Goal: Communication & Community: Answer question/provide support

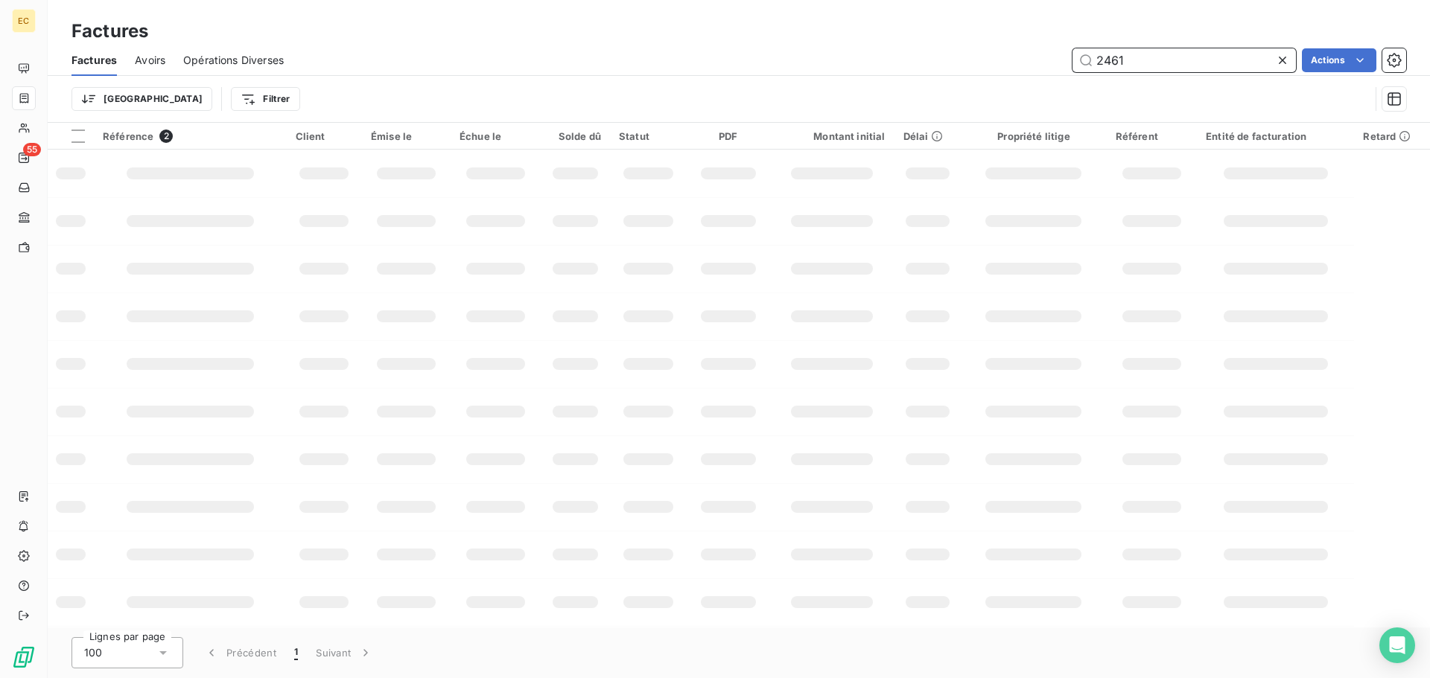
type input "2461"
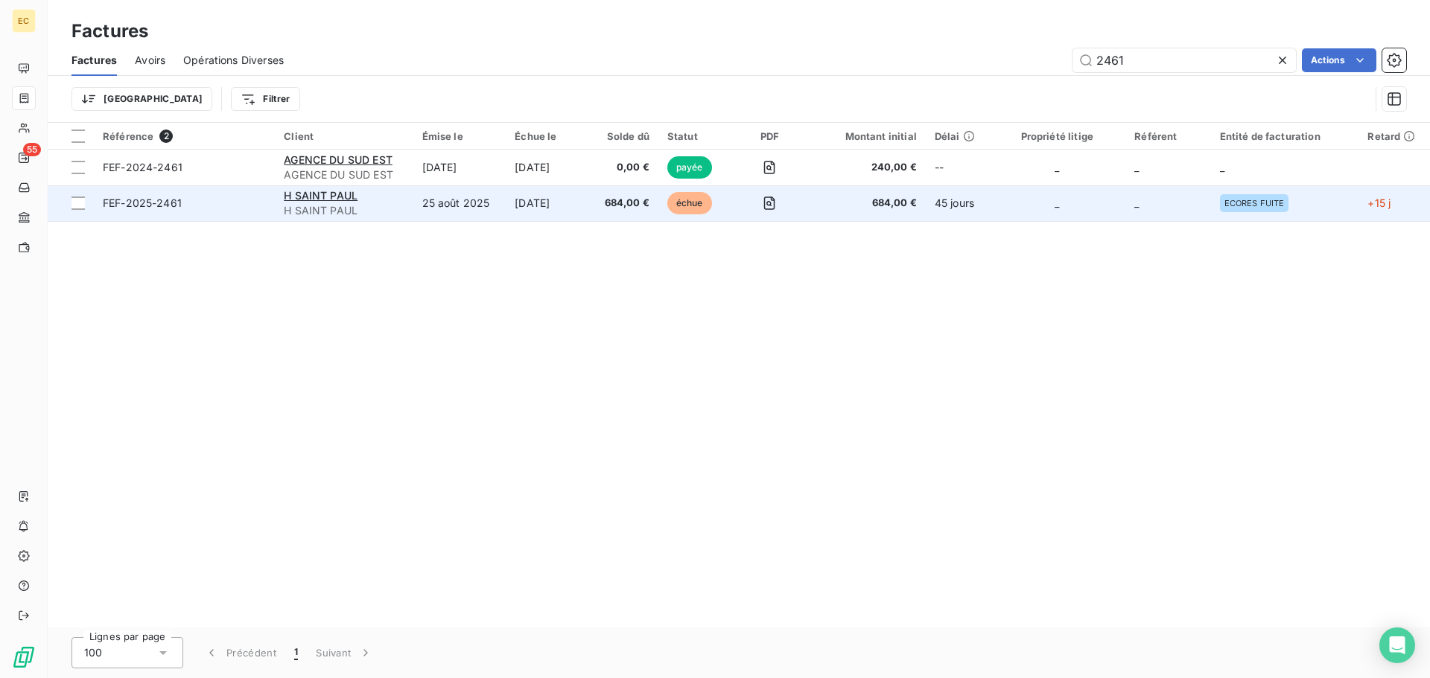
click at [230, 211] on td "FEF-2025-2461" at bounding box center [184, 203] width 181 height 36
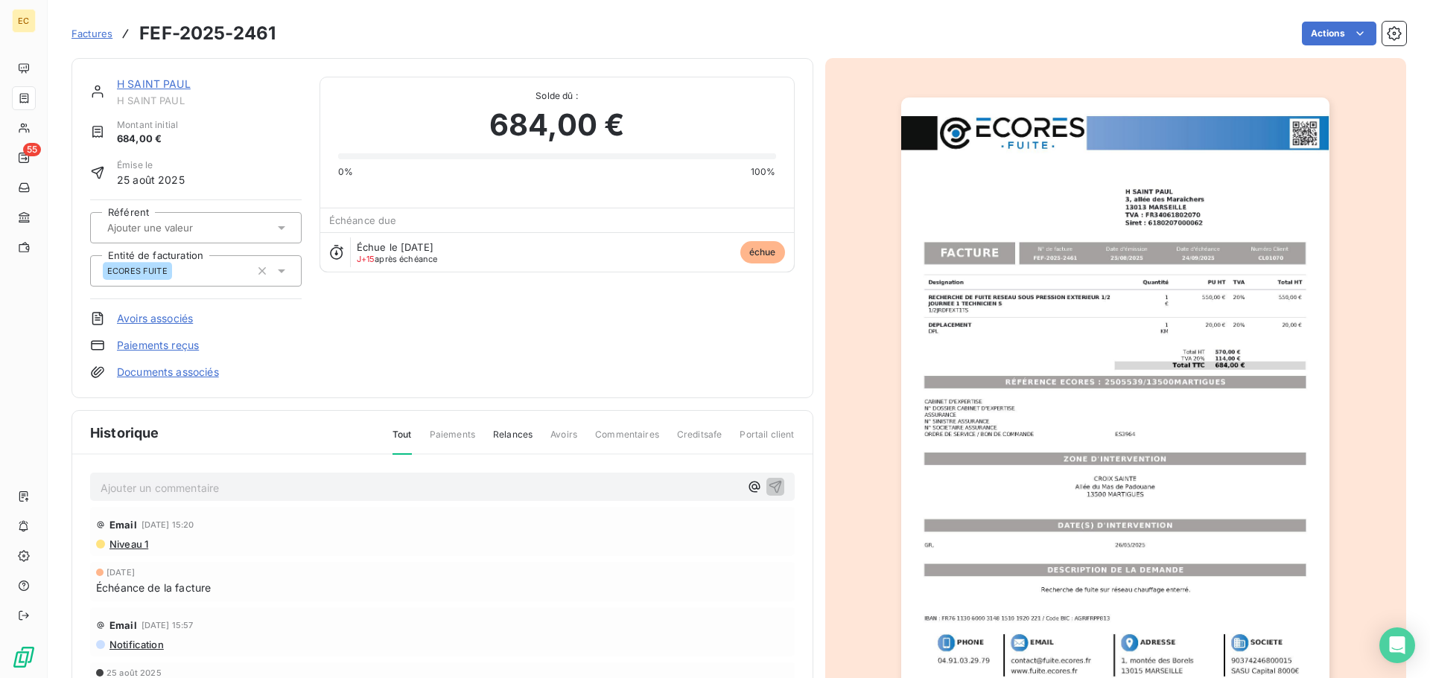
click at [1094, 384] on img "button" at bounding box center [1115, 401] width 428 height 606
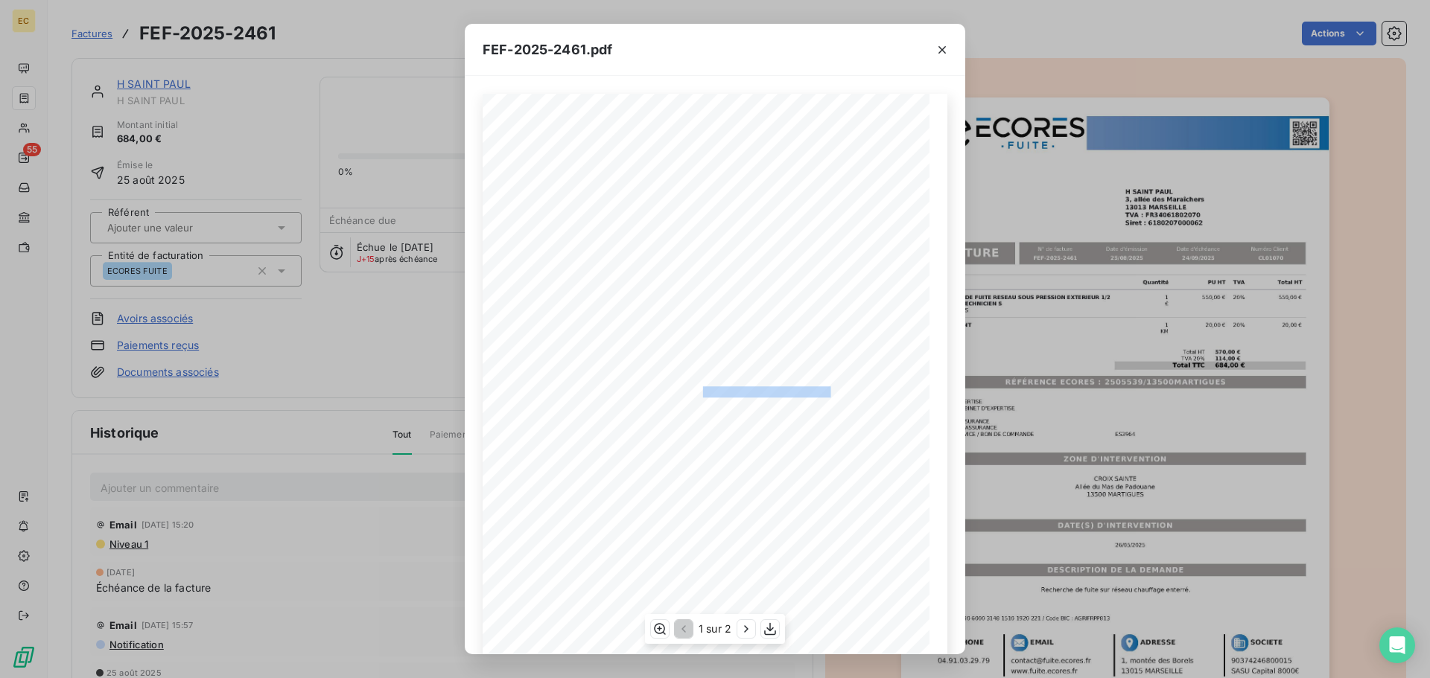
drag, startPoint x: 823, startPoint y: 389, endPoint x: 696, endPoint y: 387, distance: 127.3
click at [696, 387] on span "RÉFÉRENCE ECORES : 2505539/13500MARTIGUES" at bounding box center [715, 389] width 231 height 7
copy span "2505539/13500MARTIGUES"
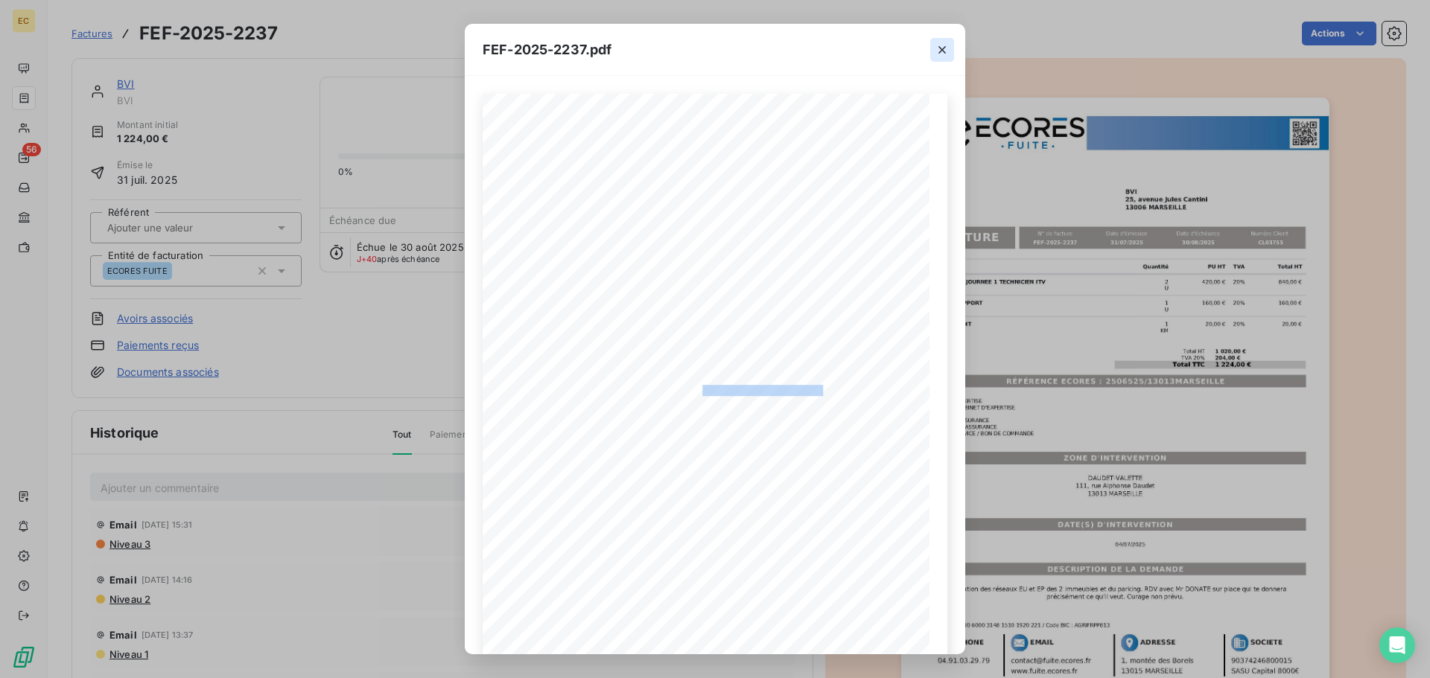
click at [943, 52] on icon "button" at bounding box center [942, 49] width 15 height 15
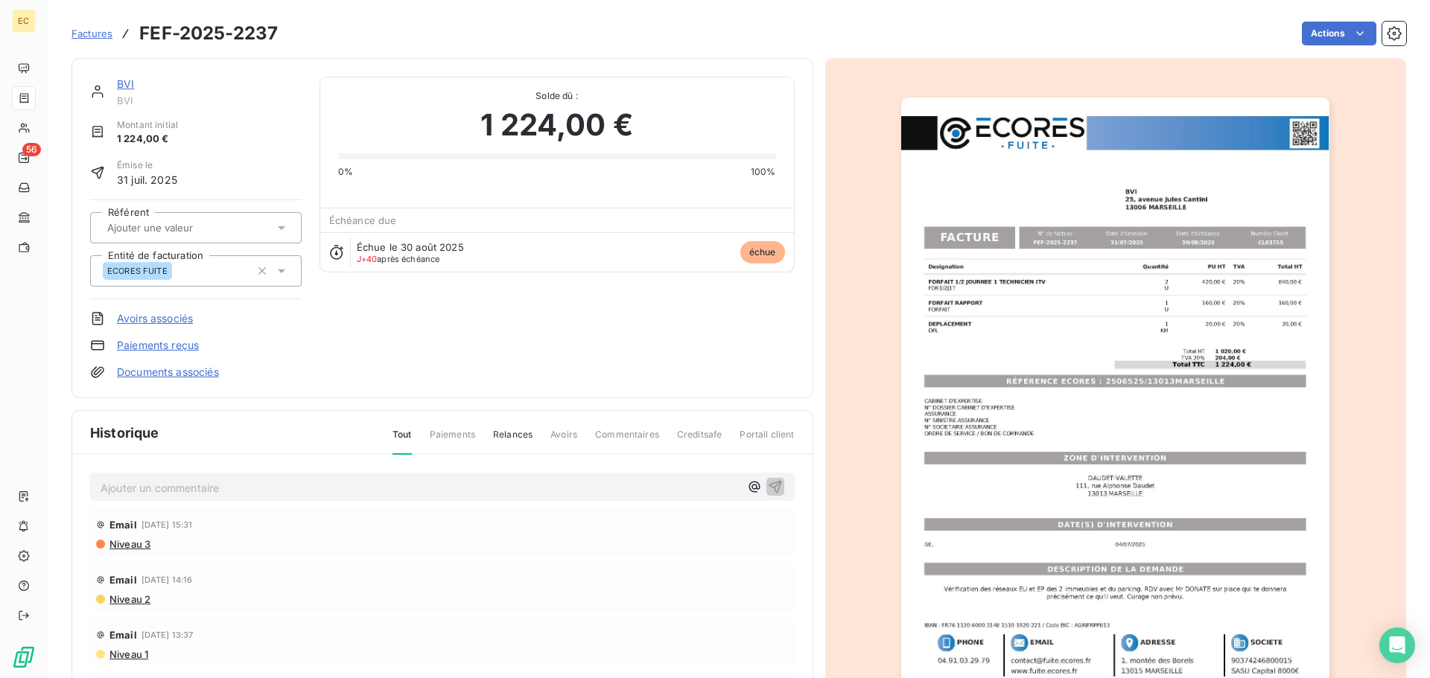
click at [123, 83] on link "BVI" at bounding box center [125, 83] width 17 height 13
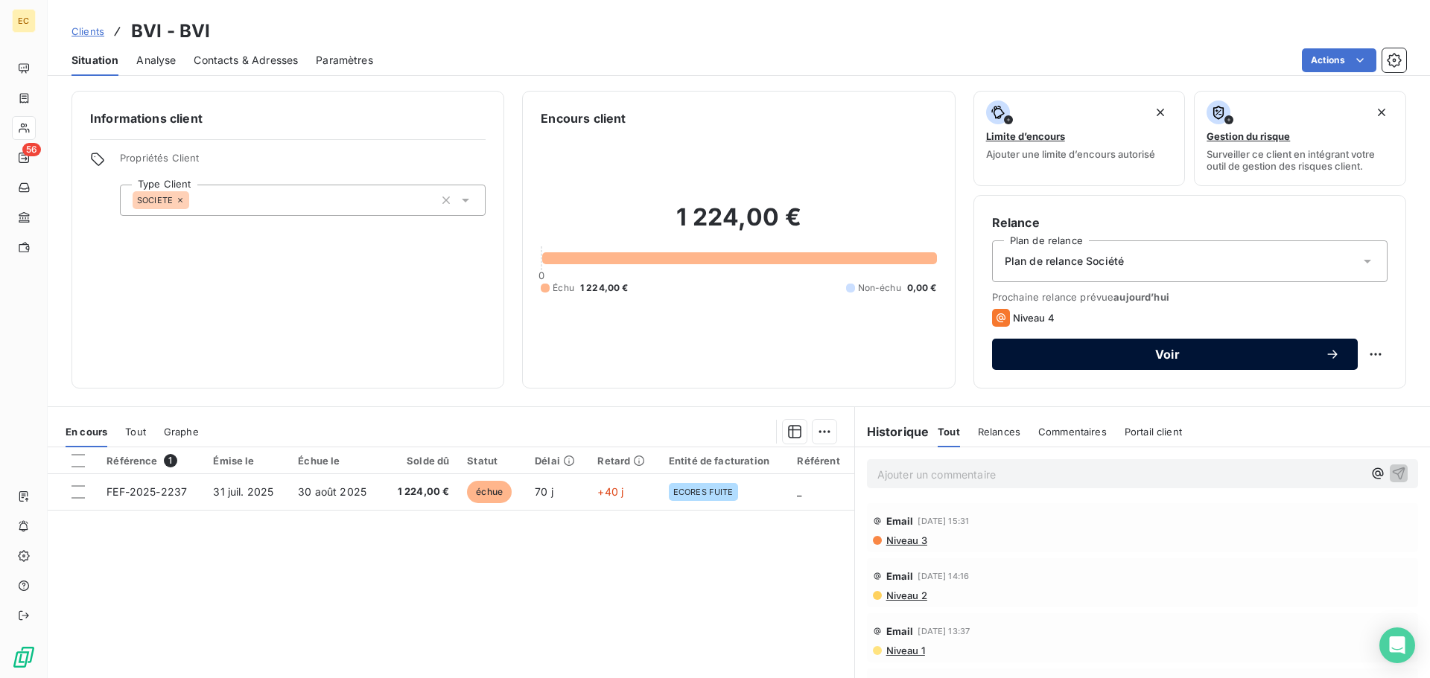
click at [1171, 367] on button "Voir" at bounding box center [1175, 354] width 366 height 31
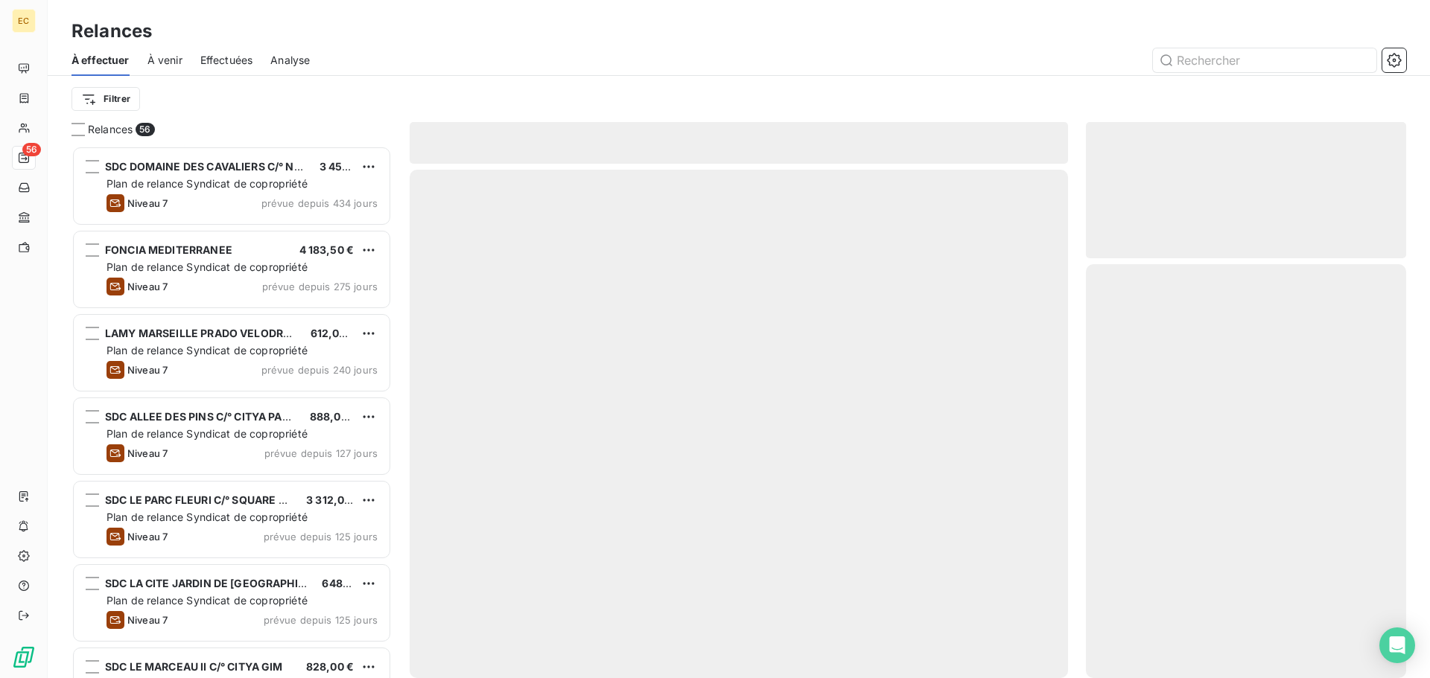
scroll to position [521, 309]
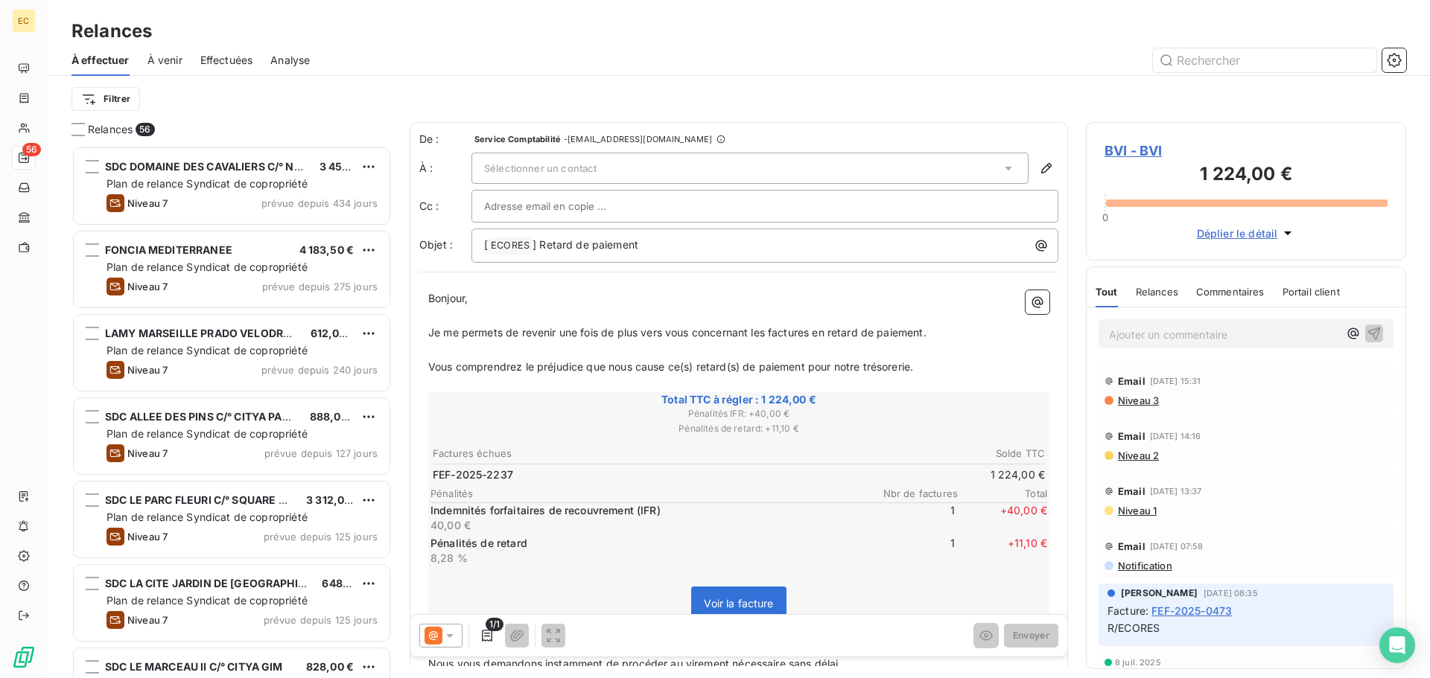
click at [620, 176] on div "Sélectionner un contact" at bounding box center [749, 168] width 557 height 31
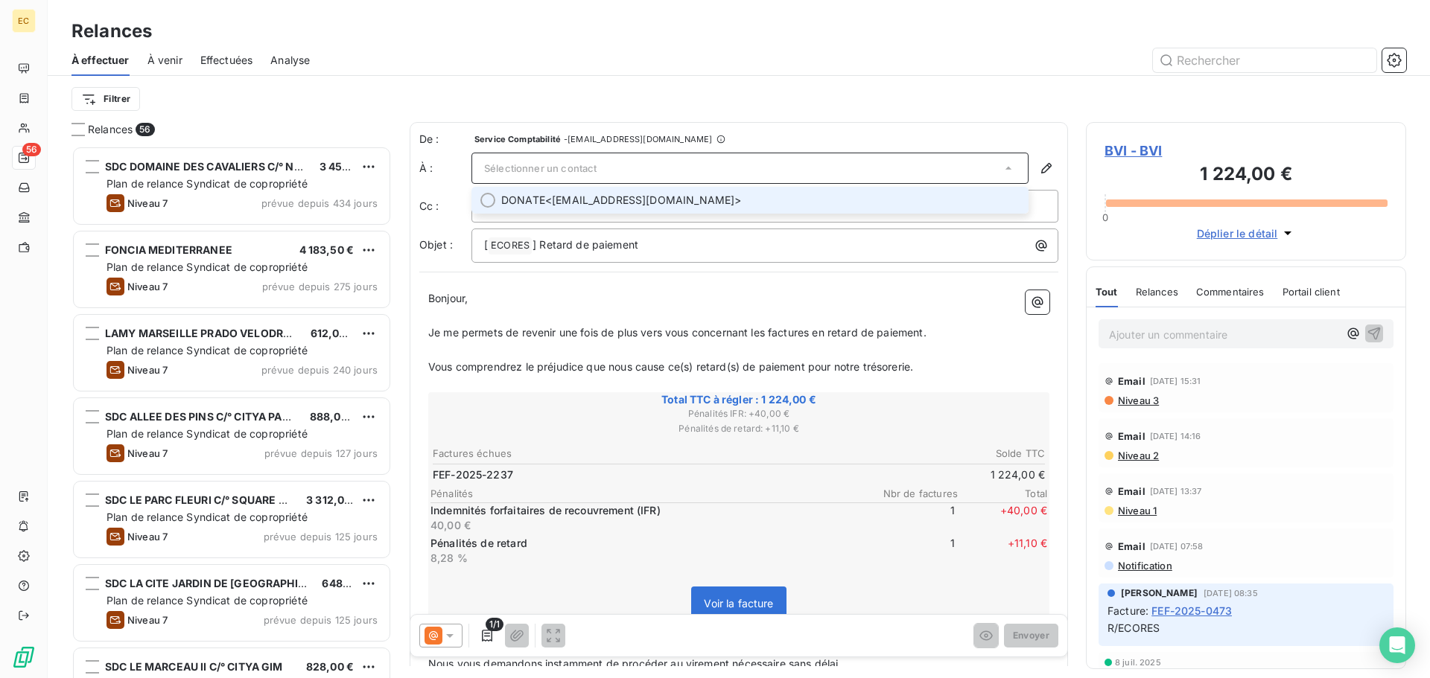
click at [620, 200] on span "DONATE <[EMAIL_ADDRESS][DOMAIN_NAME]>" at bounding box center [760, 200] width 518 height 15
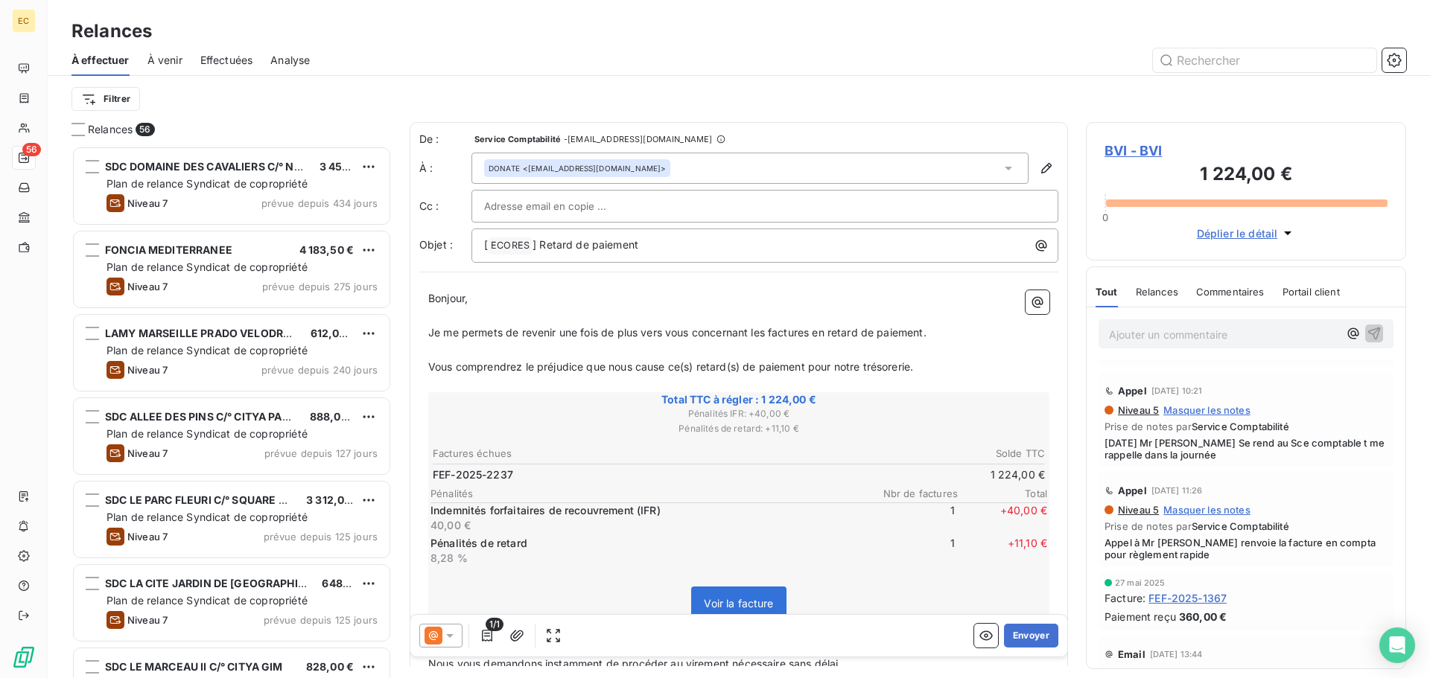
scroll to position [372, 0]
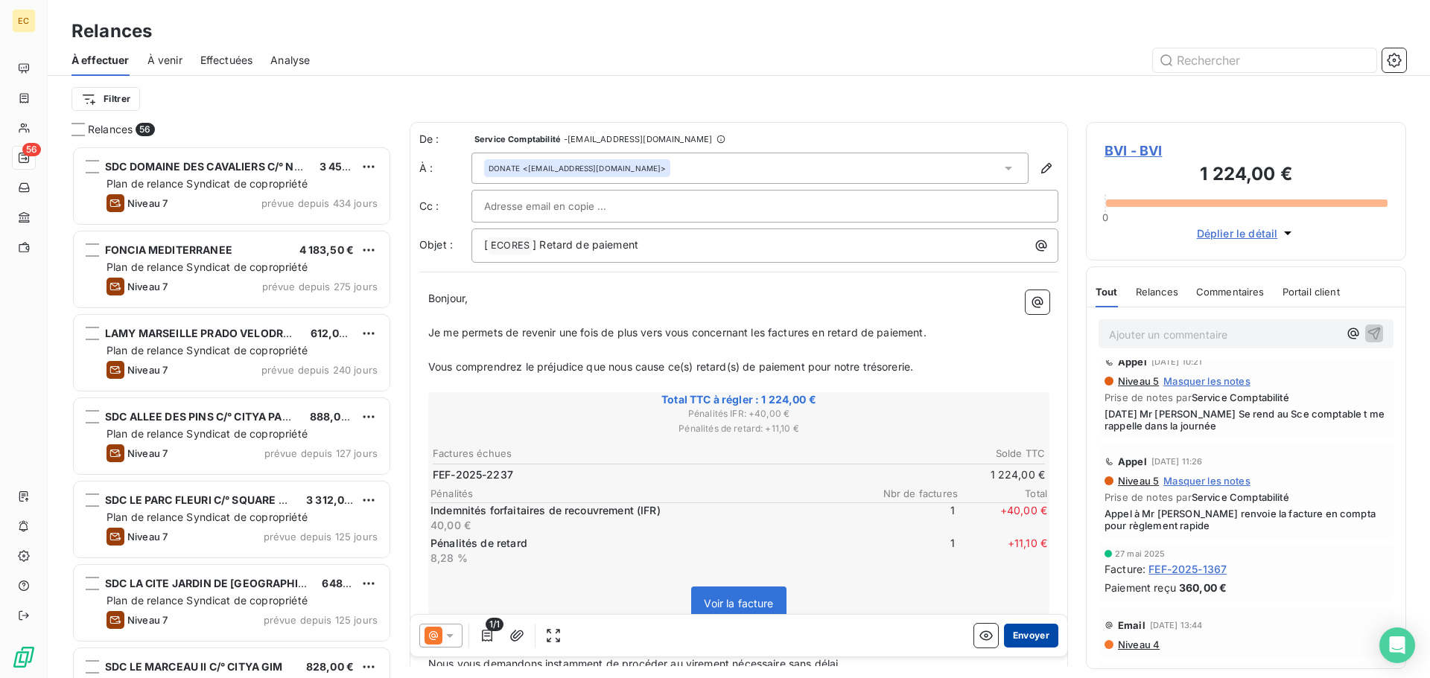
click at [1021, 640] on button "Envoyer" at bounding box center [1031, 636] width 54 height 24
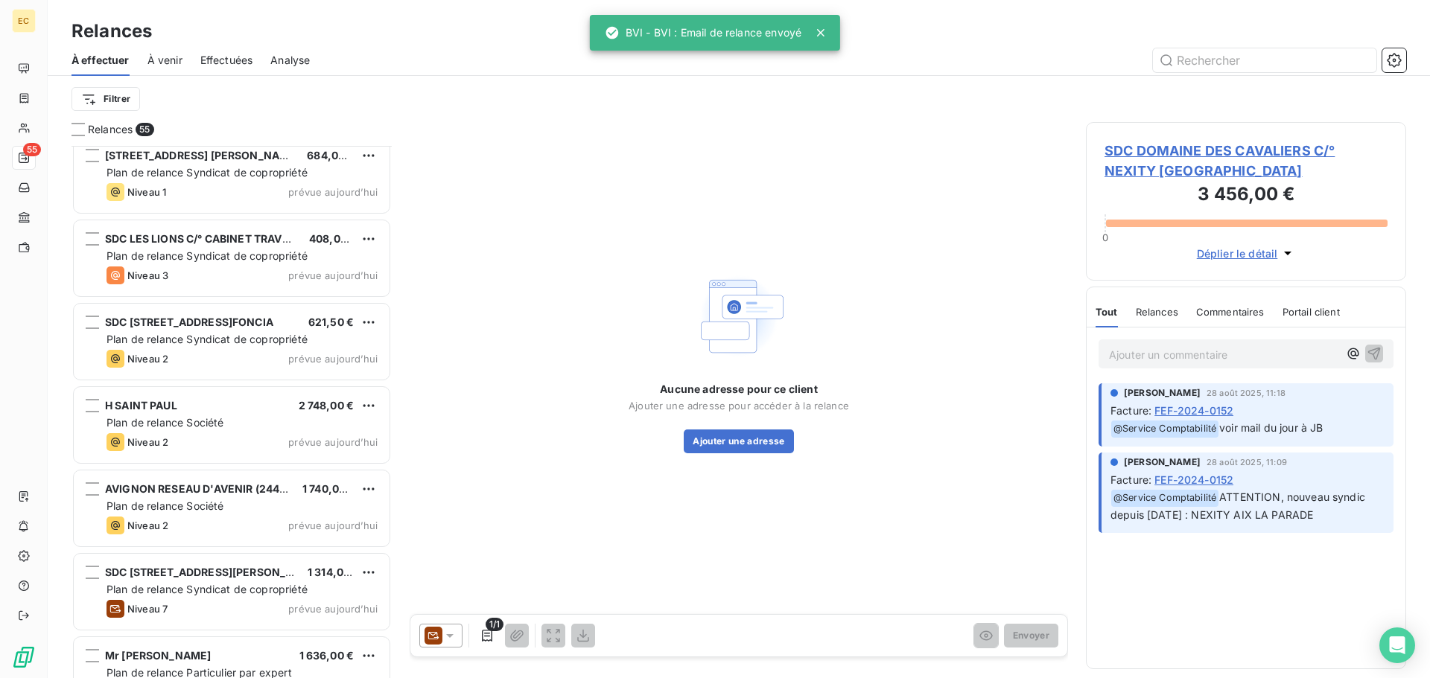
scroll to position [4055, 0]
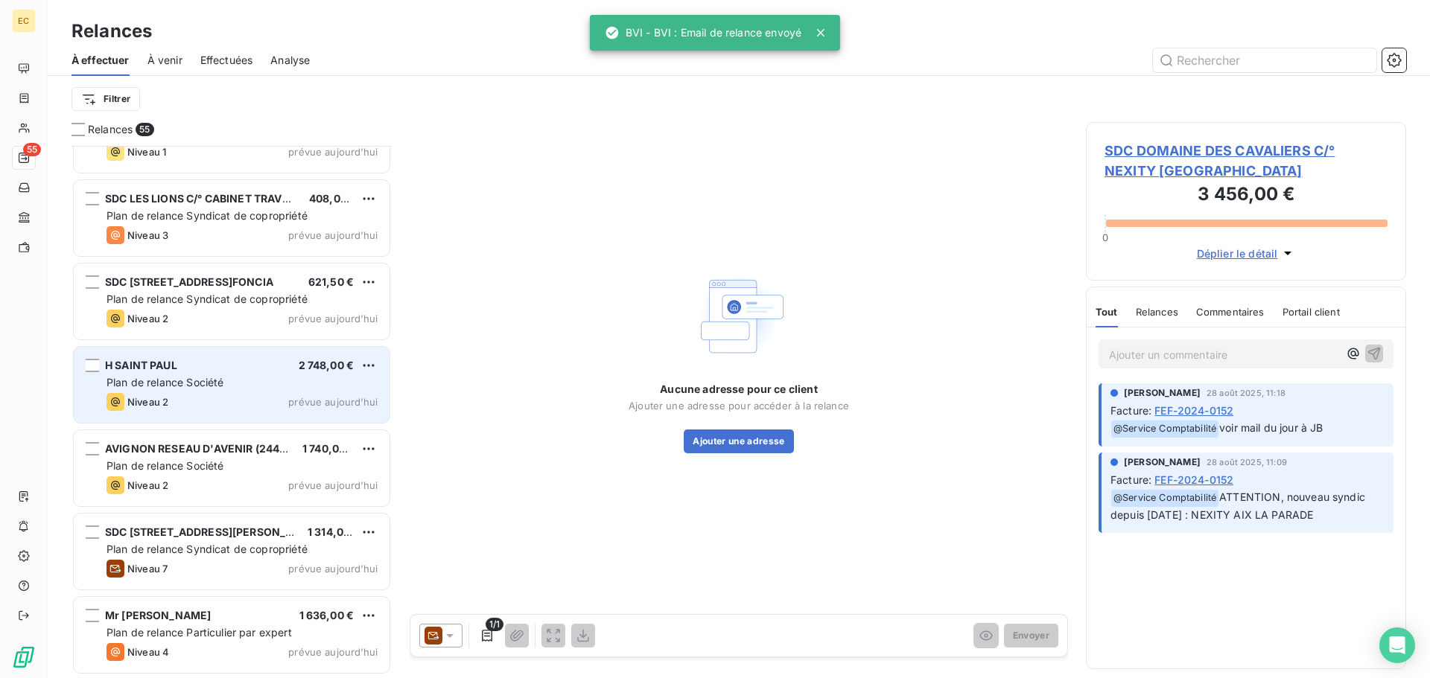
click at [220, 383] on span "Plan de relance Société" at bounding box center [164, 382] width 117 height 13
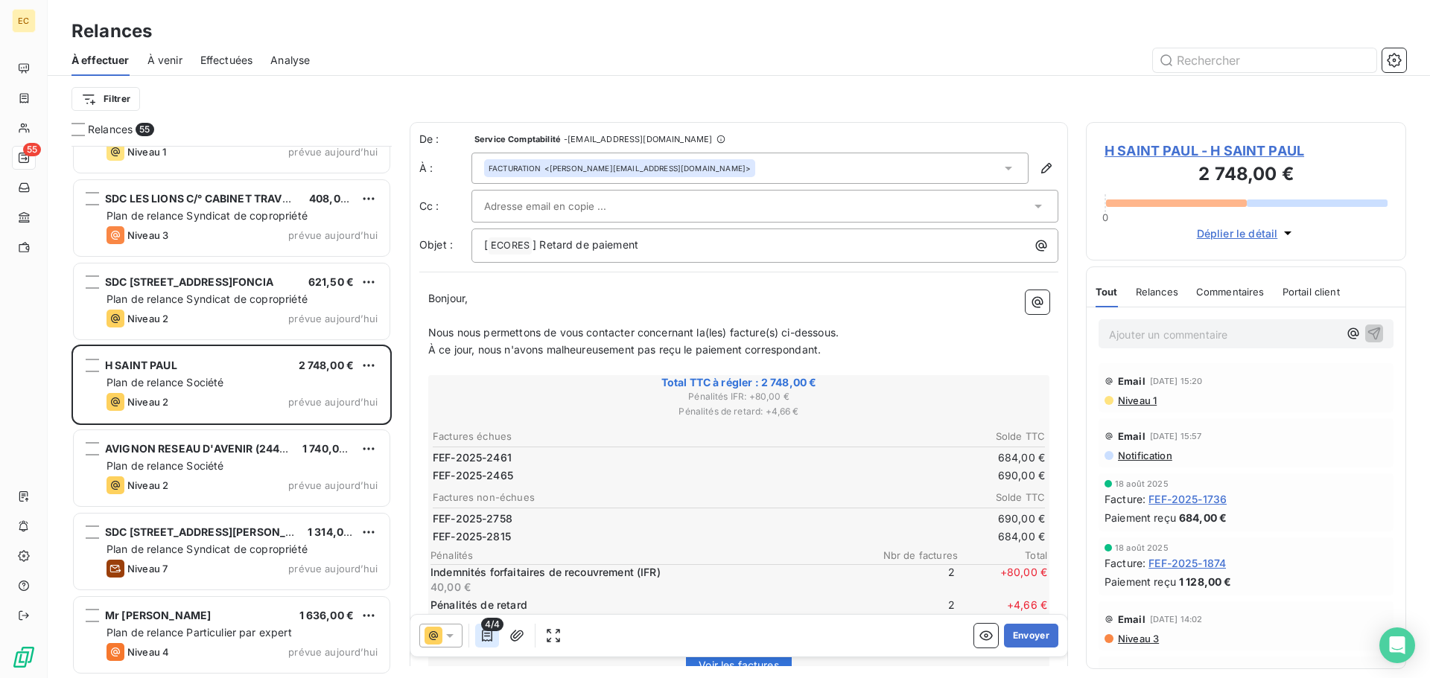
click at [488, 634] on icon "button" at bounding box center [487, 635] width 15 height 15
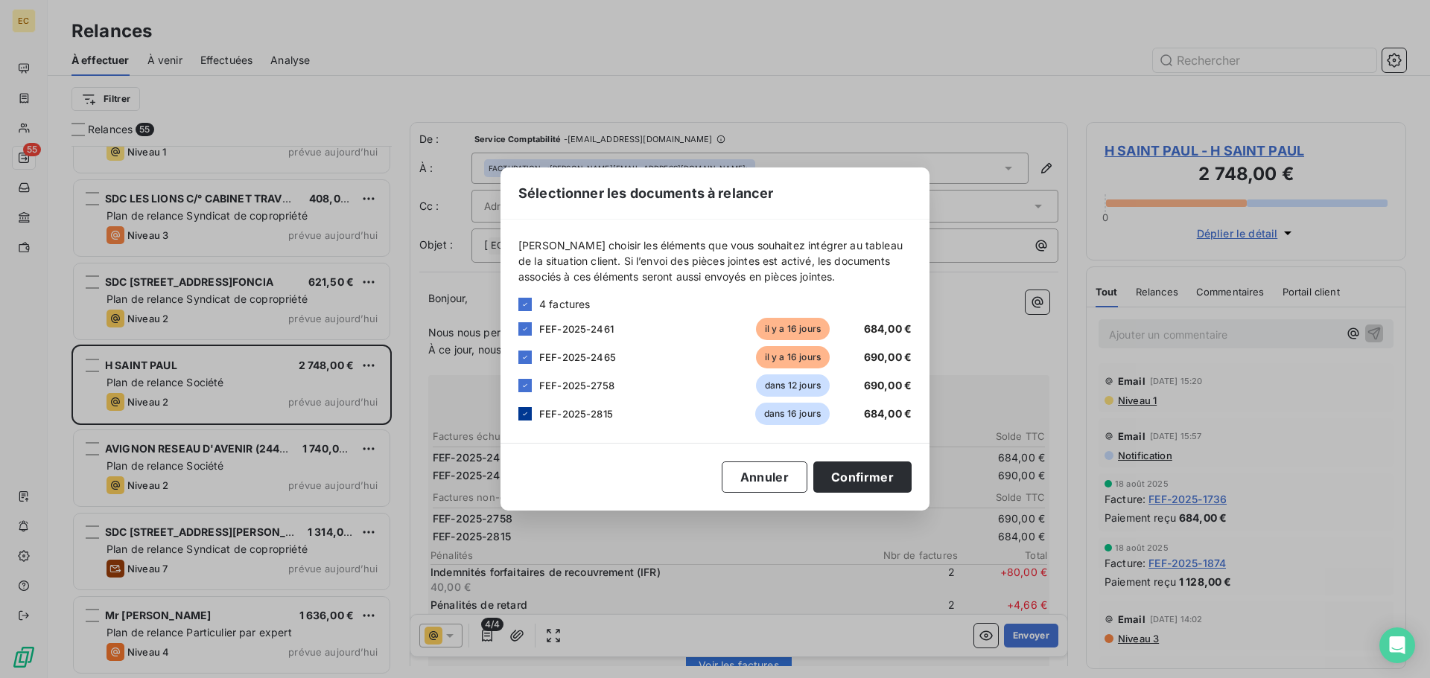
click at [526, 413] on icon at bounding box center [525, 414] width 9 height 9
click at [526, 386] on icon at bounding box center [525, 385] width 4 height 3
click at [865, 475] on button "Confirmer" at bounding box center [862, 477] width 98 height 31
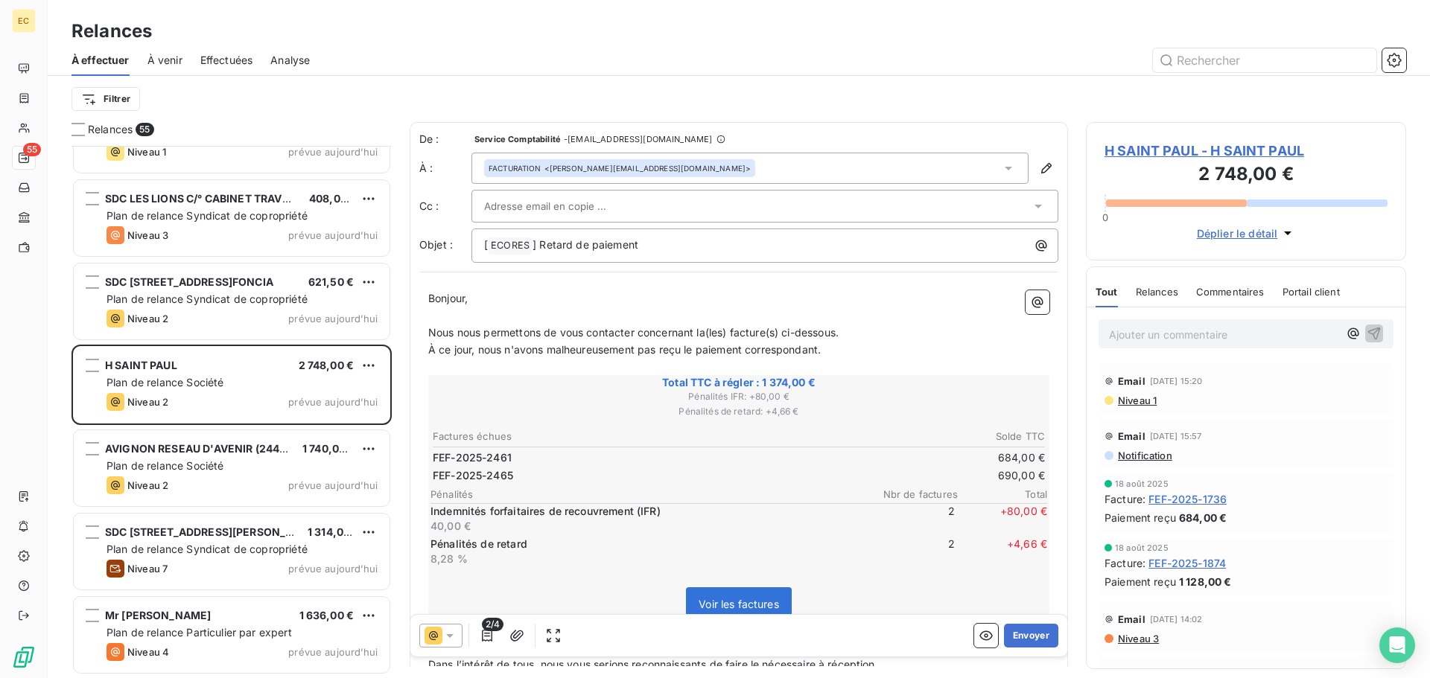
click at [1145, 153] on span "H SAINT PAUL - H SAINT PAUL" at bounding box center [1245, 151] width 283 height 20
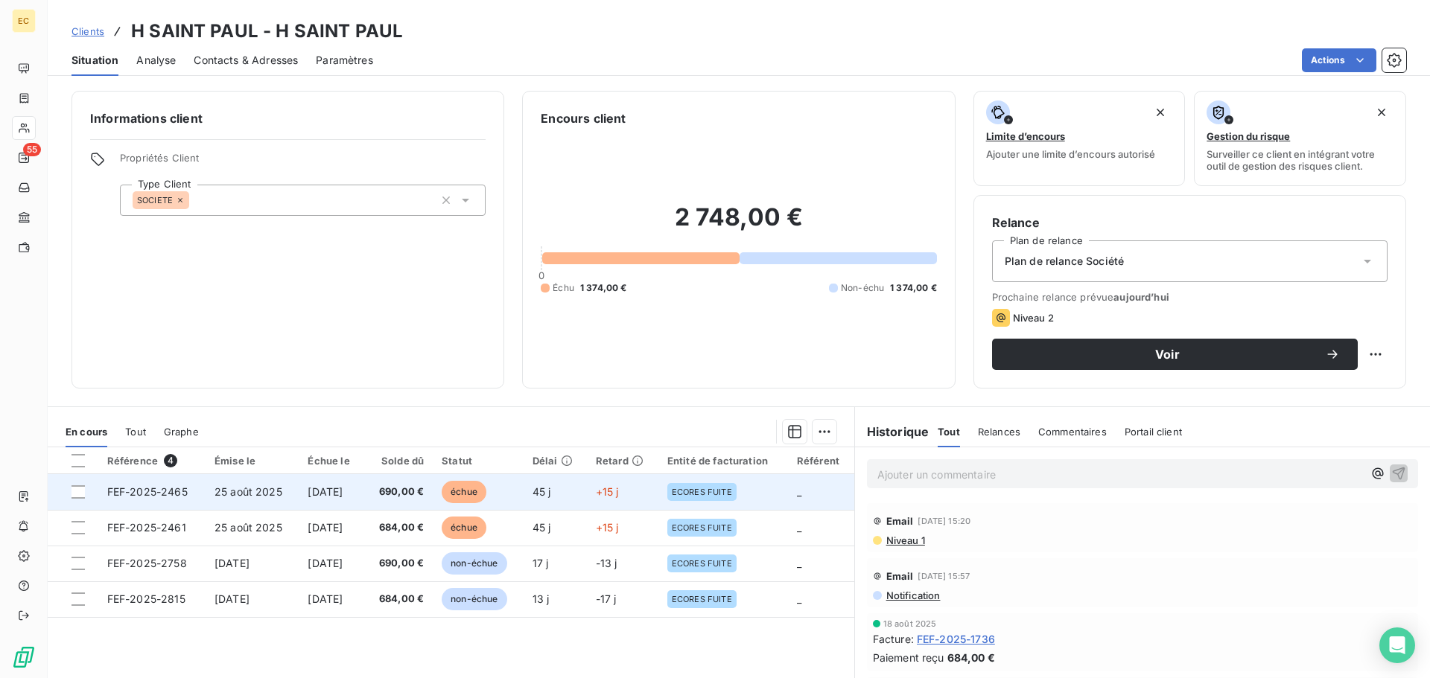
click at [171, 494] on span "FEF-2025-2465" at bounding box center [147, 492] width 80 height 13
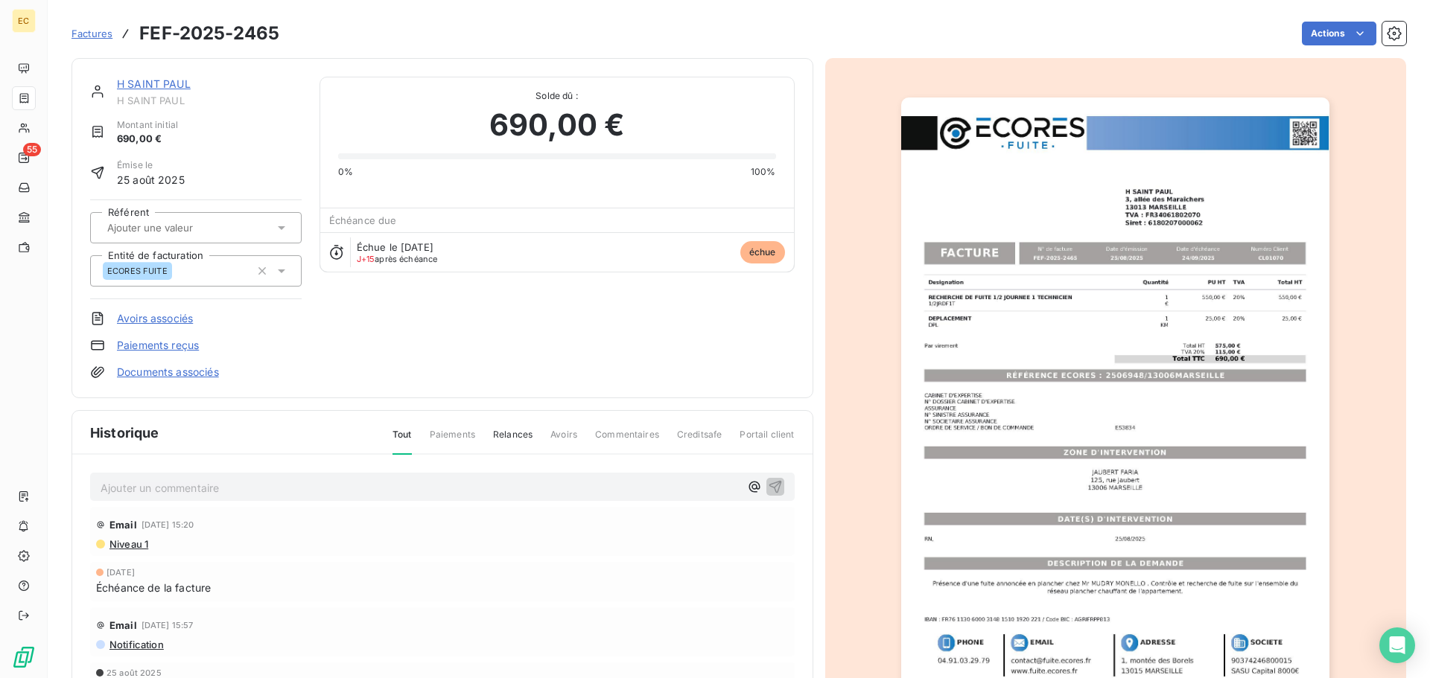
click at [1083, 372] on img "button" at bounding box center [1115, 401] width 428 height 606
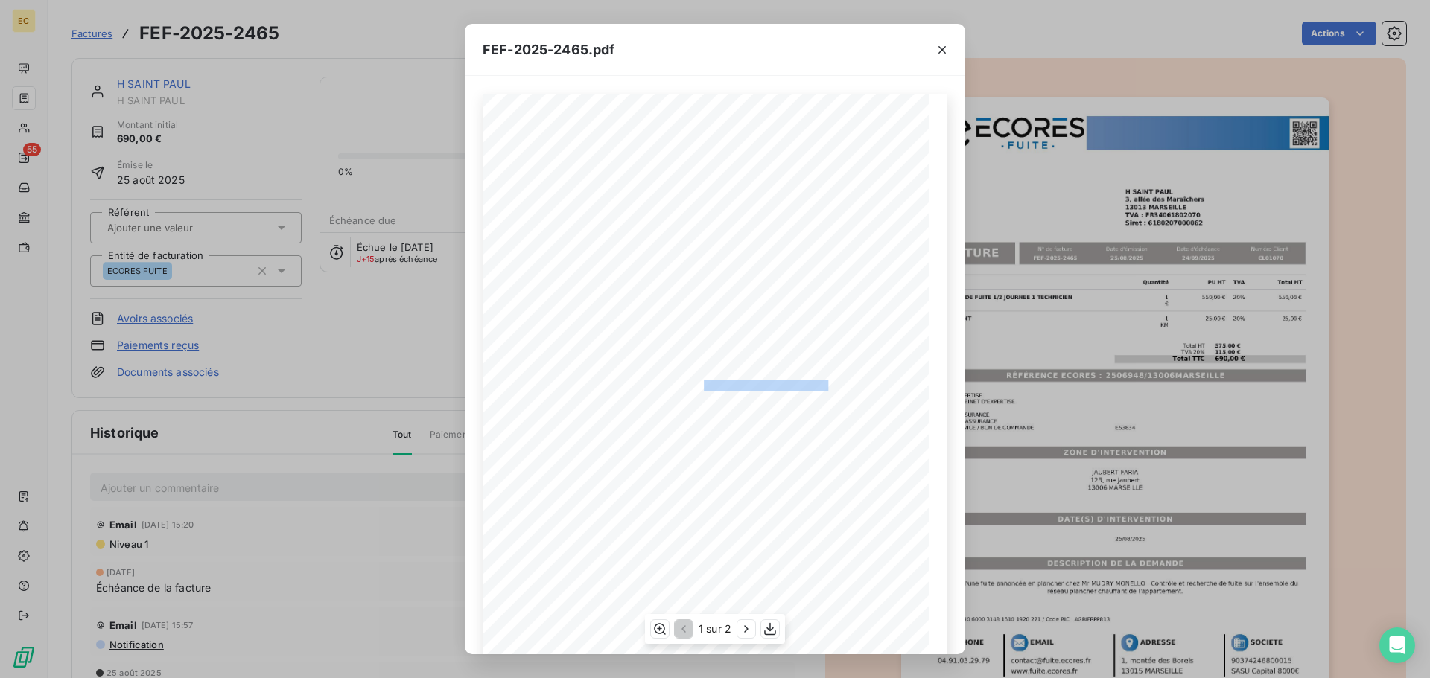
drag, startPoint x: 823, startPoint y: 385, endPoint x: 696, endPoint y: 386, distance: 126.6
click at [696, 386] on span "RÉFÉRENCE ECORES : 2506948/13006MARSEILLE" at bounding box center [715, 383] width 228 height 7
copy span "2506948/13006MARSEILLE"
click at [938, 49] on icon "button" at bounding box center [942, 49] width 15 height 15
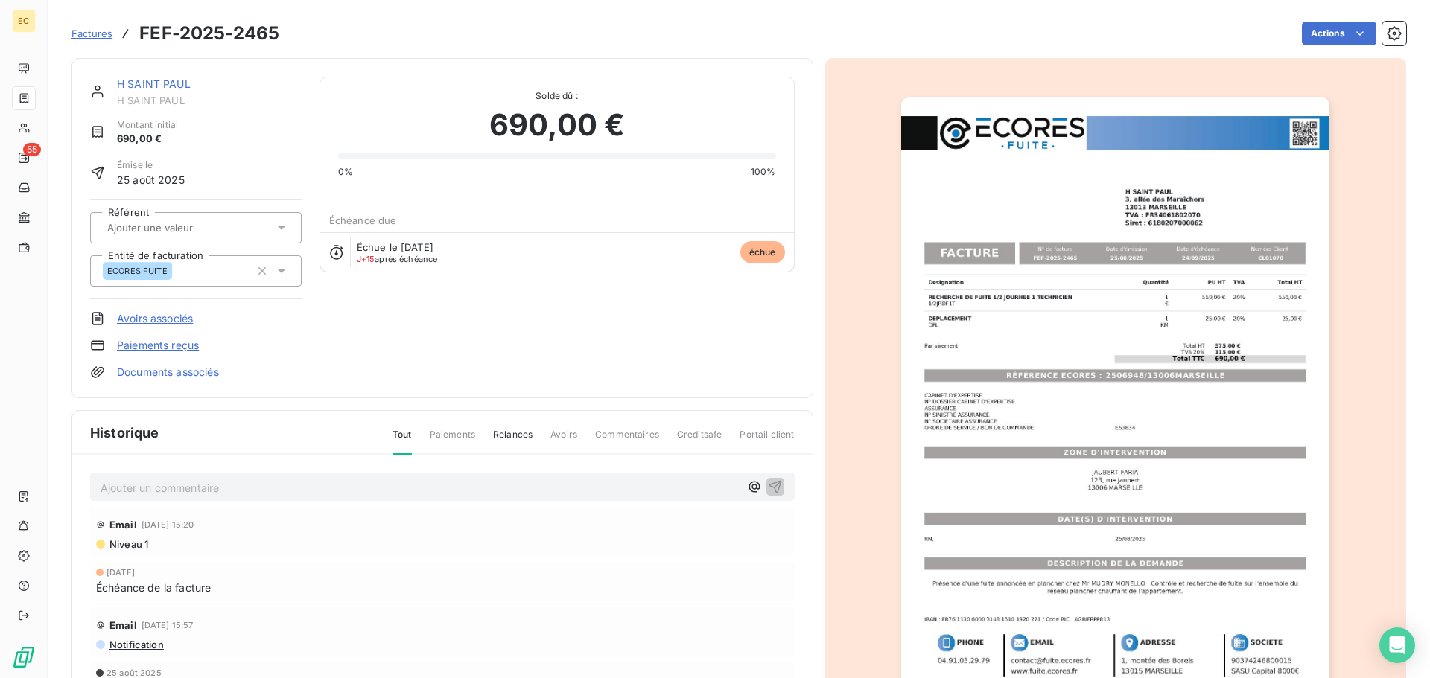
click at [159, 84] on link "H SAINT PAUL" at bounding box center [154, 83] width 74 height 13
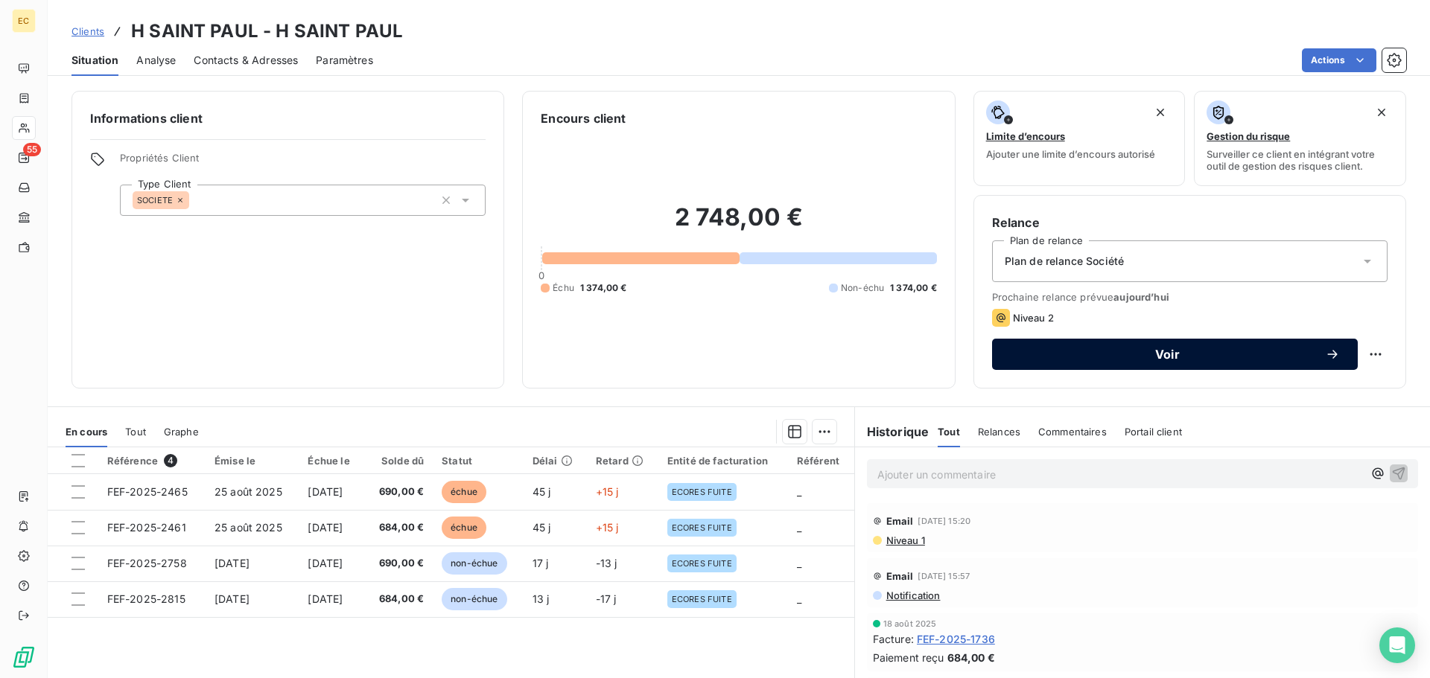
click at [1110, 362] on button "Voir" at bounding box center [1175, 354] width 366 height 31
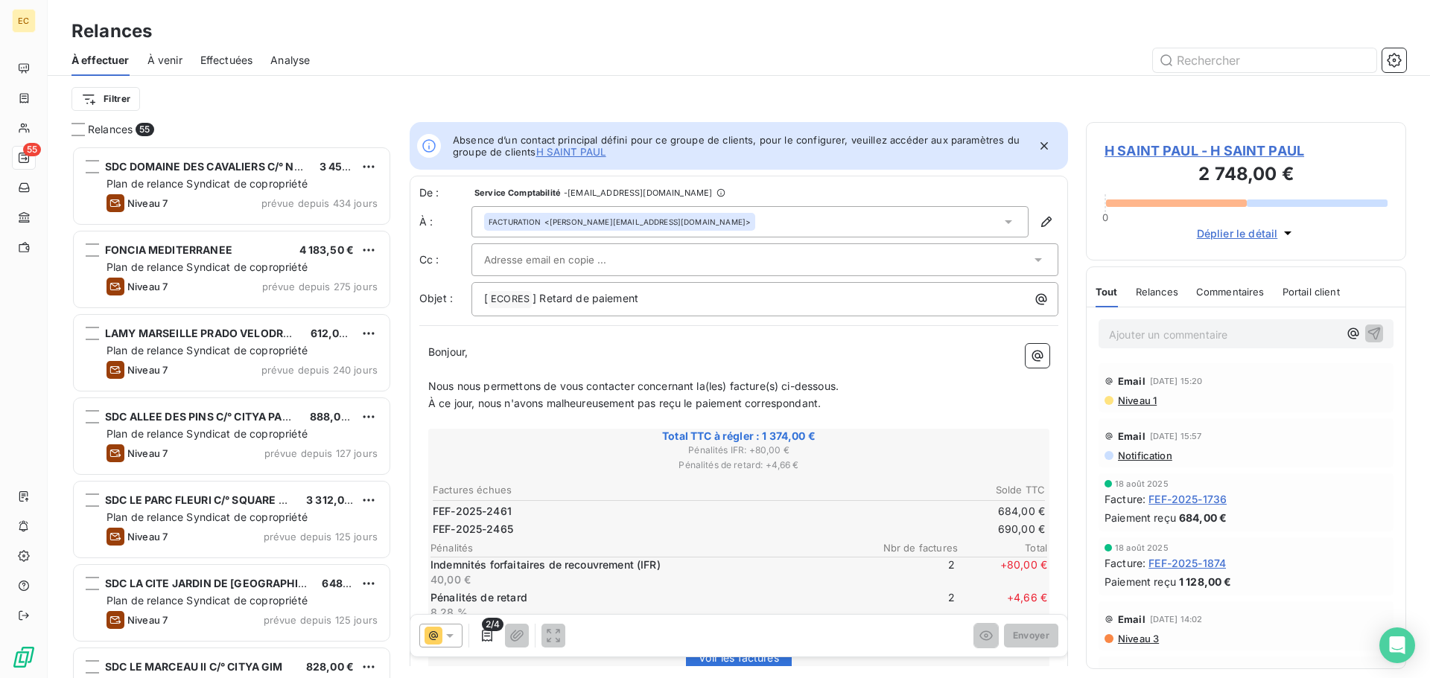
scroll to position [12, 12]
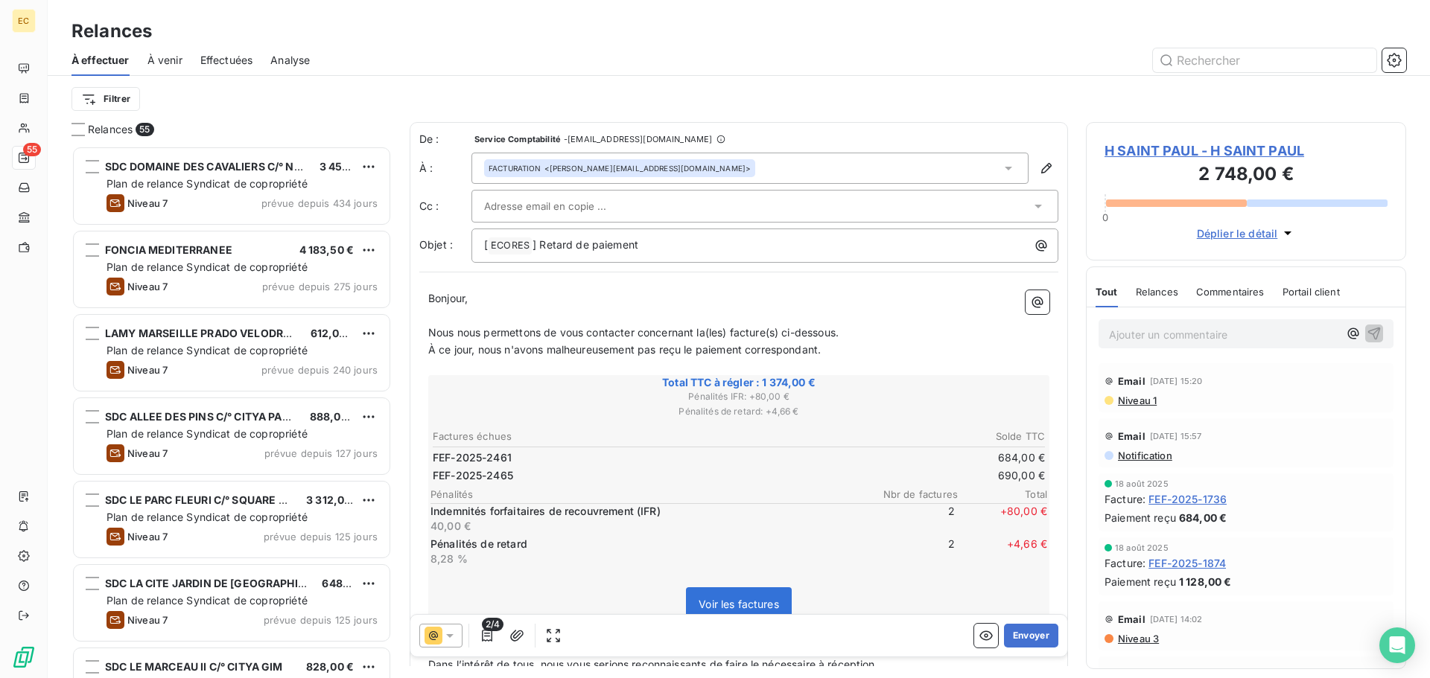
drag, startPoint x: 628, startPoint y: 209, endPoint x: 588, endPoint y: 200, distance: 41.9
click at [588, 200] on input "text" at bounding box center [564, 206] width 160 height 22
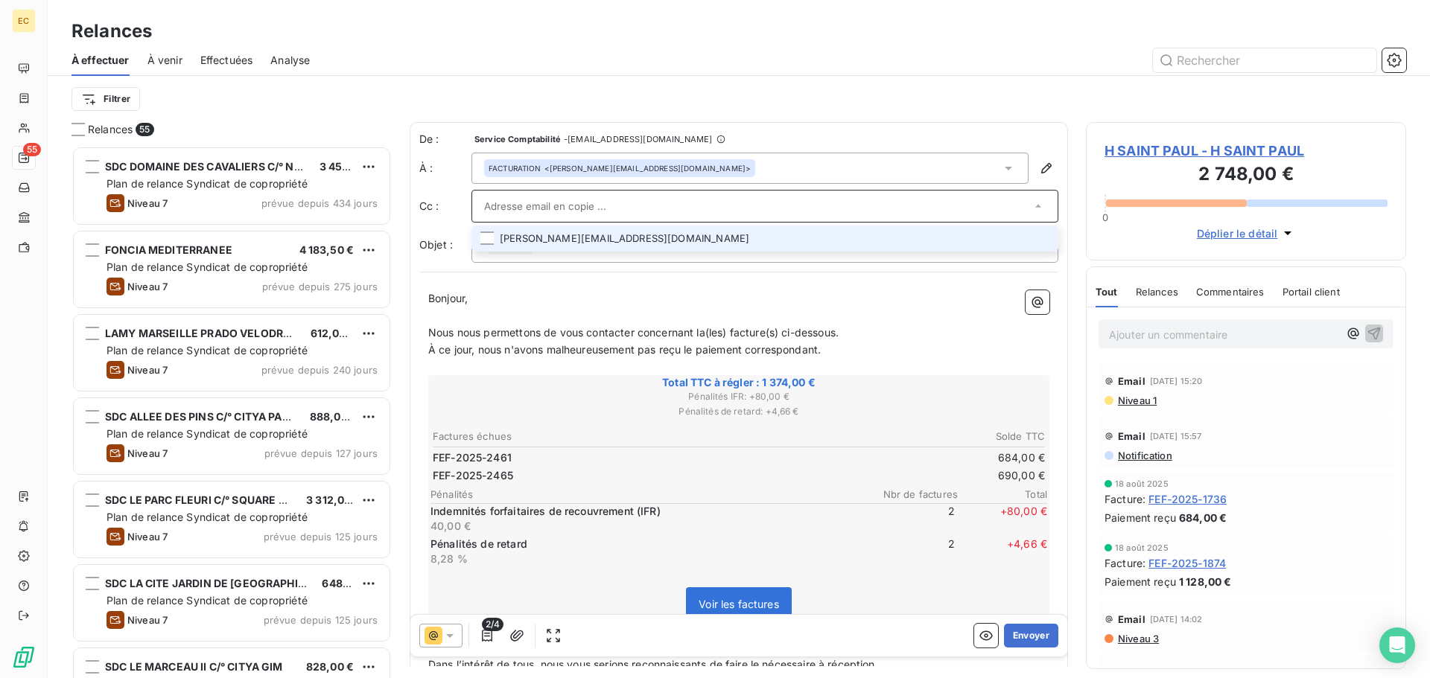
paste input "[PERSON_NAME][EMAIL_ADDRESS][DOMAIN_NAME]"
click at [681, 299] on p "Bonjour," at bounding box center [738, 298] width 621 height 17
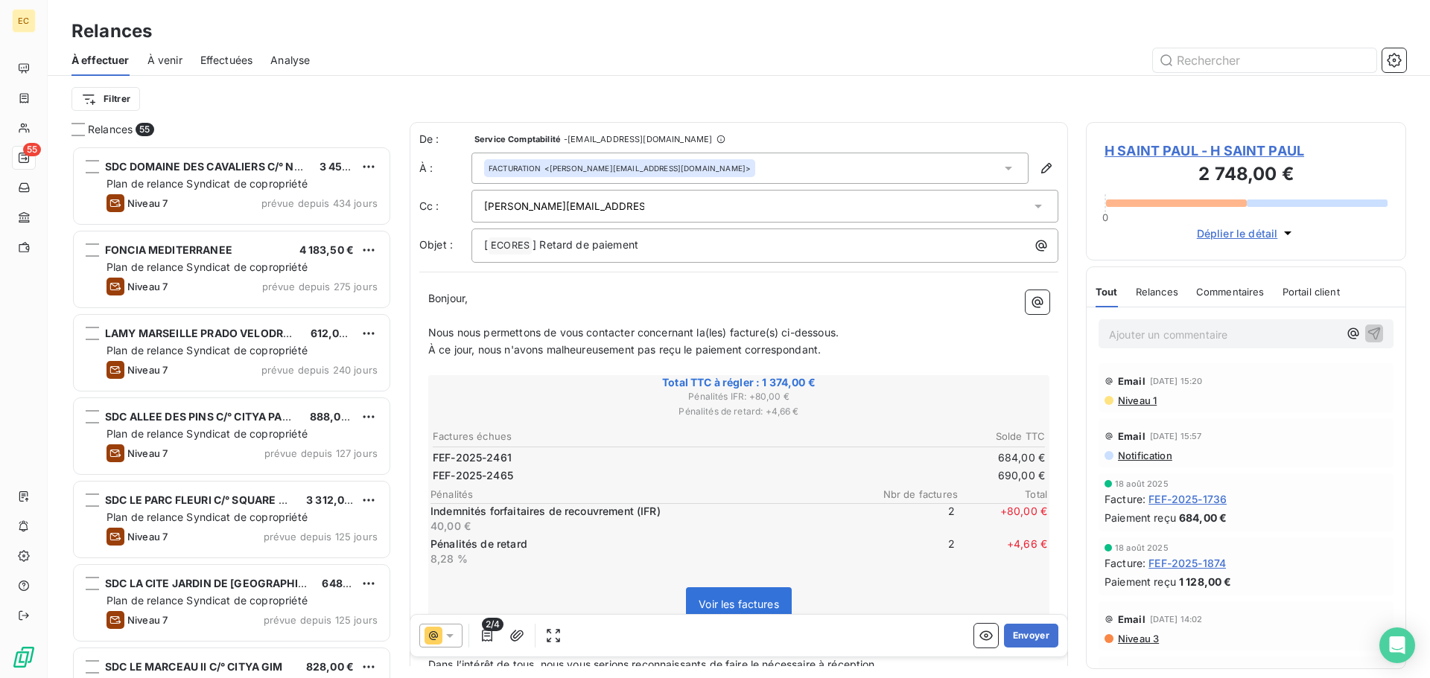
click at [634, 208] on div "[PERSON_NAME][EMAIL_ADDRESS][DOMAIN_NAME]" at bounding box center [757, 206] width 547 height 22
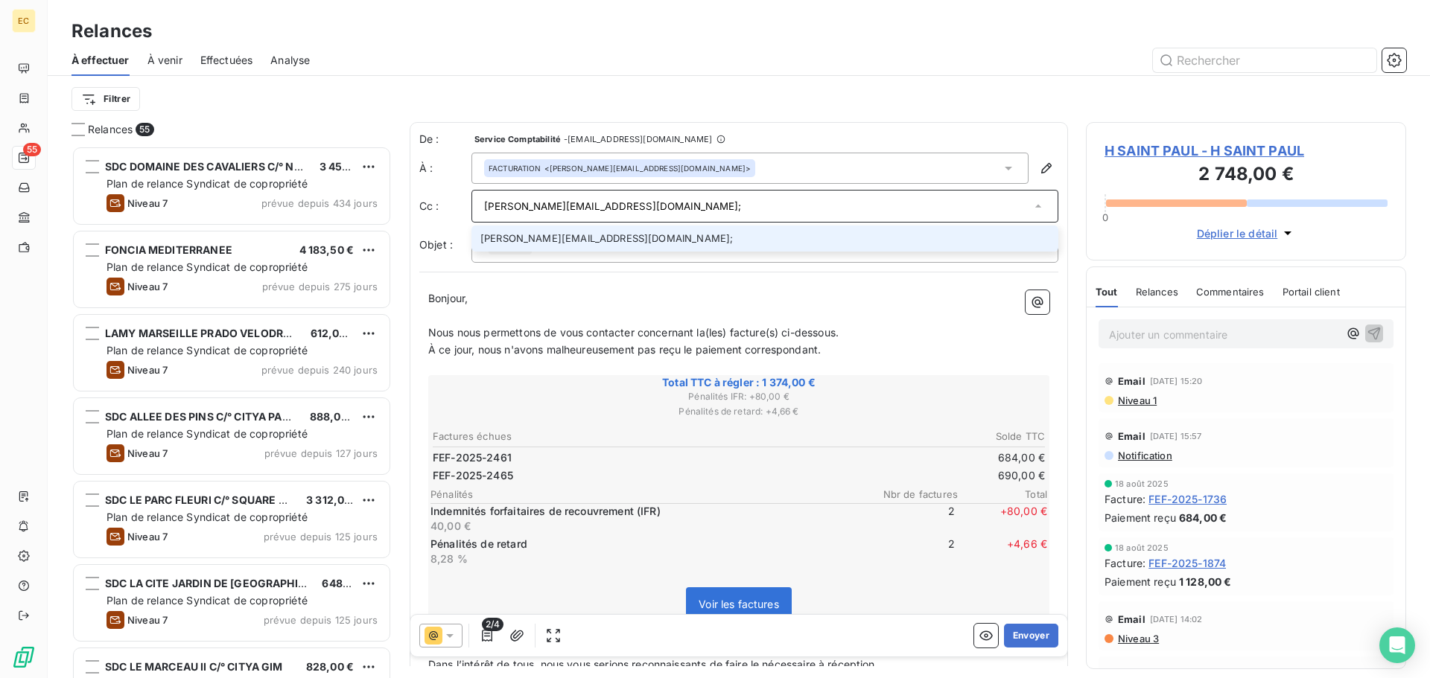
click at [627, 206] on input "[PERSON_NAME][EMAIL_ADDRESS][DOMAIN_NAME];" at bounding box center [757, 206] width 547 height 22
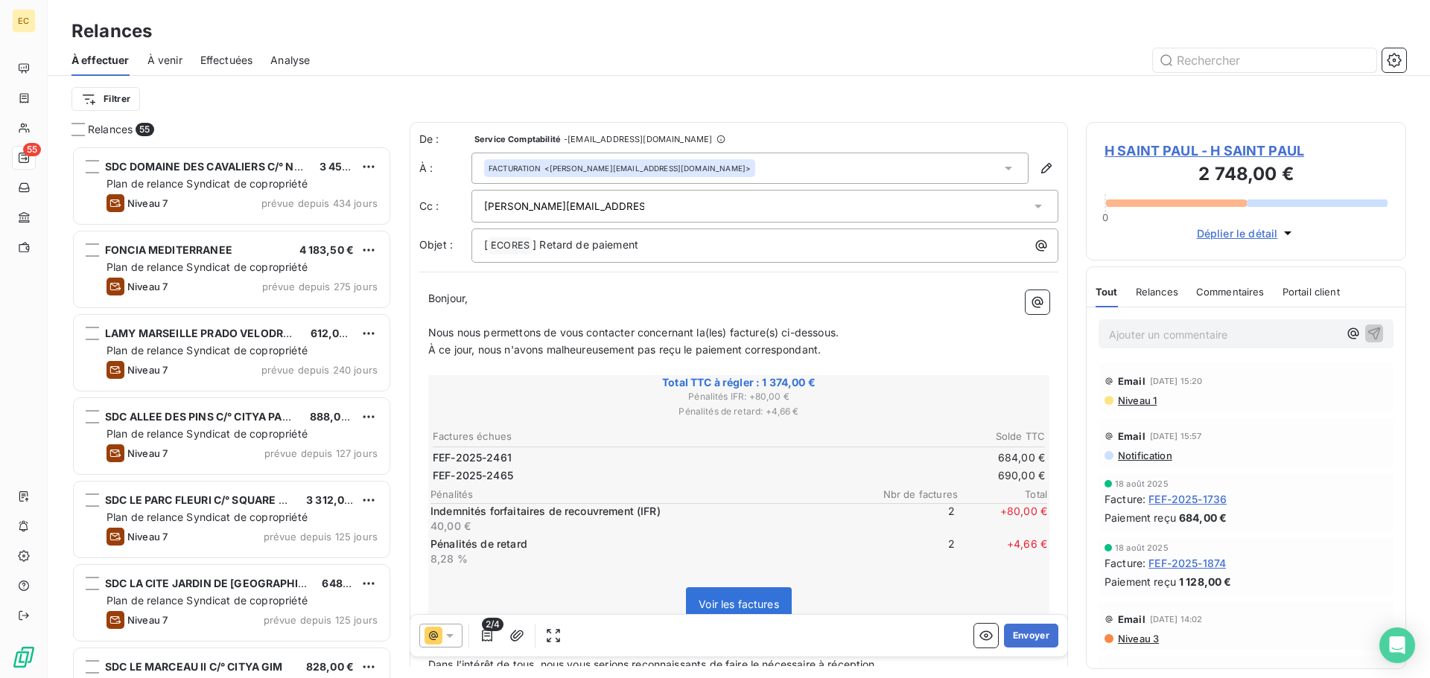
click at [626, 206] on div "[PERSON_NAME][EMAIL_ADDRESS][DOMAIN_NAME];" at bounding box center [757, 206] width 547 height 22
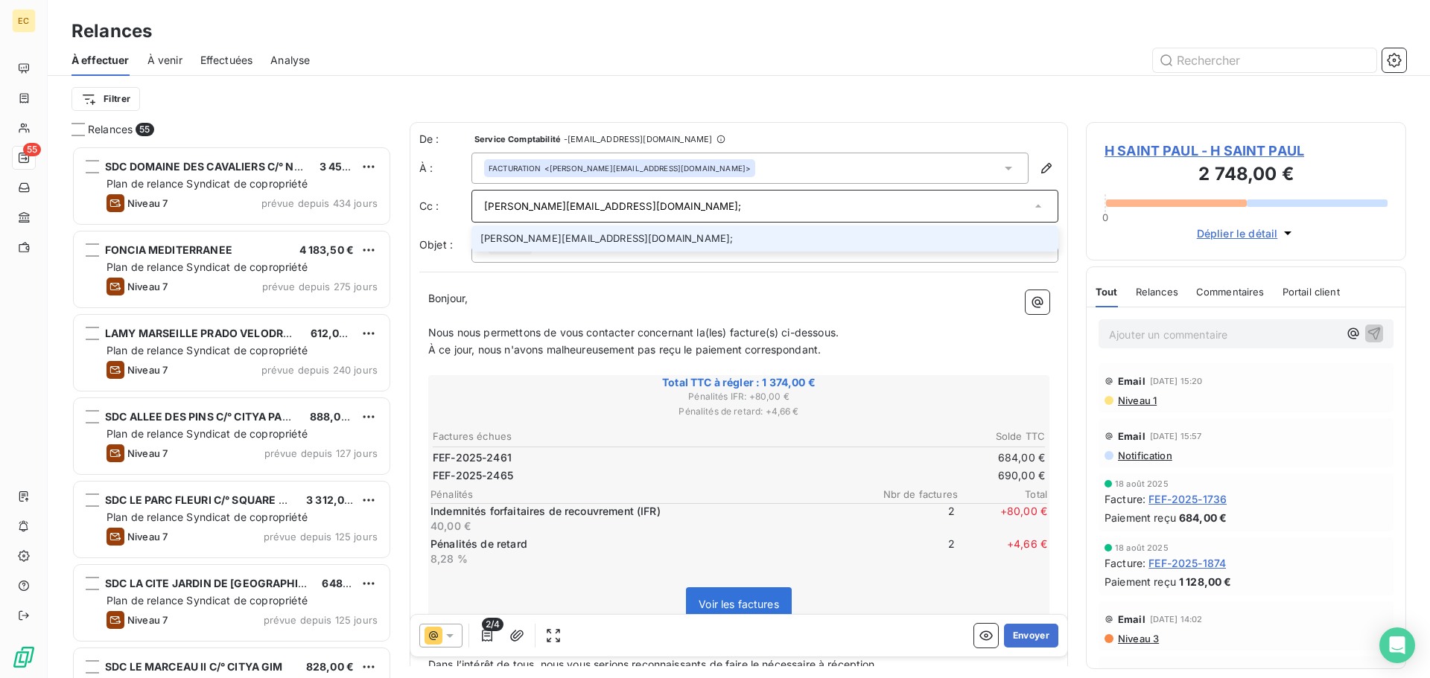
paste input "[PERSON_NAME][EMAIL_ADDRESS][DOMAIN_NAME]"
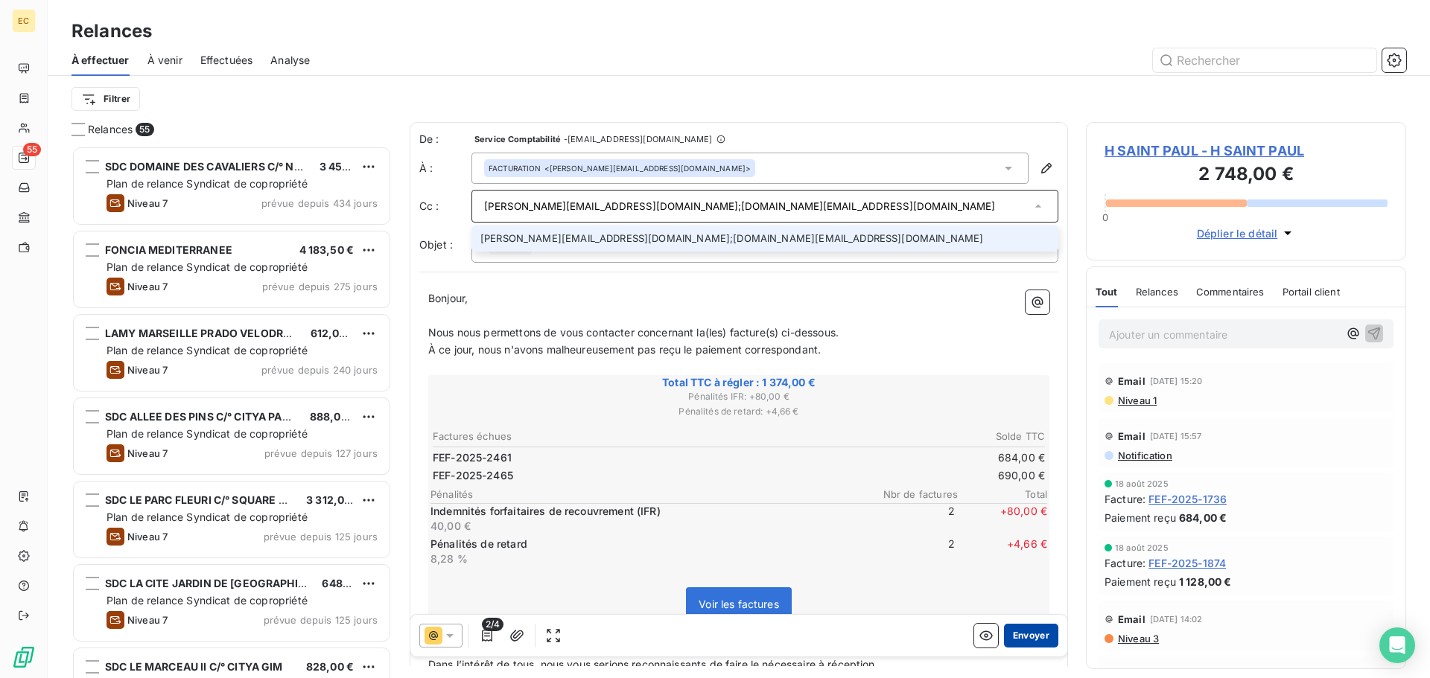
type input "[PERSON_NAME][EMAIL_ADDRESS][DOMAIN_NAME];[DOMAIN_NAME][EMAIL_ADDRESS][DOMAIN_N…"
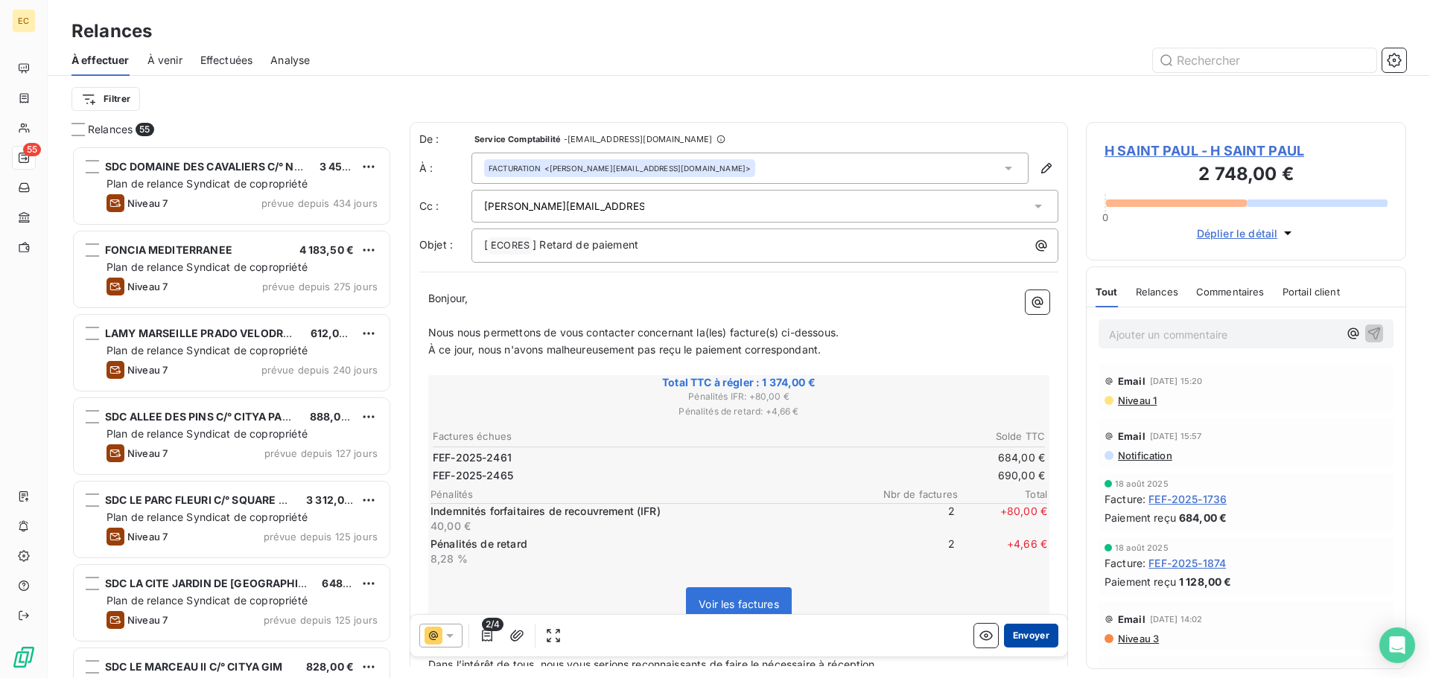
click at [1021, 638] on button "Envoyer" at bounding box center [1031, 636] width 54 height 24
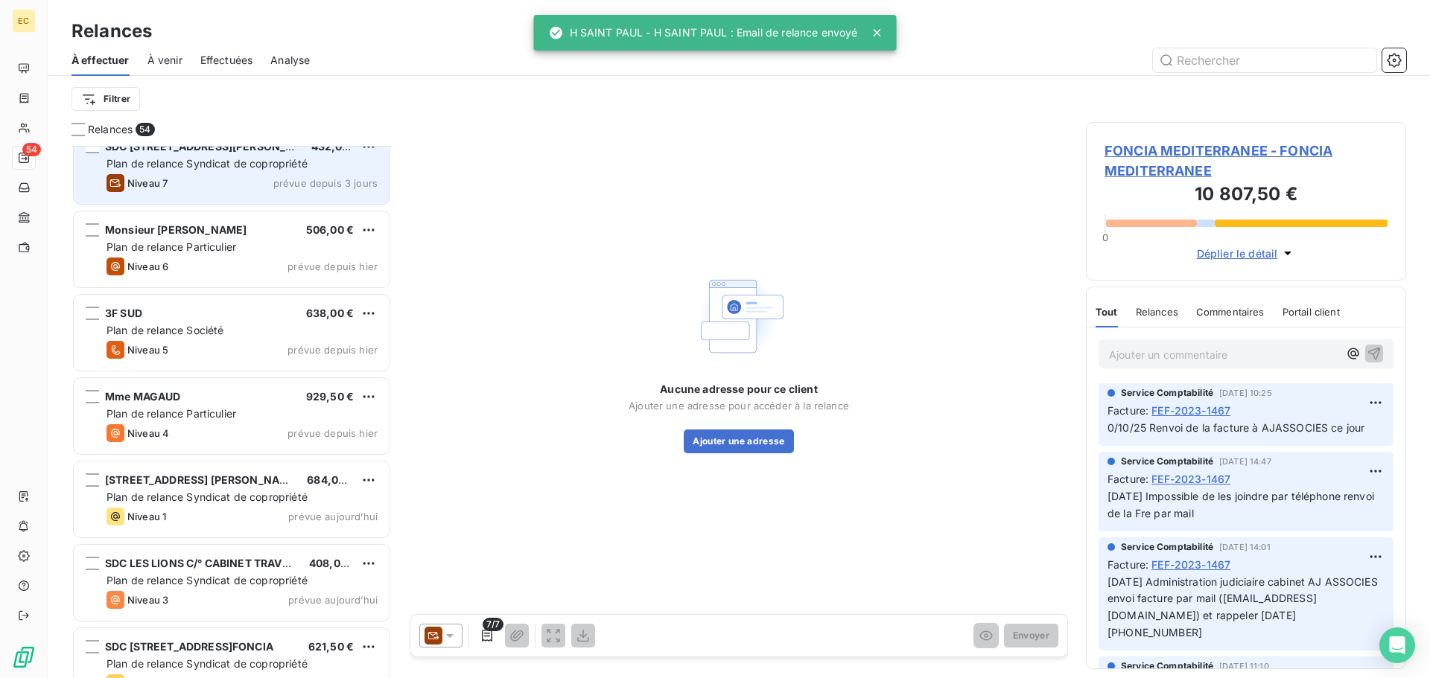
scroll to position [3972, 0]
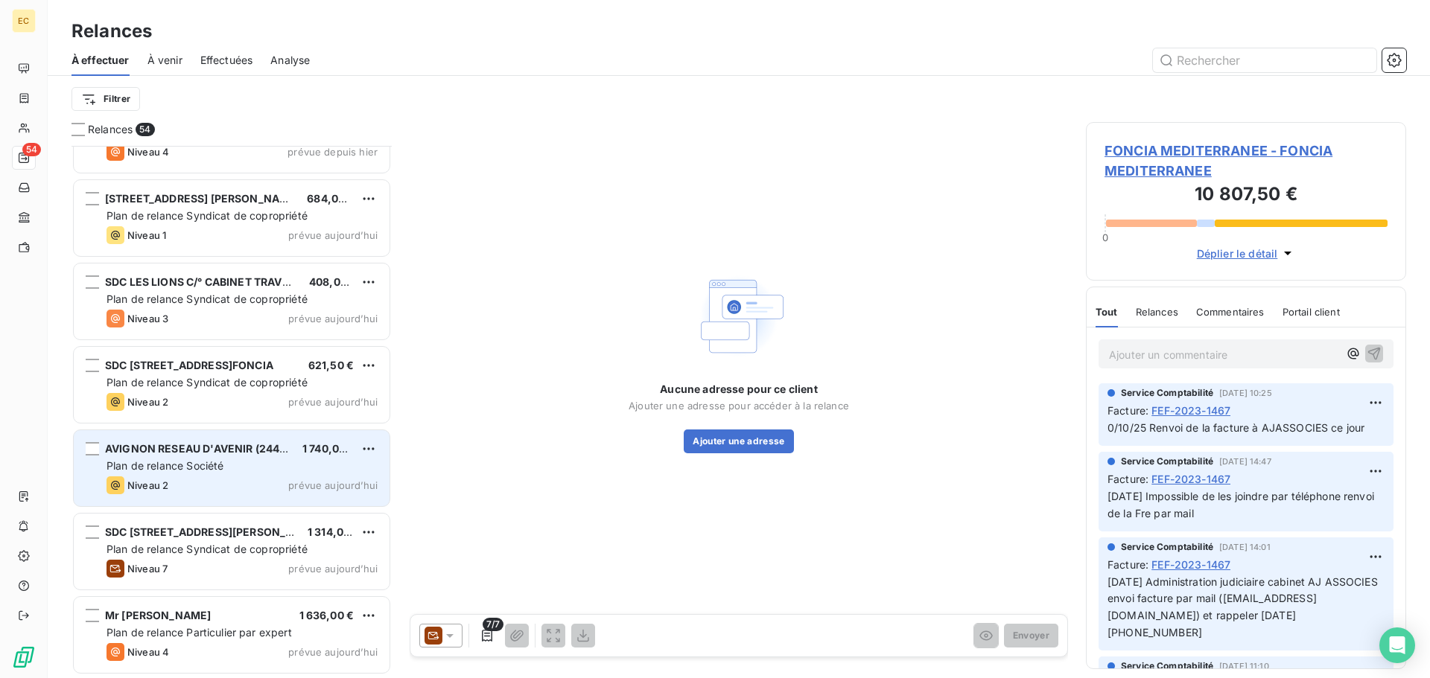
click at [199, 469] on span "Plan de relance Société" at bounding box center [164, 465] width 117 height 13
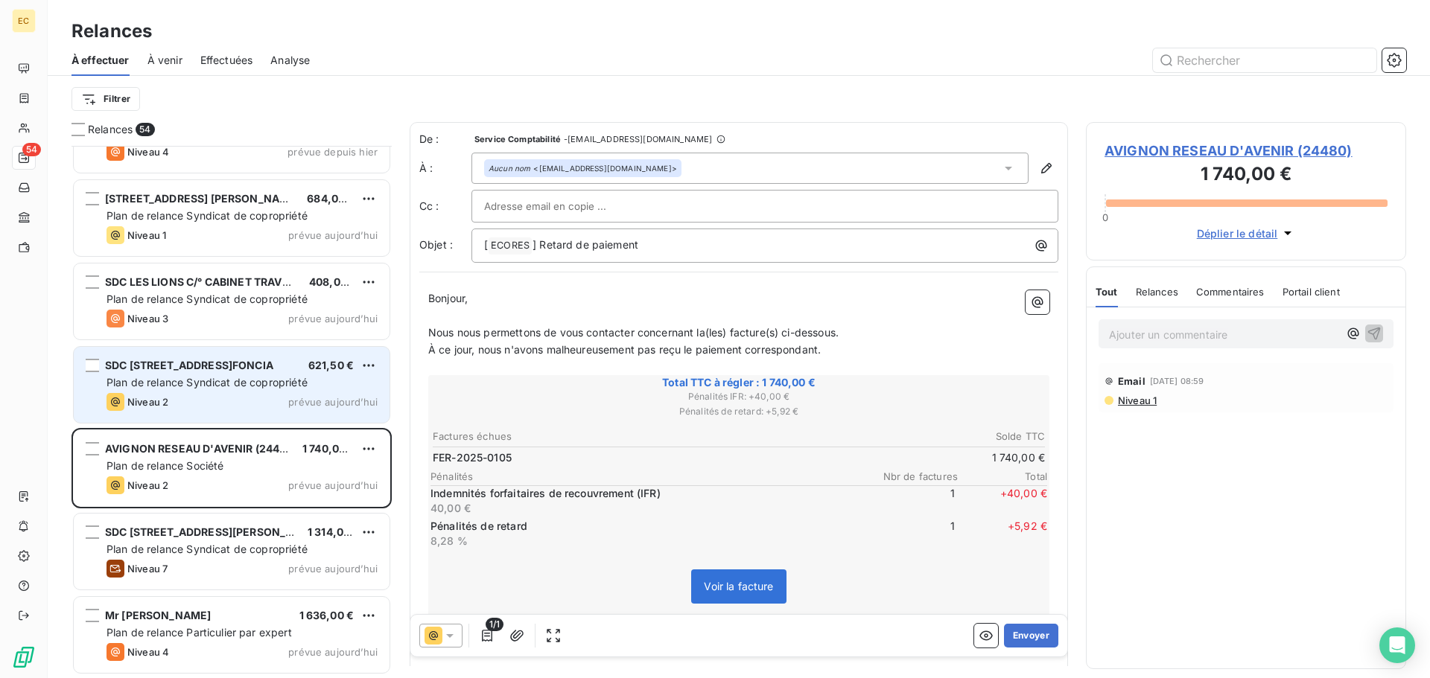
click at [214, 390] on div "SDC [STREET_ADDRESS] € Plan de relance Syndicat de copropriété Niveau 2 prévue …" at bounding box center [232, 385] width 316 height 76
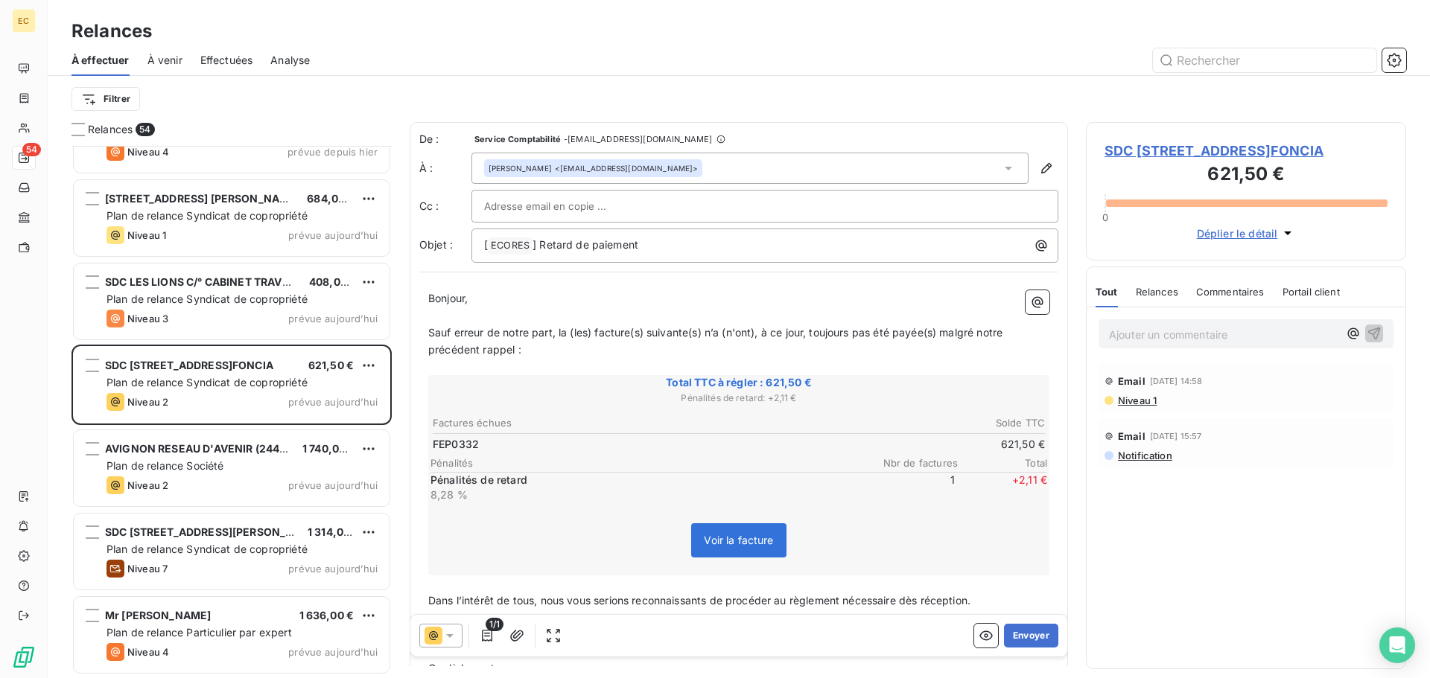
click at [1202, 151] on span "SDC [STREET_ADDRESS]FONCIA" at bounding box center [1245, 151] width 283 height 20
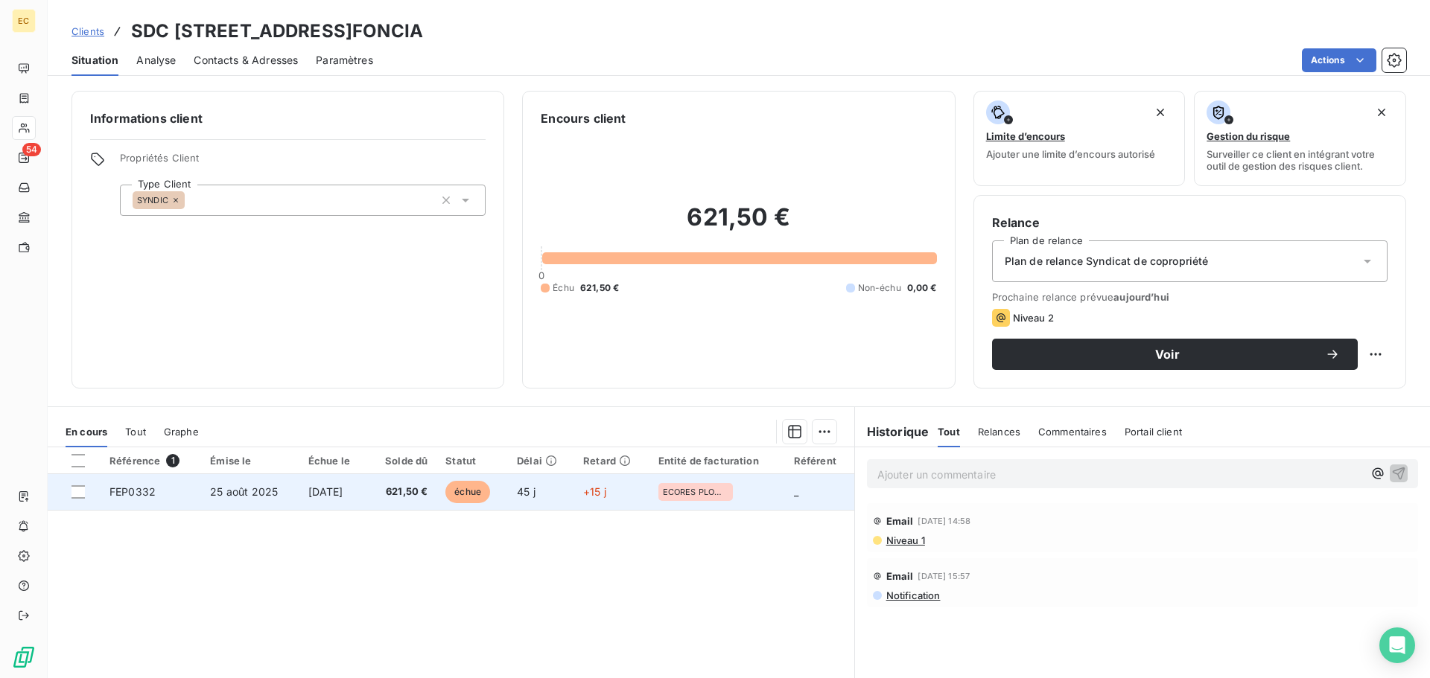
click at [153, 493] on span "FEP0332" at bounding box center [132, 492] width 46 height 13
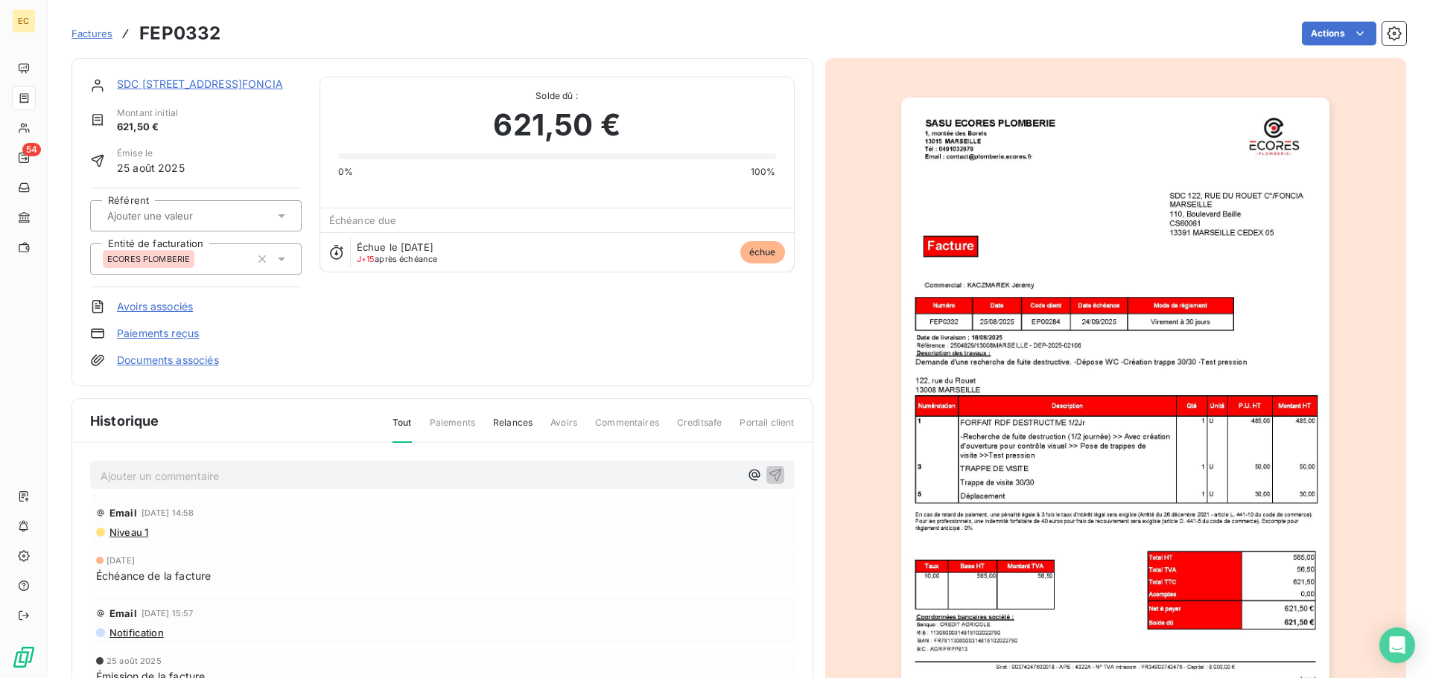
click at [1006, 349] on img "button" at bounding box center [1115, 401] width 428 height 606
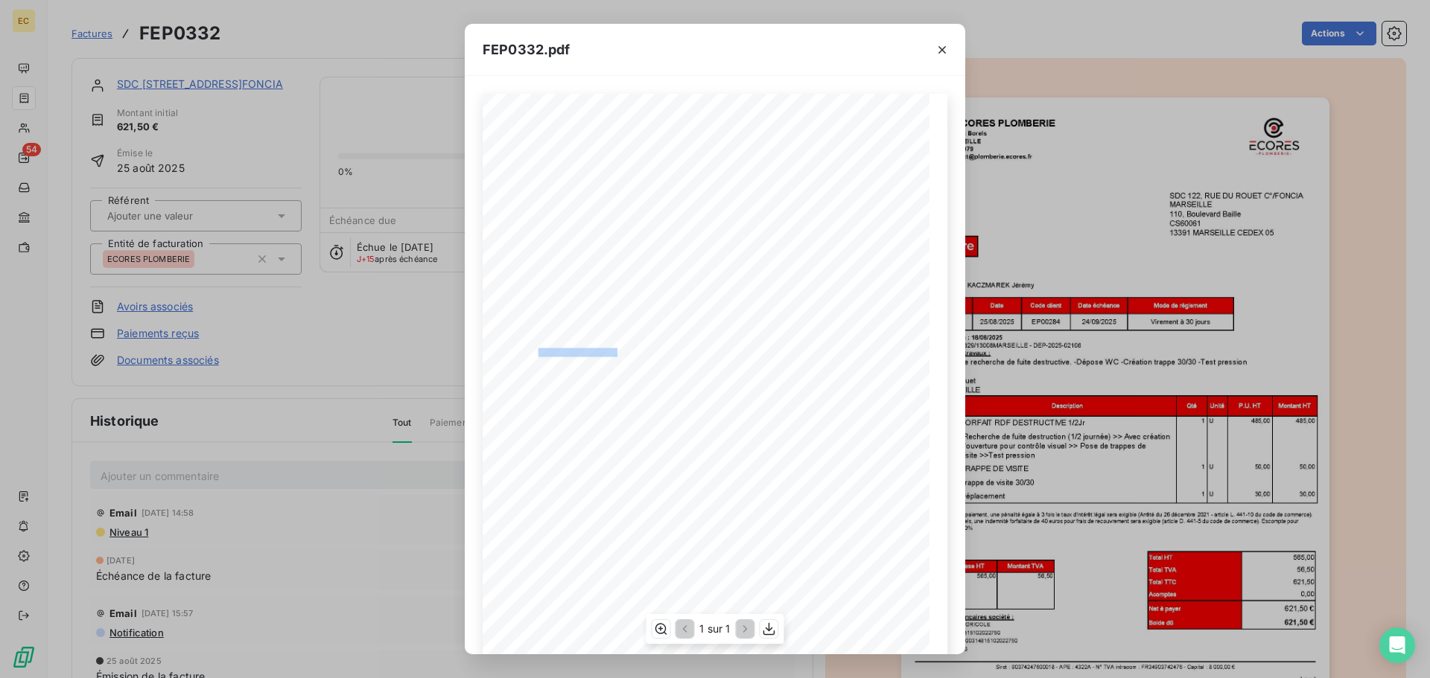
drag, startPoint x: 614, startPoint y: 354, endPoint x: 534, endPoint y: 352, distance: 79.7
click at [534, 352] on span "Référence : 2504829/13008MARSEILLE - DEP-2025-02106" at bounding box center [591, 351] width 168 height 7
copy span ": 2504829/13008MARSEILL"
click at [942, 54] on icon "button" at bounding box center [942, 49] width 15 height 15
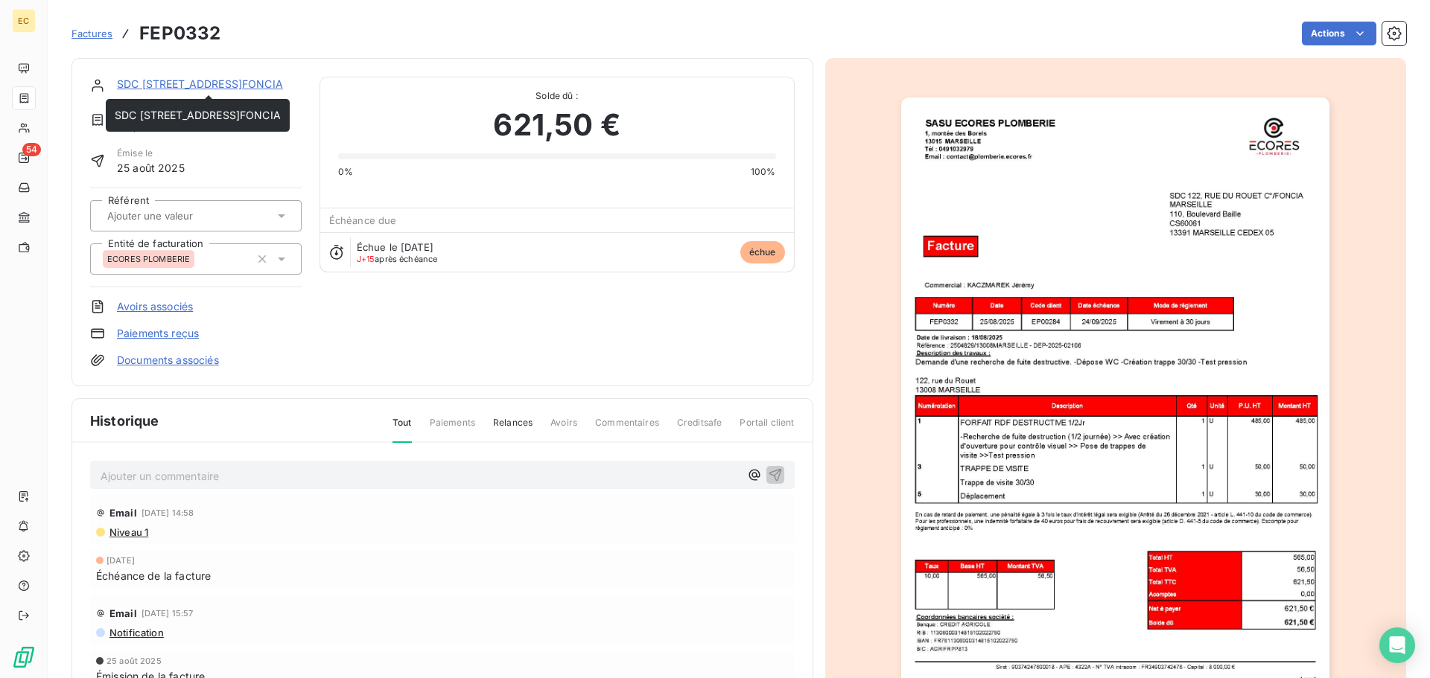
click at [193, 83] on link "SDC [STREET_ADDRESS]FONCIA" at bounding box center [200, 83] width 166 height 13
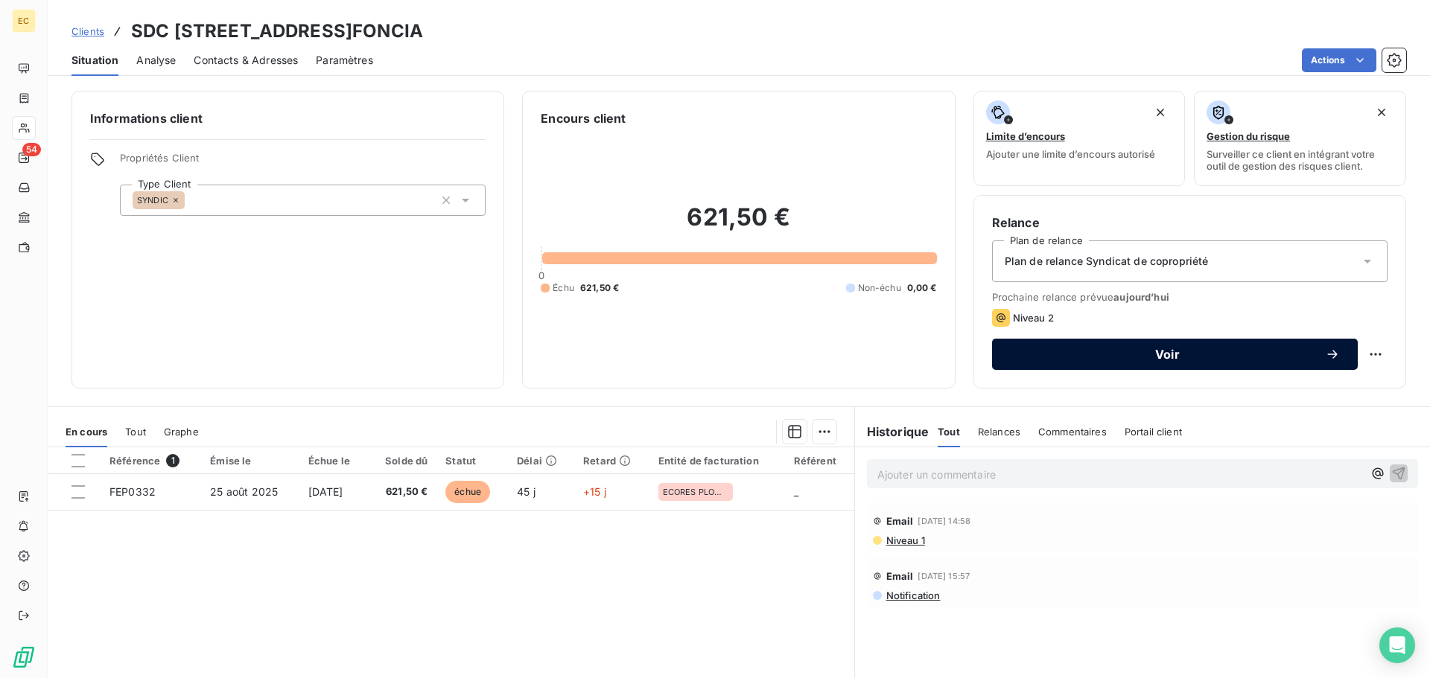
click at [1057, 346] on button "Voir" at bounding box center [1175, 354] width 366 height 31
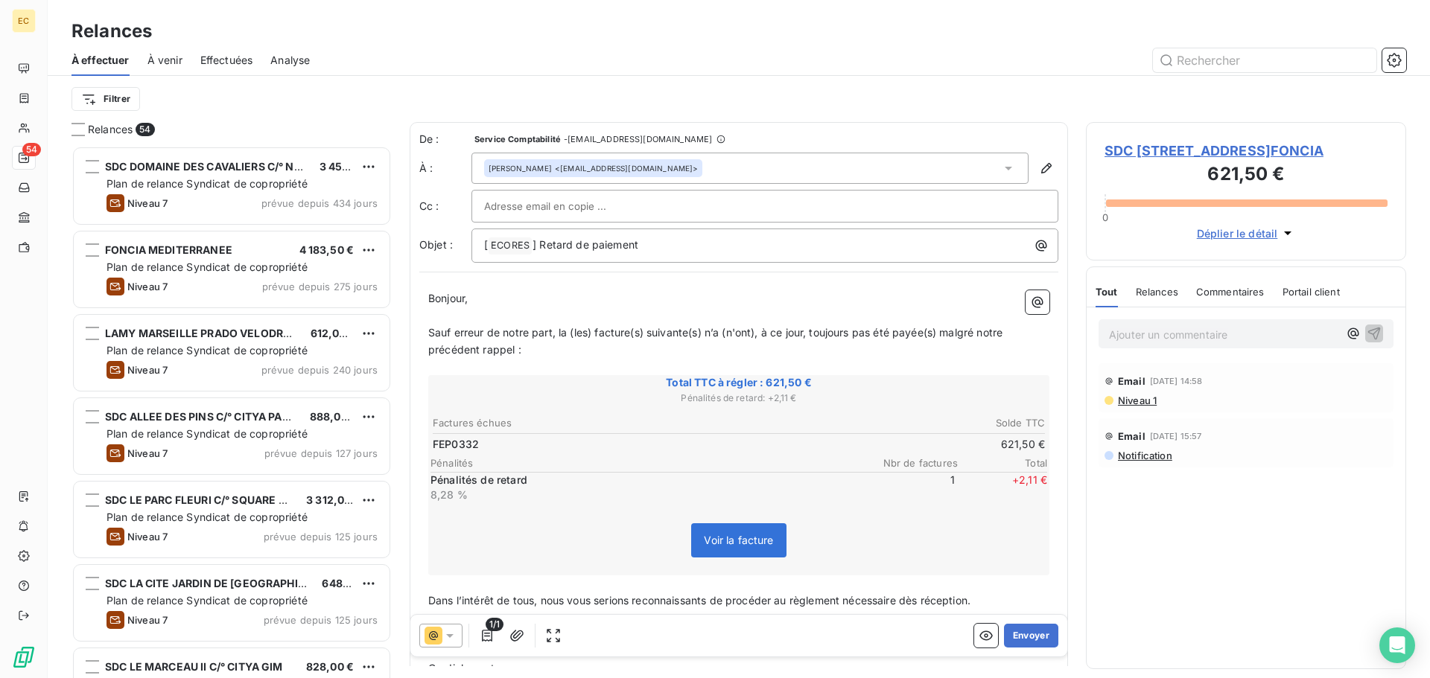
scroll to position [521, 309]
click at [544, 206] on input "text" at bounding box center [564, 206] width 160 height 22
paste input "[EMAIL_ADDRESS][DOMAIN_NAME]"
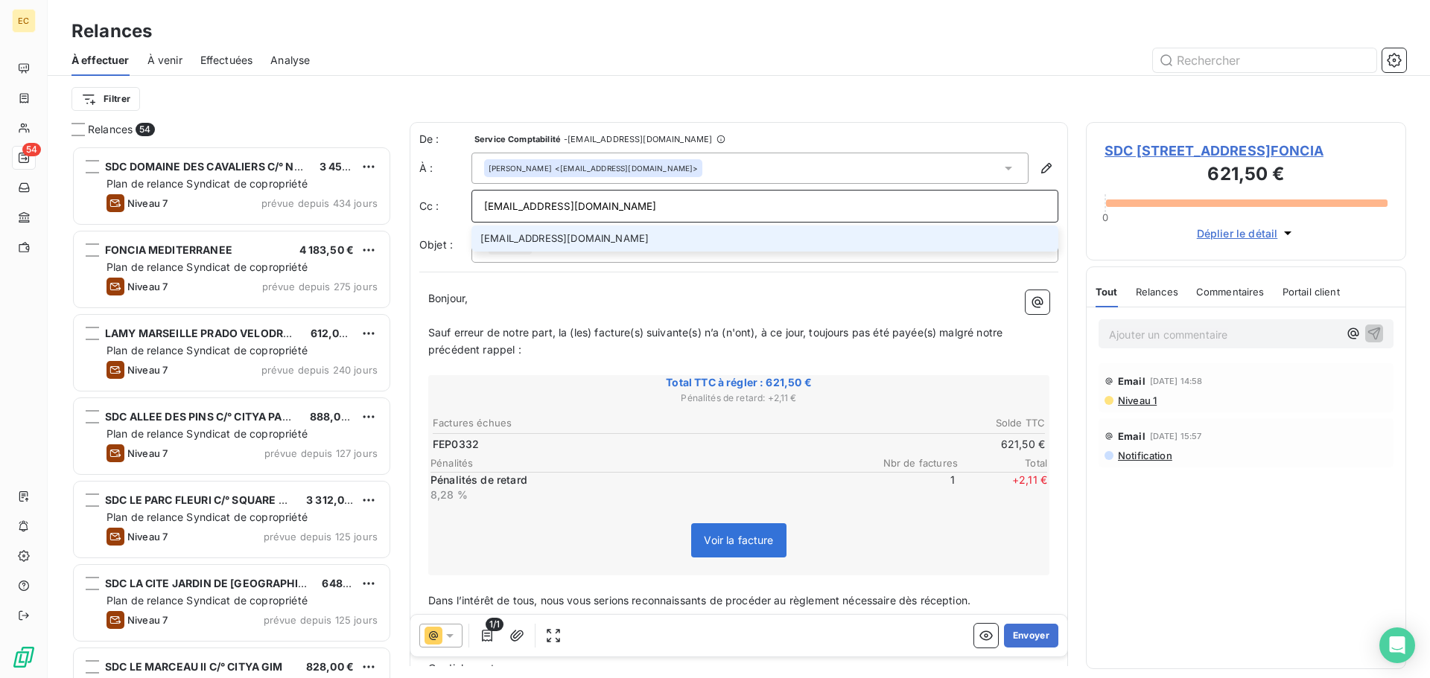
click at [512, 207] on input "[EMAIL_ADDRESS][DOMAIN_NAME]" at bounding box center [764, 206] width 561 height 22
click at [510, 208] on input "[EMAIL_ADDRESS][DOMAIN_NAME]" at bounding box center [764, 206] width 561 height 22
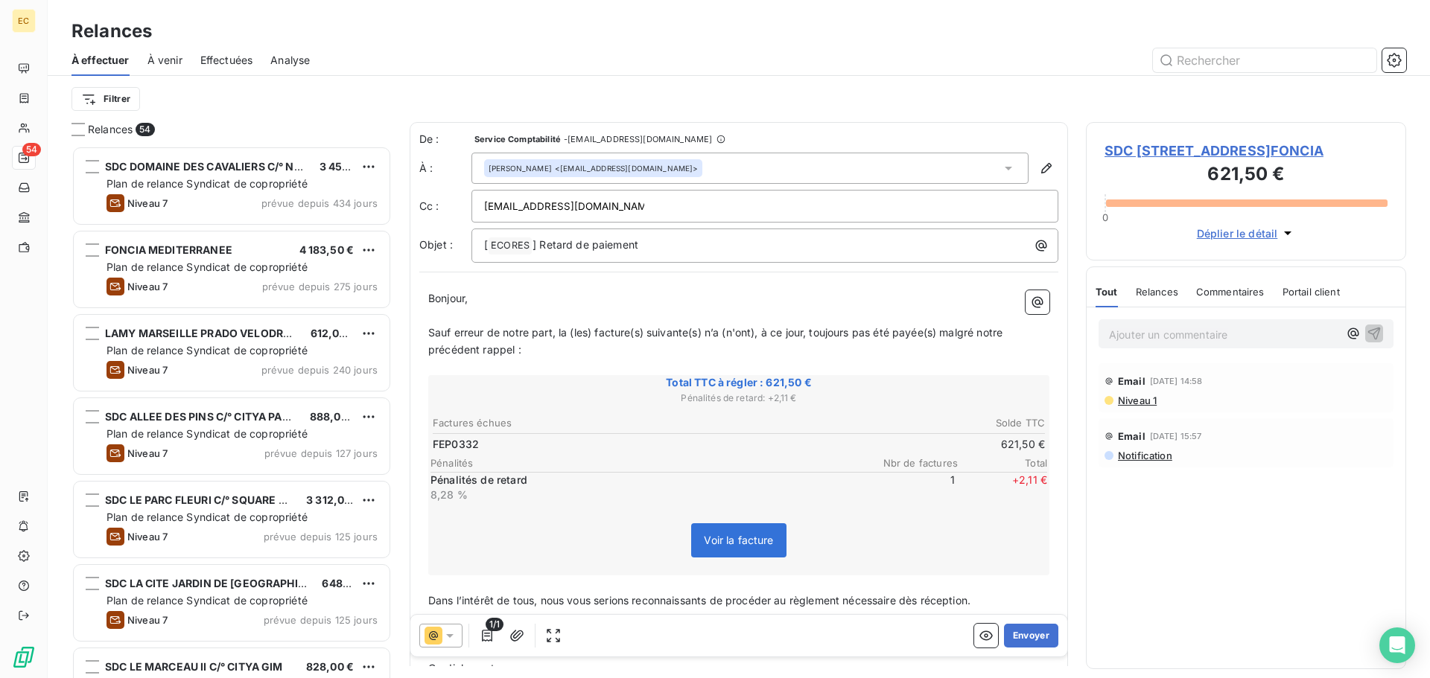
click at [510, 208] on input "[EMAIL_ADDRESS][DOMAIN_NAME]" at bounding box center [564, 206] width 160 height 22
click at [870, 305] on p "Bonjour," at bounding box center [738, 298] width 621 height 17
click at [616, 203] on div "[EMAIL_ADDRESS][DOMAIN_NAME]" at bounding box center [764, 206] width 561 height 22
type input "[EMAIL_ADDRESS][DOMAIN_NAME]"
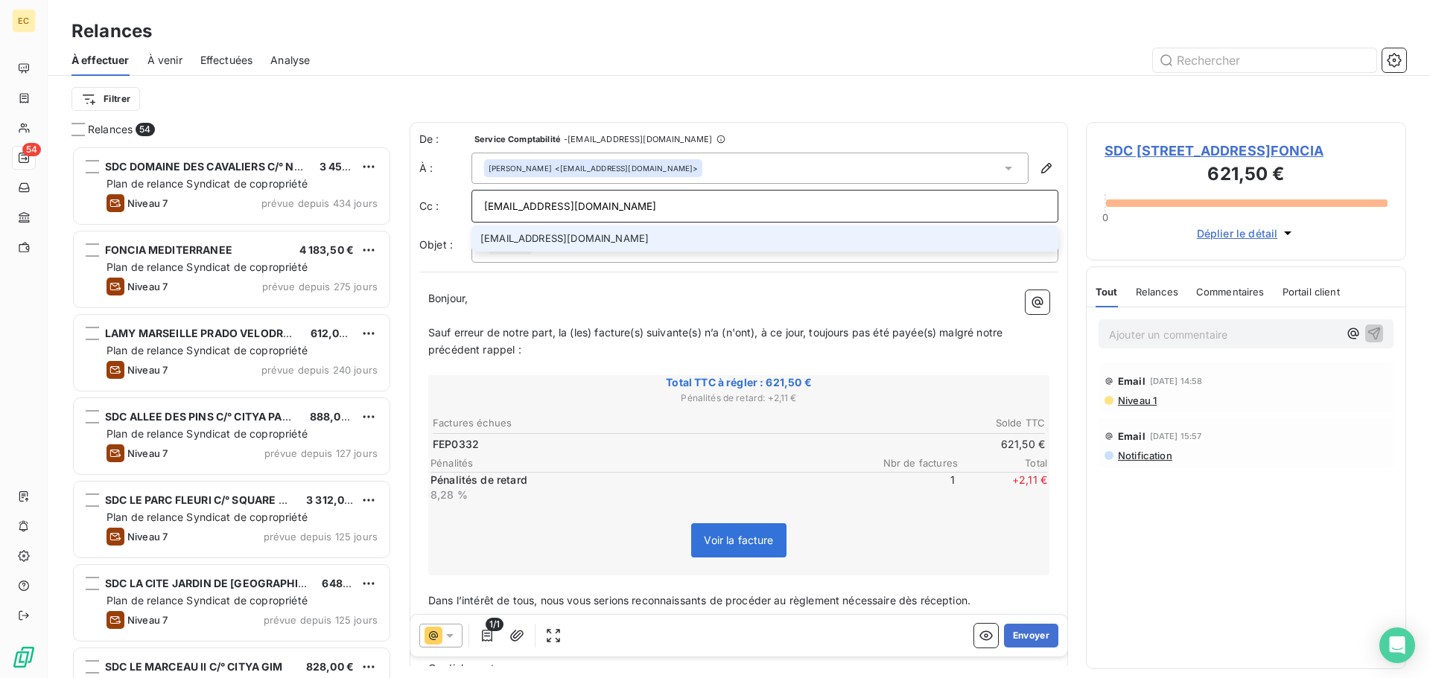
click at [668, 232] on li "[EMAIL_ADDRESS][DOMAIN_NAME]" at bounding box center [764, 239] width 587 height 26
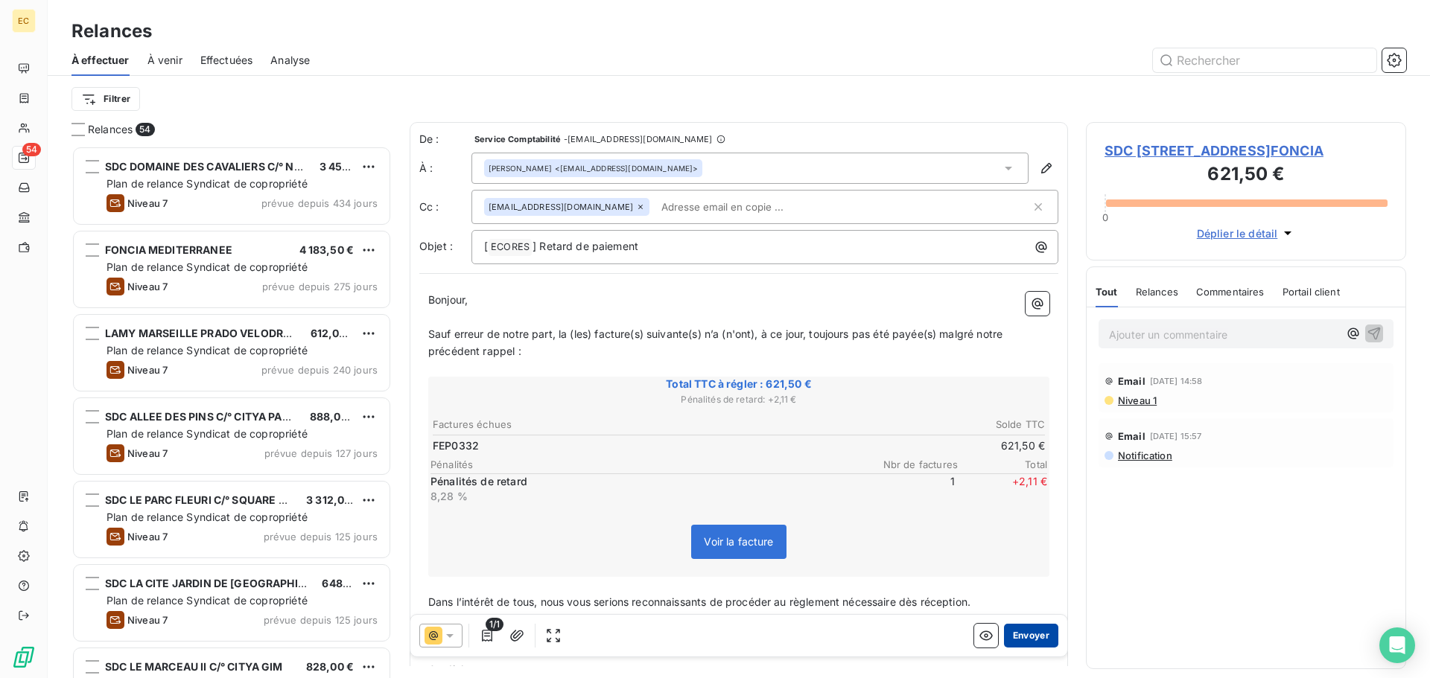
click at [1023, 636] on button "Envoyer" at bounding box center [1031, 636] width 54 height 24
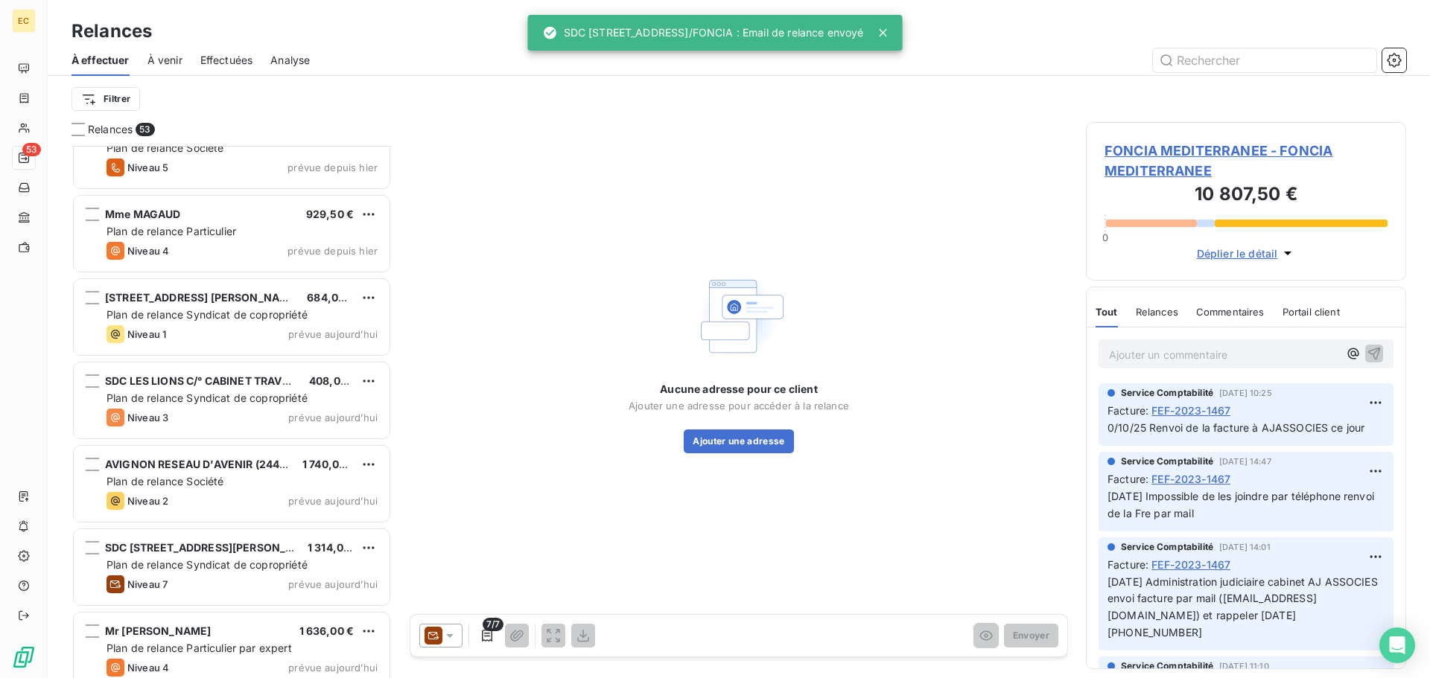
scroll to position [3889, 0]
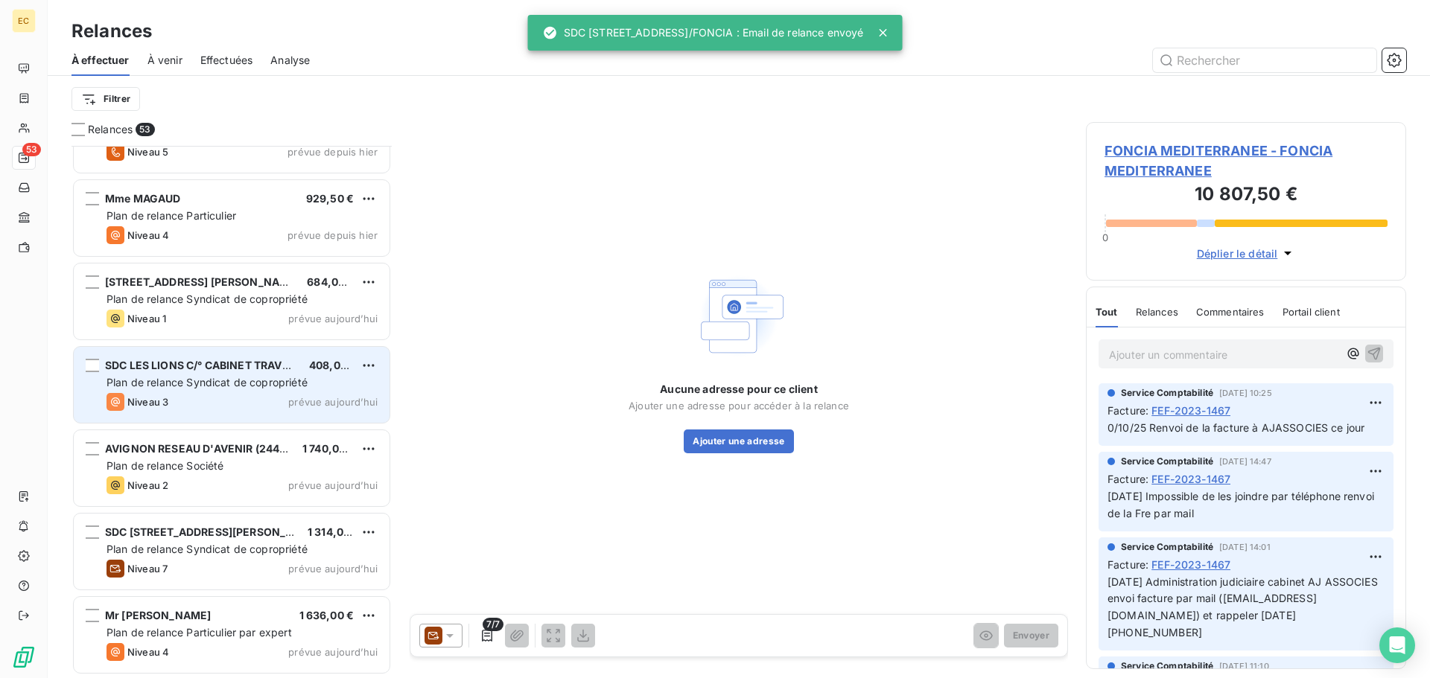
click at [232, 379] on span "Plan de relance Syndicat de copropriété" at bounding box center [206, 382] width 201 height 13
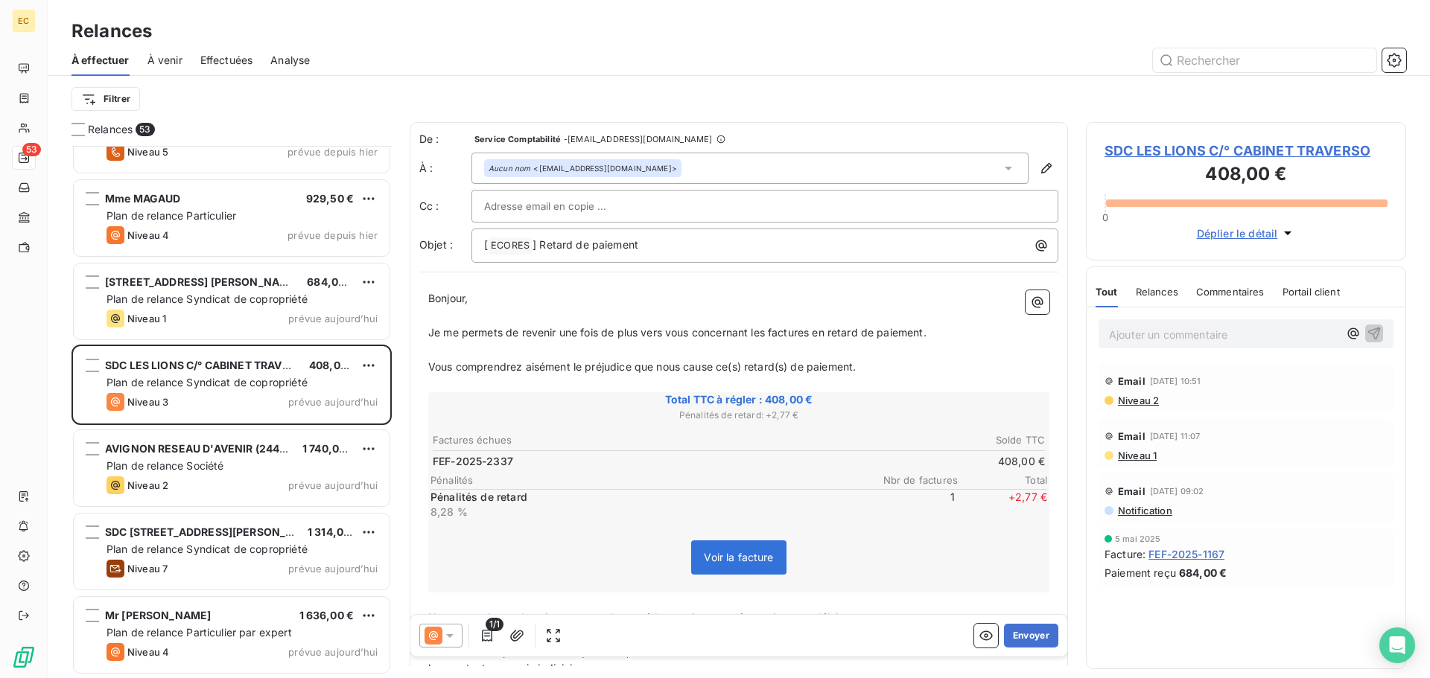
click at [1160, 153] on span "SDC LES LIONS C/° CABINET TRAVERSO" at bounding box center [1245, 151] width 283 height 20
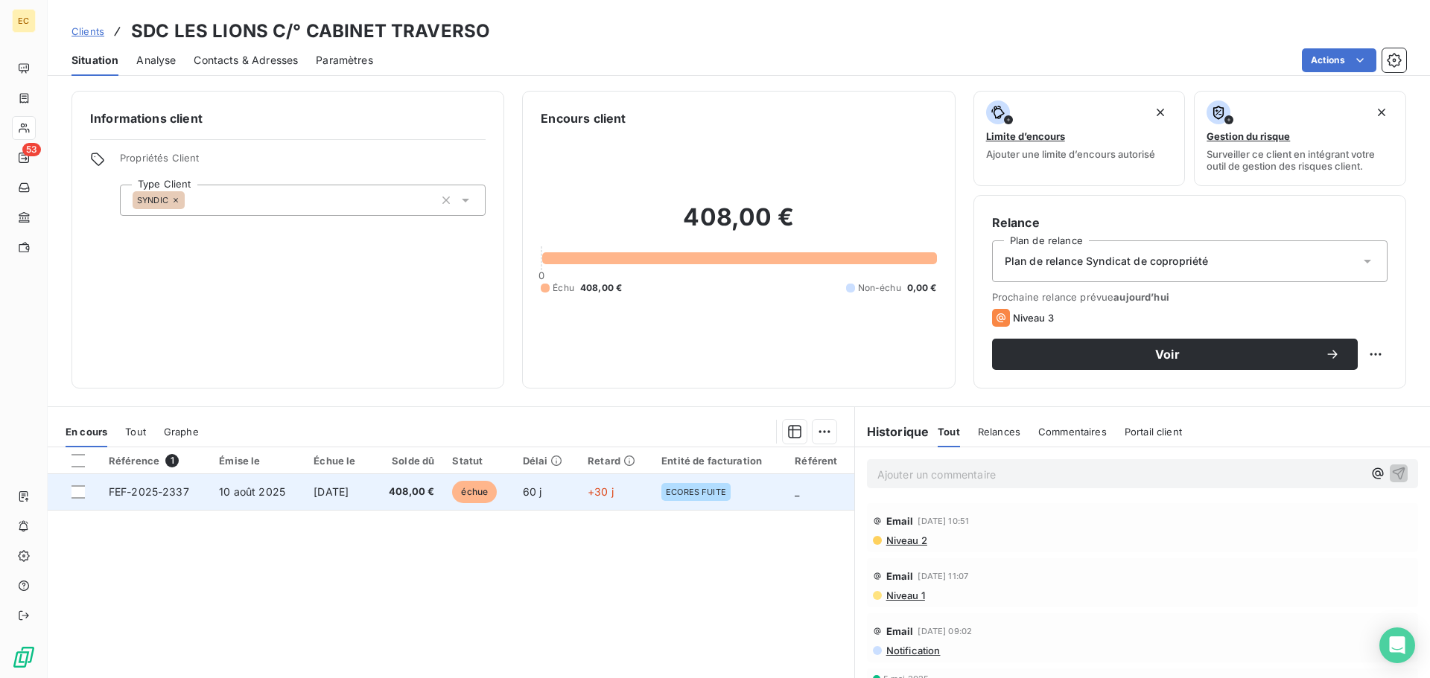
click at [139, 500] on td "FEF-2025-2337" at bounding box center [155, 492] width 111 height 36
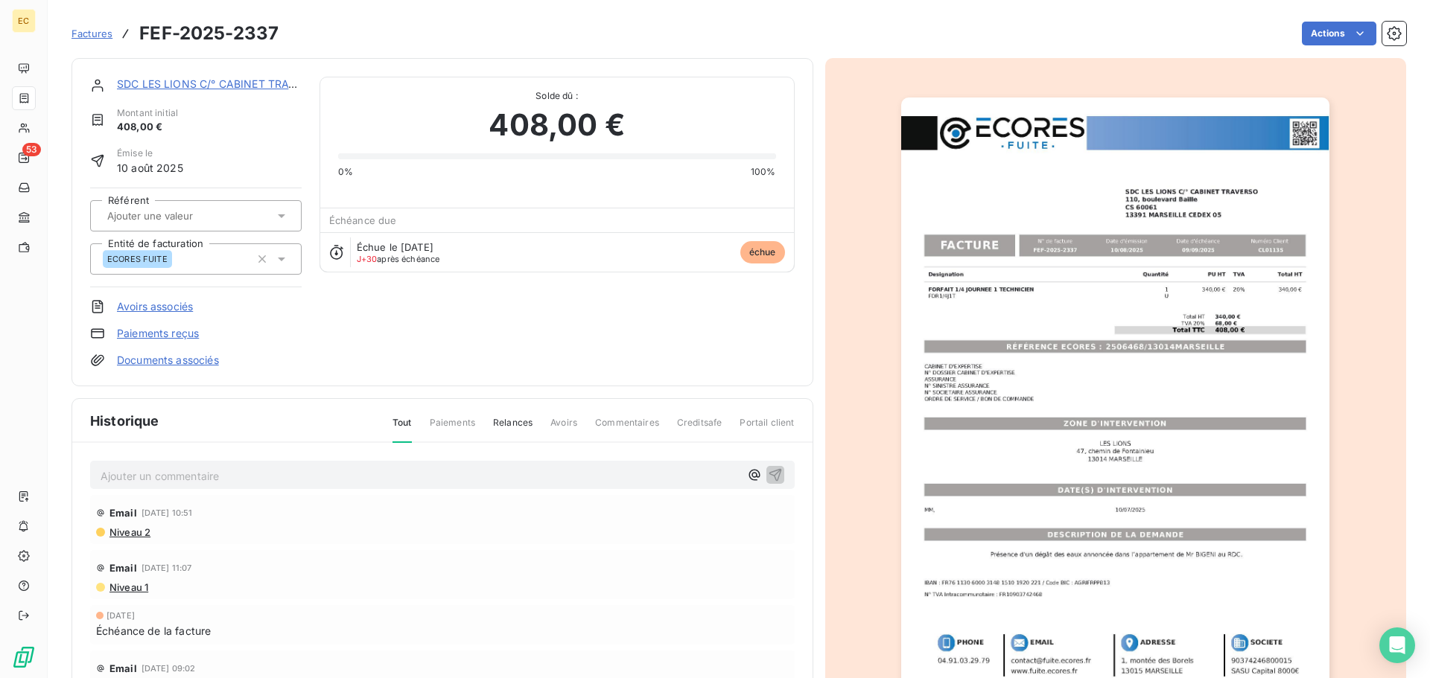
click at [998, 349] on img "button" at bounding box center [1115, 401] width 428 height 606
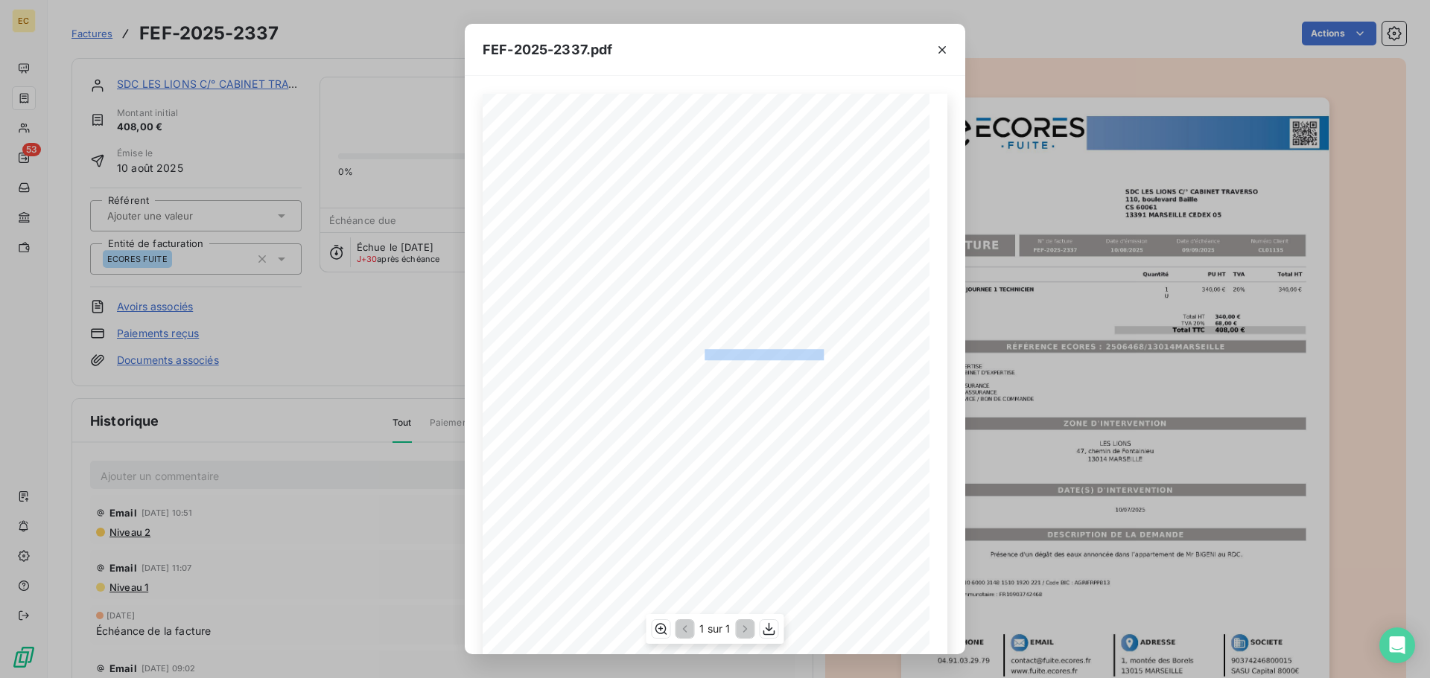
drag, startPoint x: 821, startPoint y: 353, endPoint x: 698, endPoint y: 354, distance: 122.9
click at [698, 354] on span "RÉFÉRENCE ECORES : 2506468/13014MARSEILLE" at bounding box center [715, 352] width 229 height 7
copy span "2506468/13014MARSEILL"
click at [945, 52] on icon "button" at bounding box center [941, 49] width 7 height 7
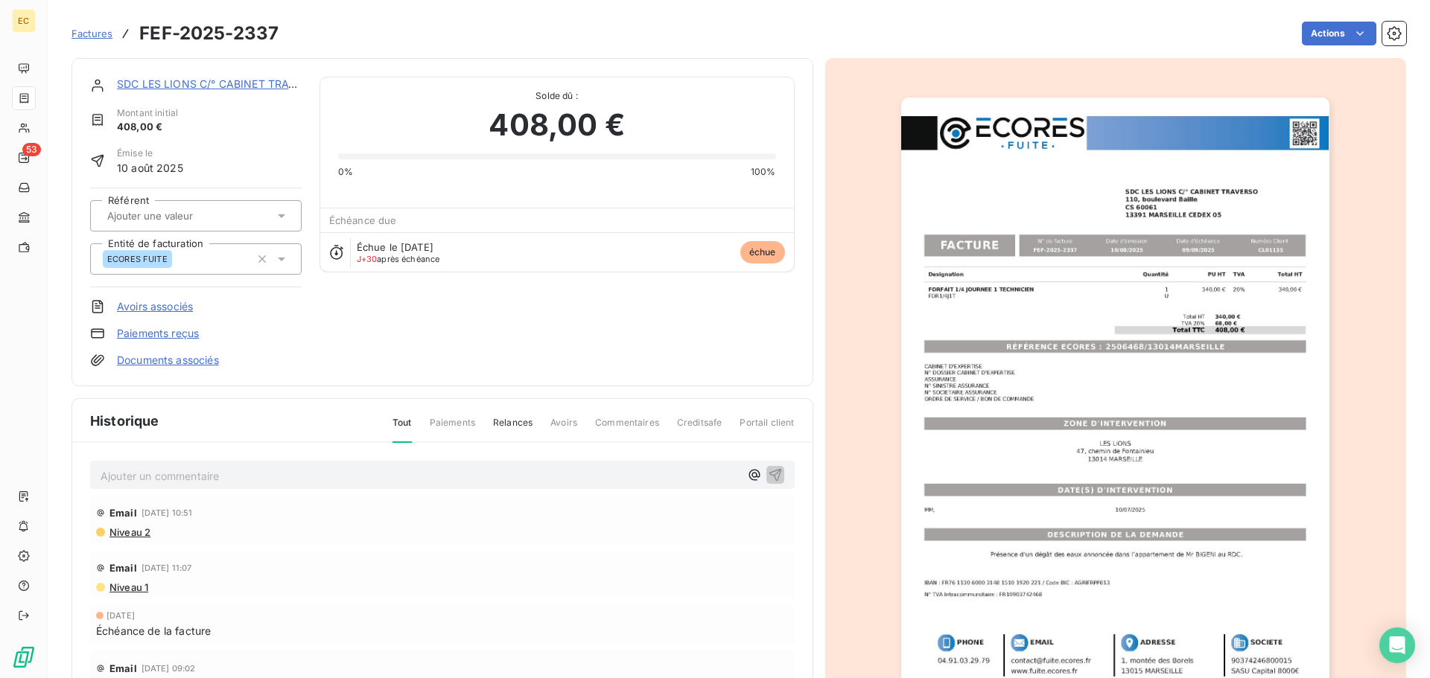
click at [247, 86] on link "SDC LES LIONS C/° CABINET TRAVERSO" at bounding box center [220, 83] width 207 height 13
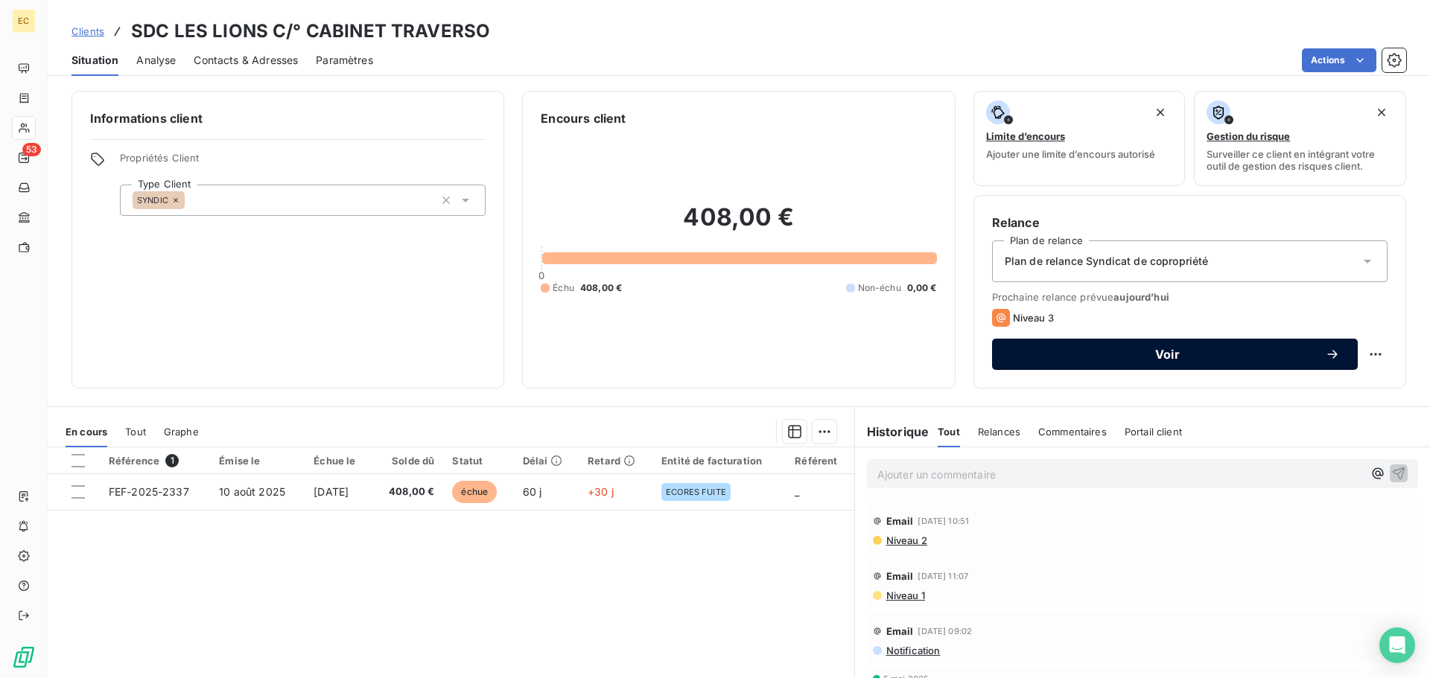
click at [1037, 353] on span "Voir" at bounding box center [1167, 354] width 315 height 12
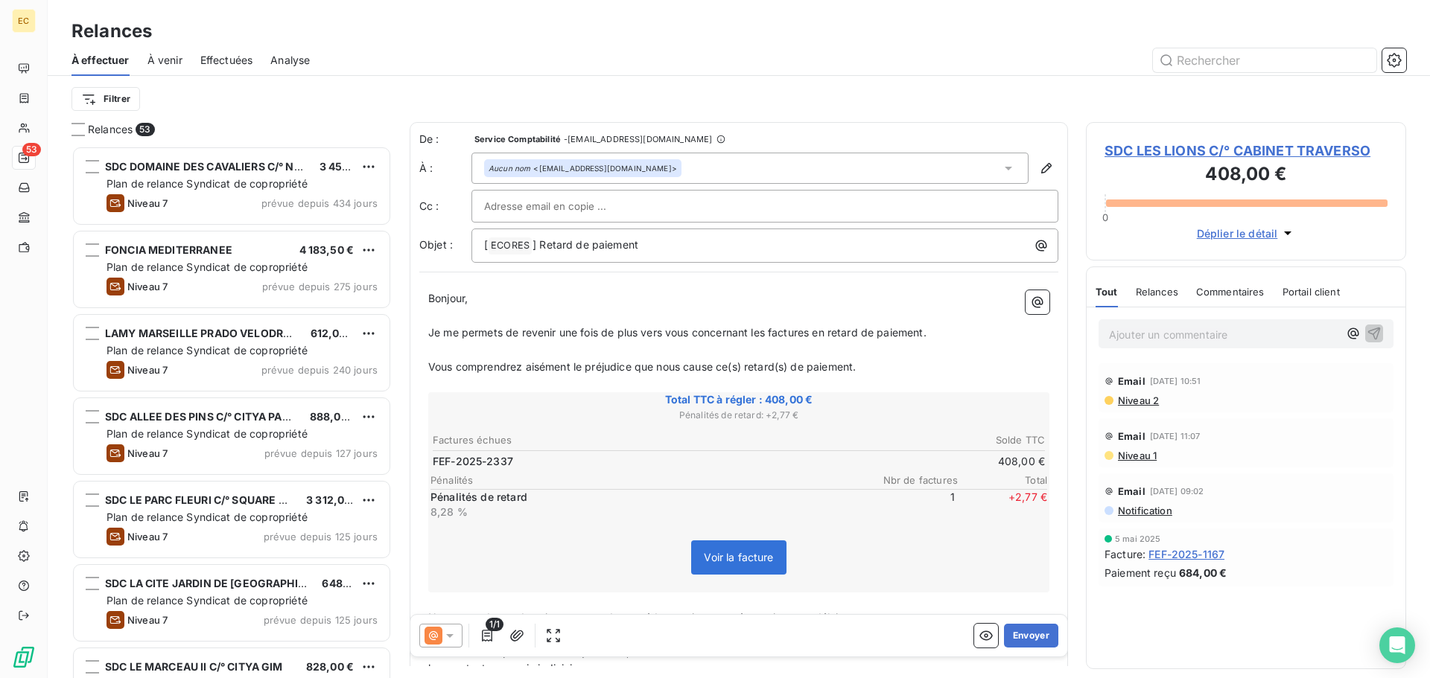
scroll to position [521, 309]
click at [564, 203] on input "text" at bounding box center [564, 206] width 160 height 22
paste input "[EMAIL_ADDRESS][DOMAIN_NAME]"
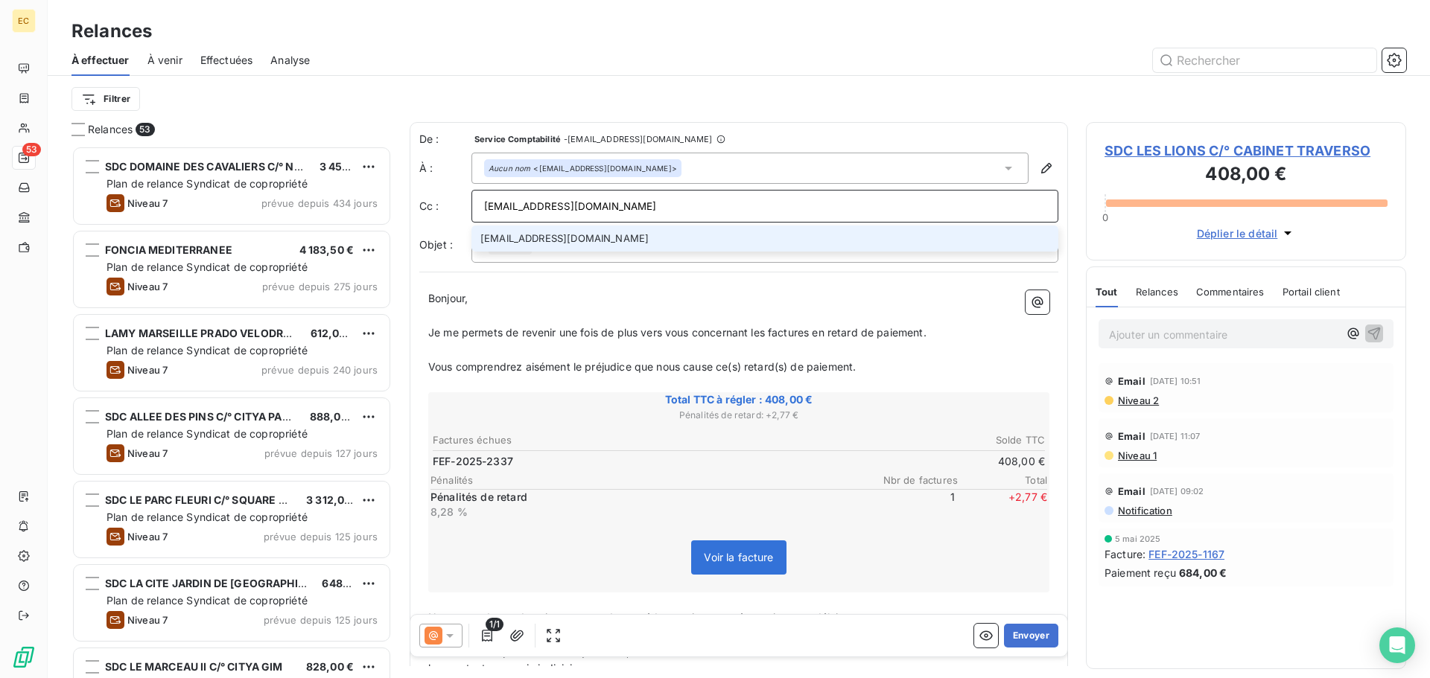
type input "[EMAIL_ADDRESS][DOMAIN_NAME]"
click at [621, 238] on li "[EMAIL_ADDRESS][DOMAIN_NAME]" at bounding box center [764, 239] width 587 height 26
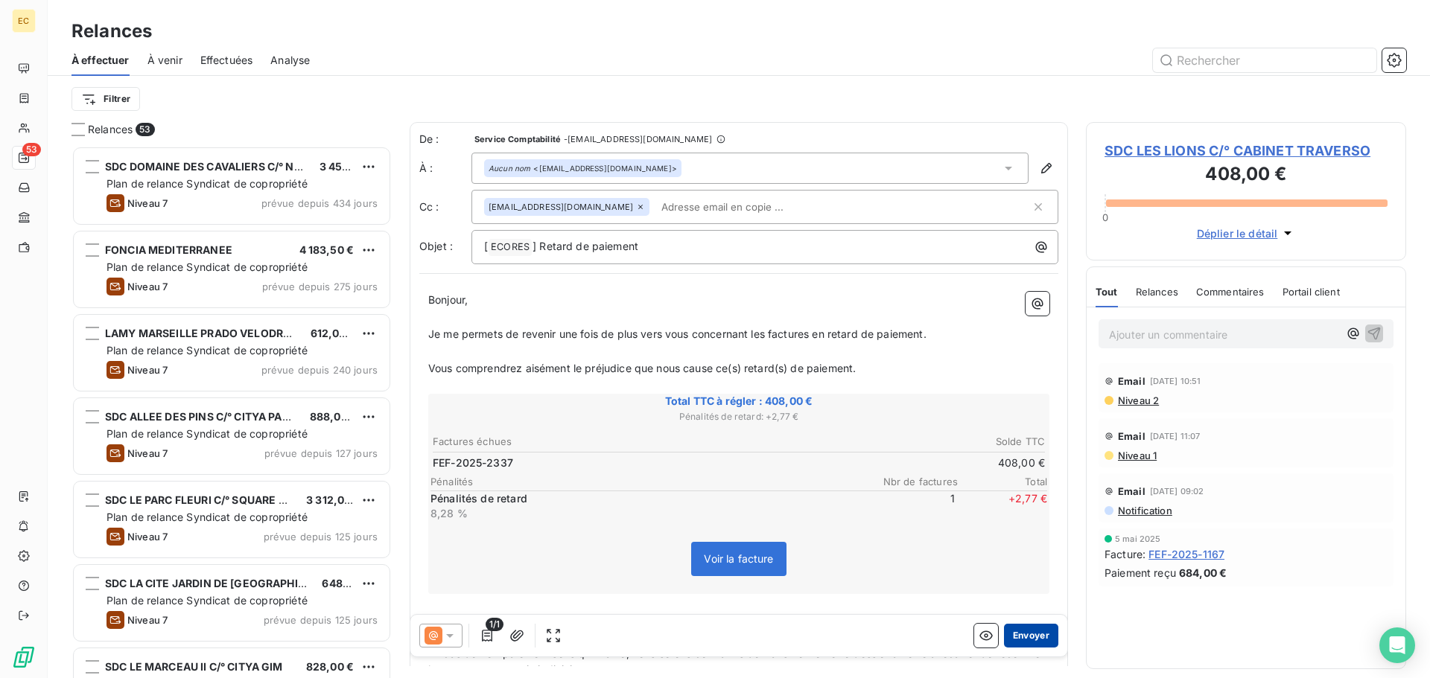
click at [1026, 628] on button "Envoyer" at bounding box center [1031, 636] width 54 height 24
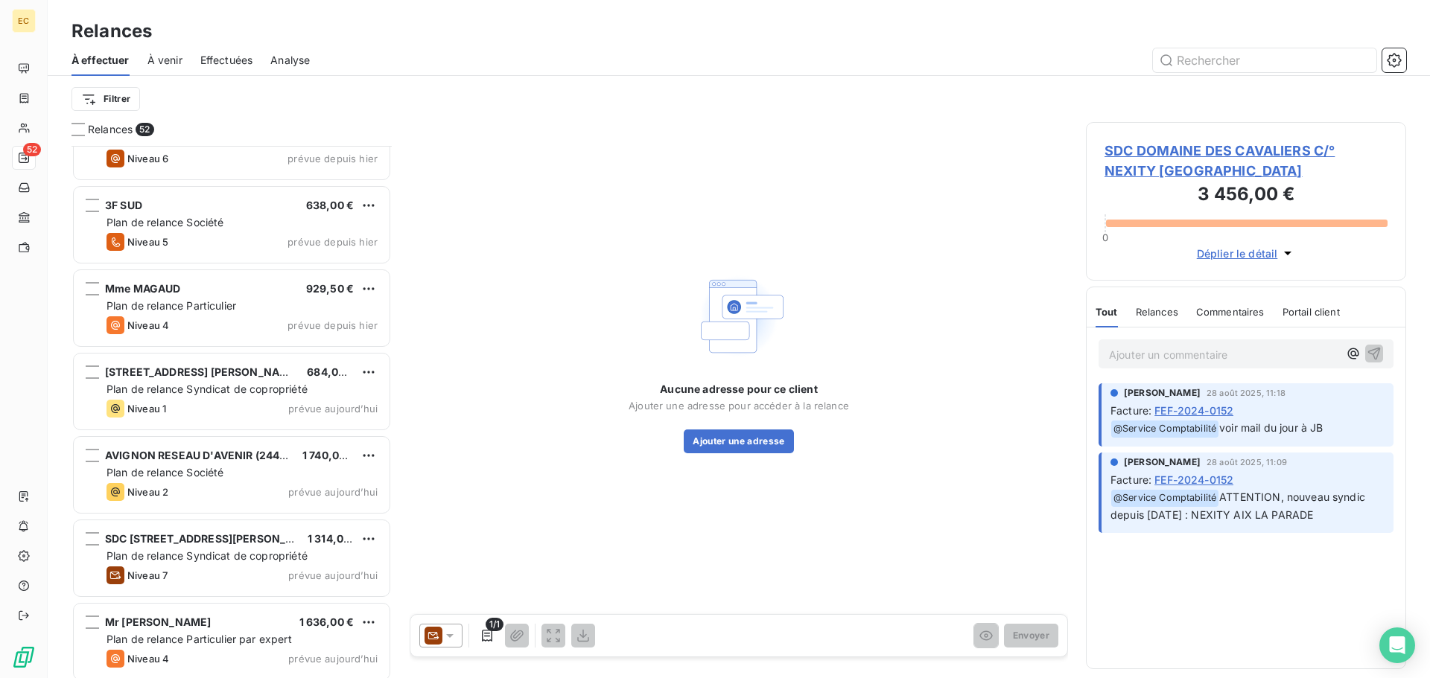
scroll to position [3805, 0]
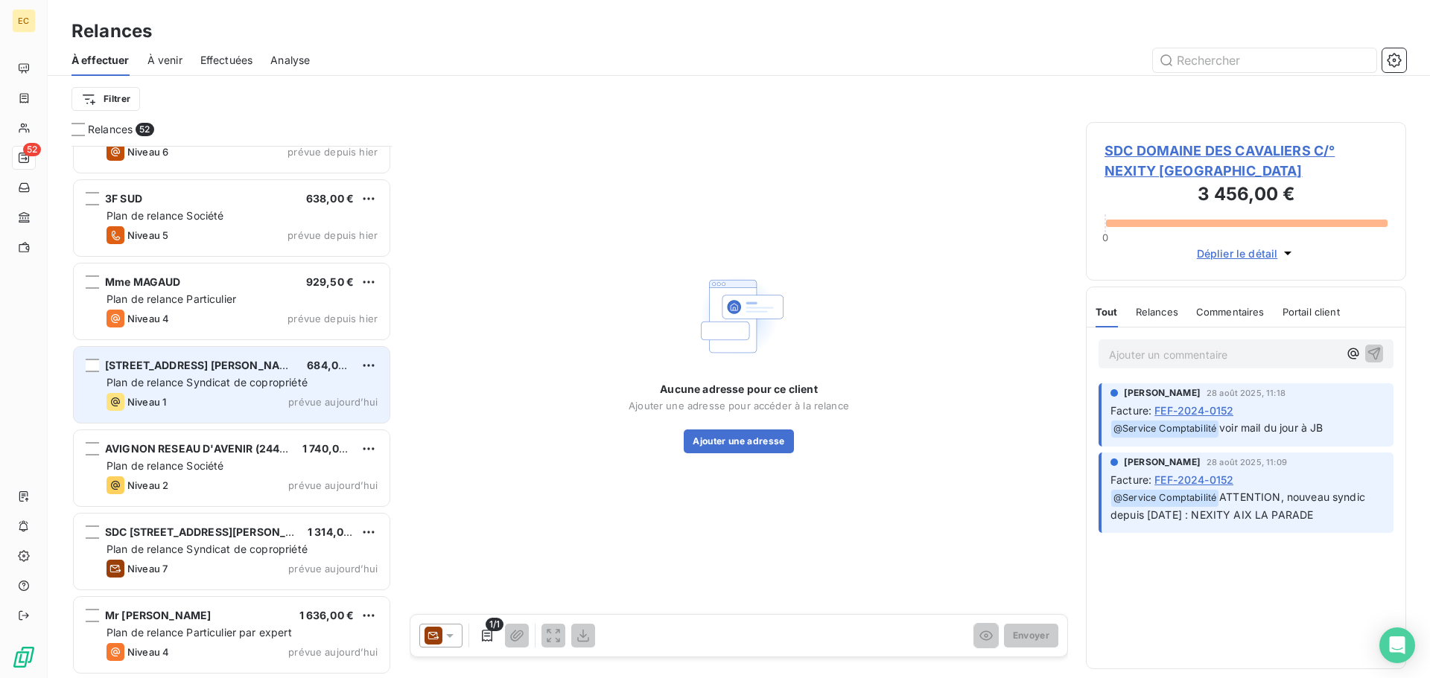
click at [229, 369] on span "[STREET_ADDRESS] [PERSON_NAME]" at bounding box center [202, 365] width 195 height 13
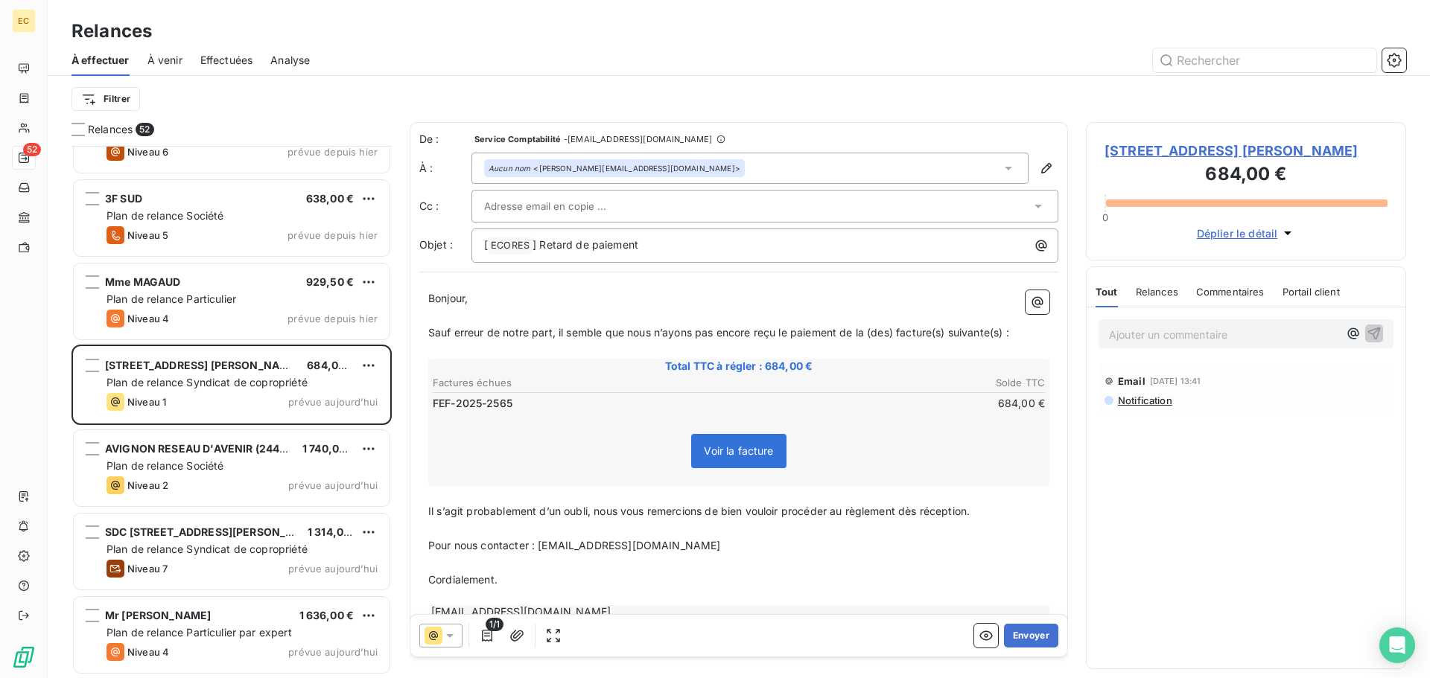
click at [1142, 152] on span "[STREET_ADDRESS] [PERSON_NAME]" at bounding box center [1245, 151] width 283 height 20
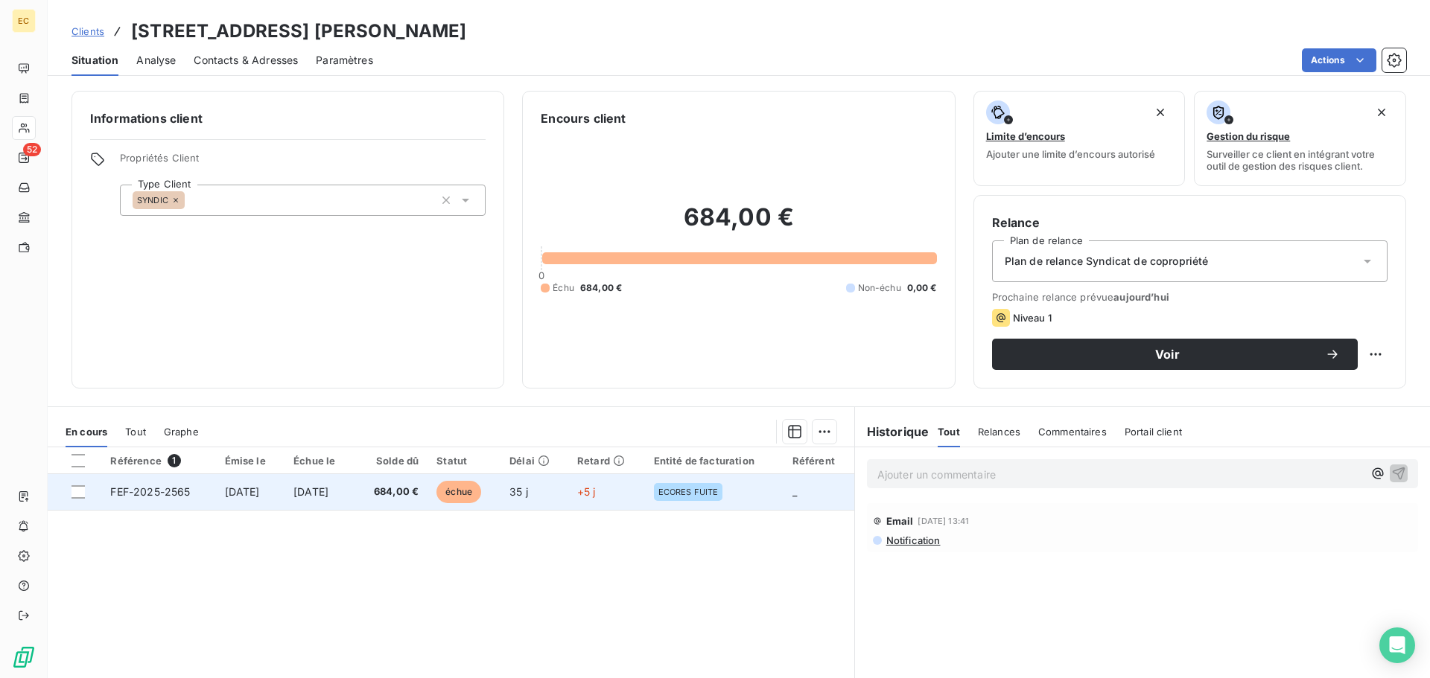
click at [127, 494] on span "FEF-2025-2565" at bounding box center [150, 492] width 80 height 13
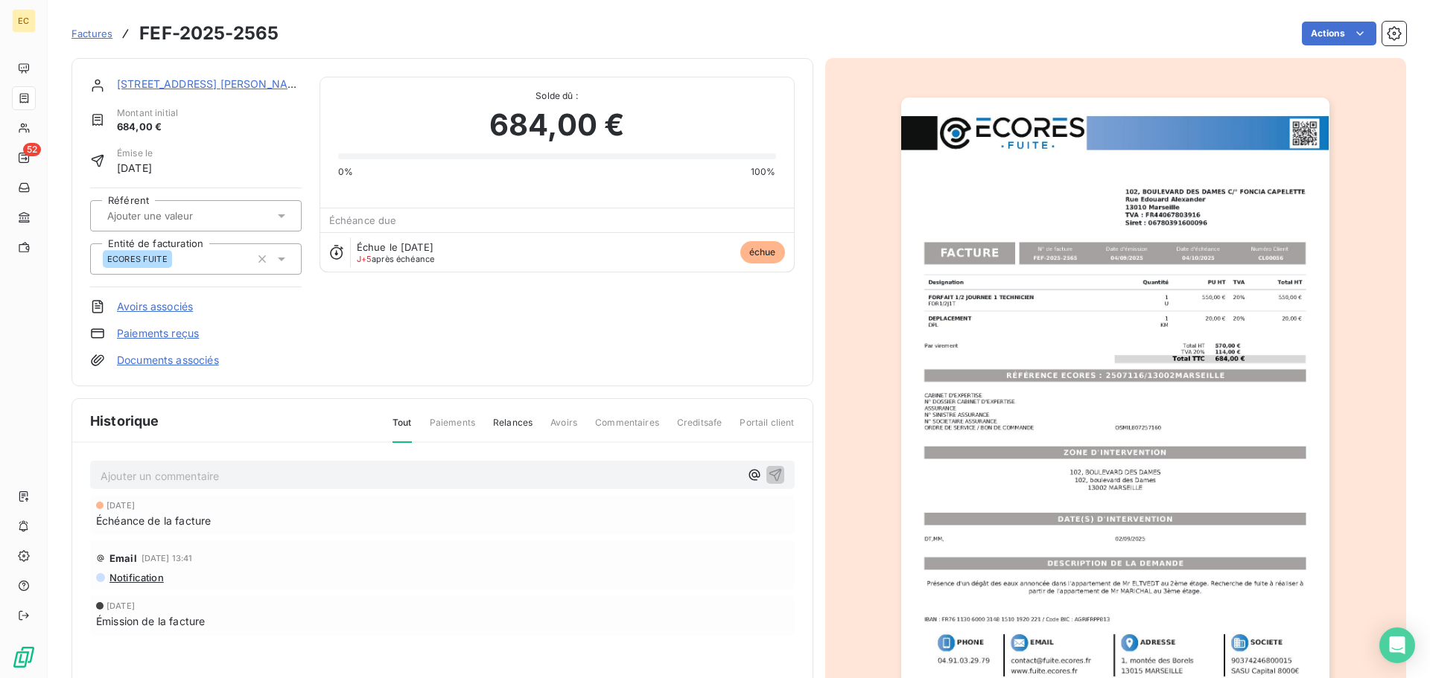
click at [996, 369] on img "button" at bounding box center [1115, 401] width 428 height 606
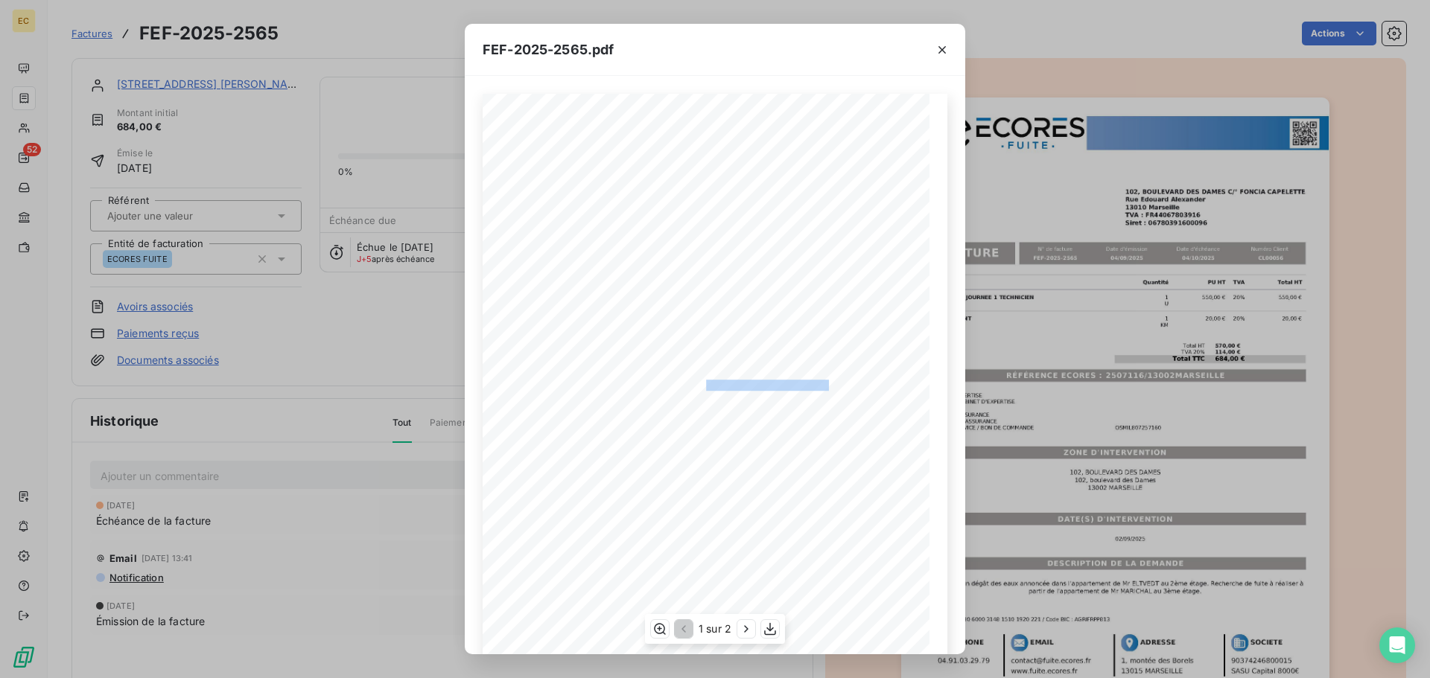
drag, startPoint x: 823, startPoint y: 385, endPoint x: 698, endPoint y: 386, distance: 125.1
click at [698, 386] on span "RÉFÉRENCE ECORES : 2507116/13002MARSEILLE" at bounding box center [715, 383] width 228 height 7
copy span "2507116/13002MARSEILLE"
click at [938, 45] on icon "button" at bounding box center [942, 49] width 15 height 15
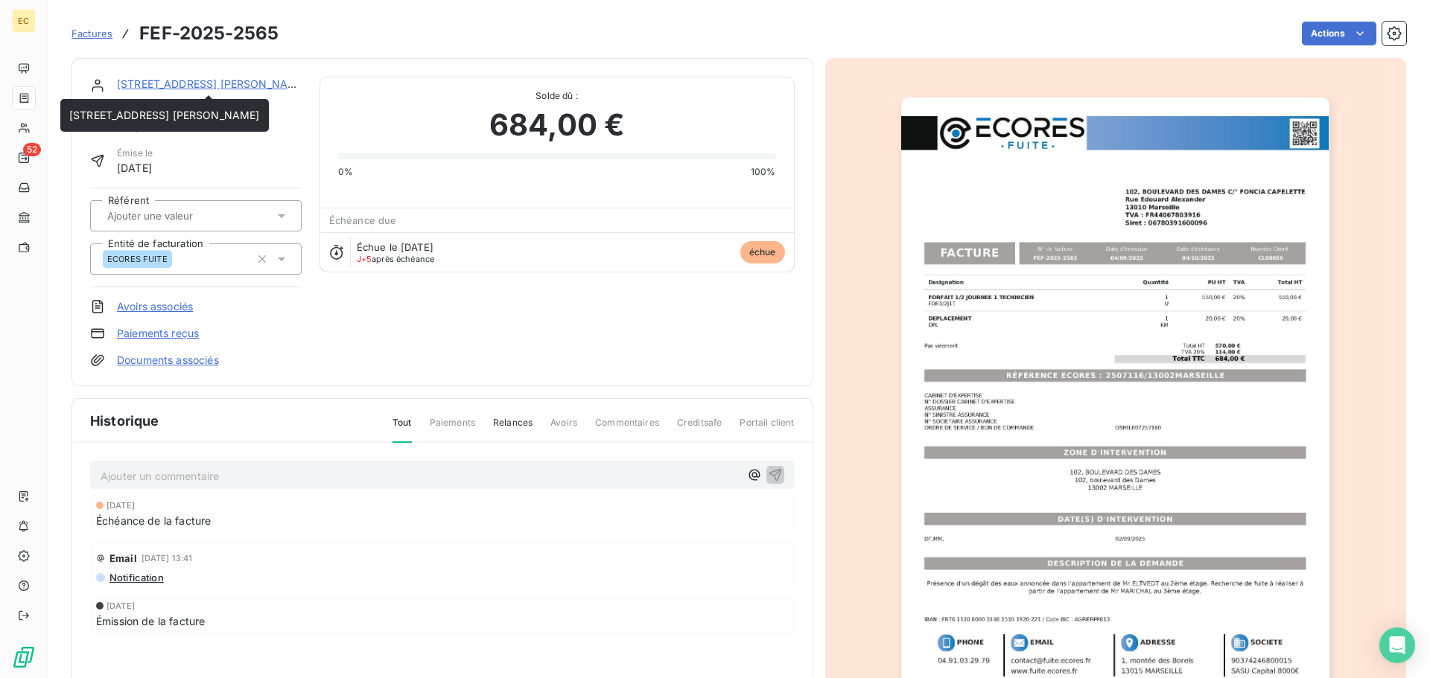
click at [223, 83] on link "[STREET_ADDRESS] [PERSON_NAME]" at bounding box center [212, 83] width 191 height 13
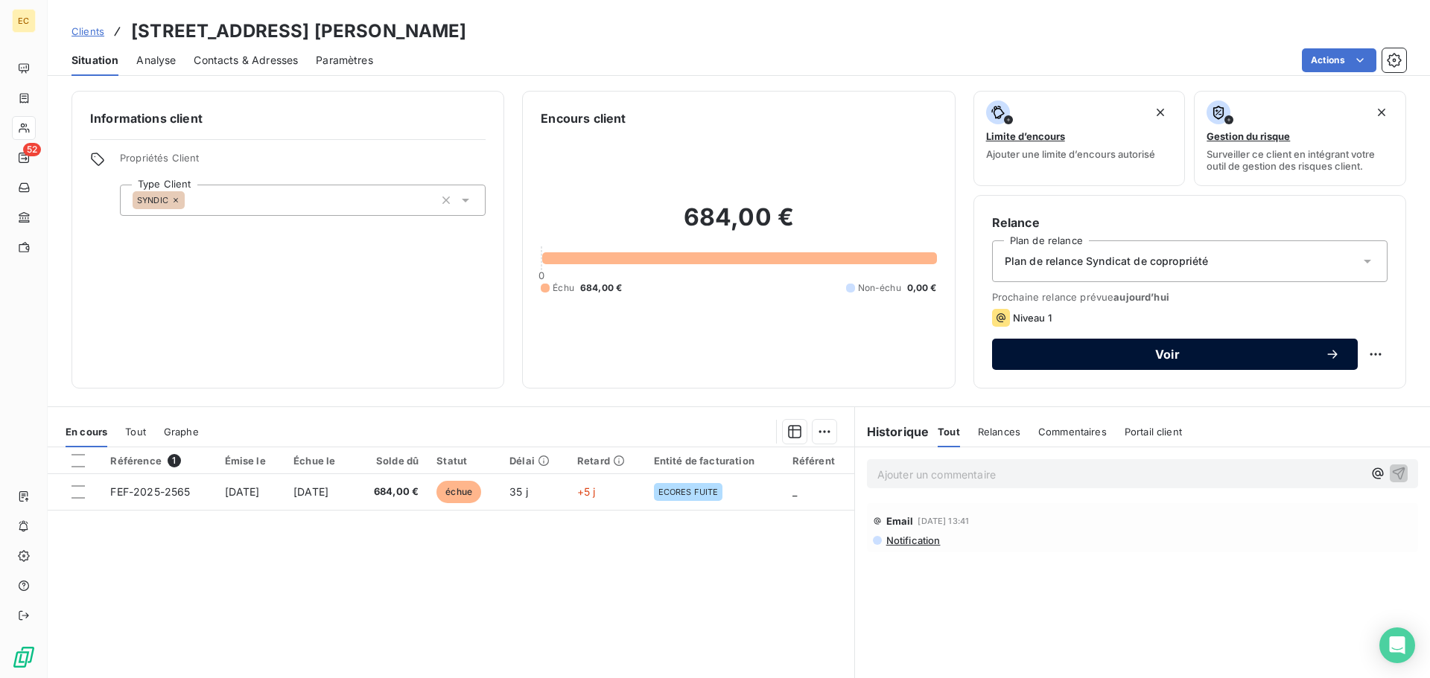
click at [1077, 346] on button "Voir" at bounding box center [1175, 354] width 366 height 31
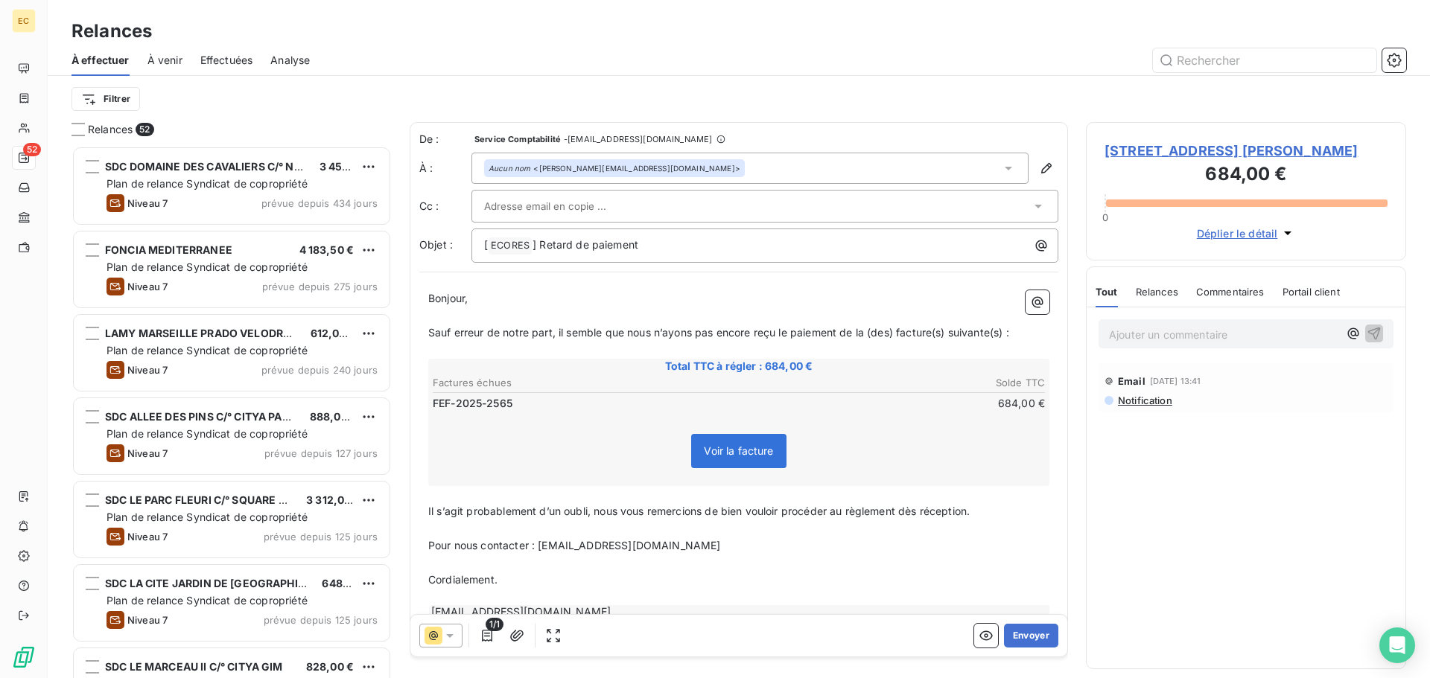
scroll to position [521, 309]
click at [521, 206] on input "text" at bounding box center [564, 206] width 160 height 22
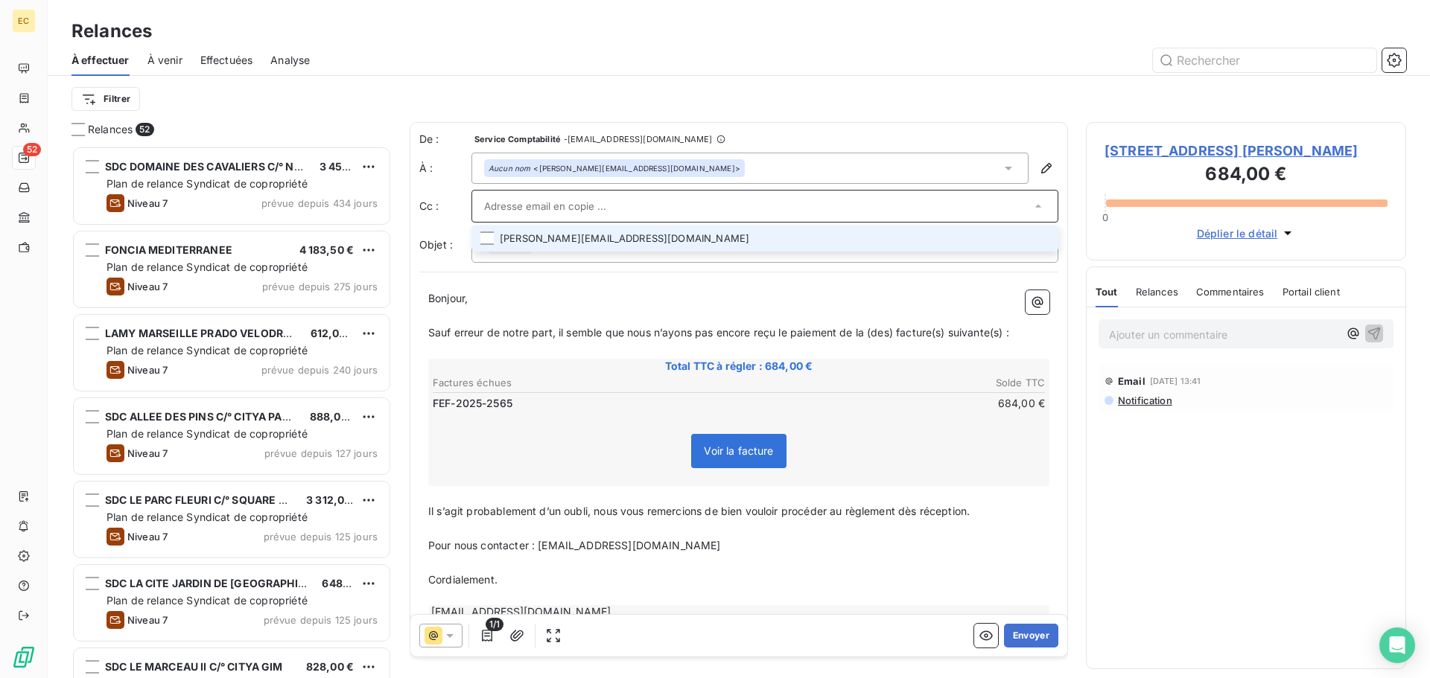
paste input "[EMAIL_ADDRESS][DOMAIN_NAME]"
click at [515, 211] on input "[EMAIL_ADDRESS][DOMAIN_NAME]" at bounding box center [757, 206] width 547 height 22
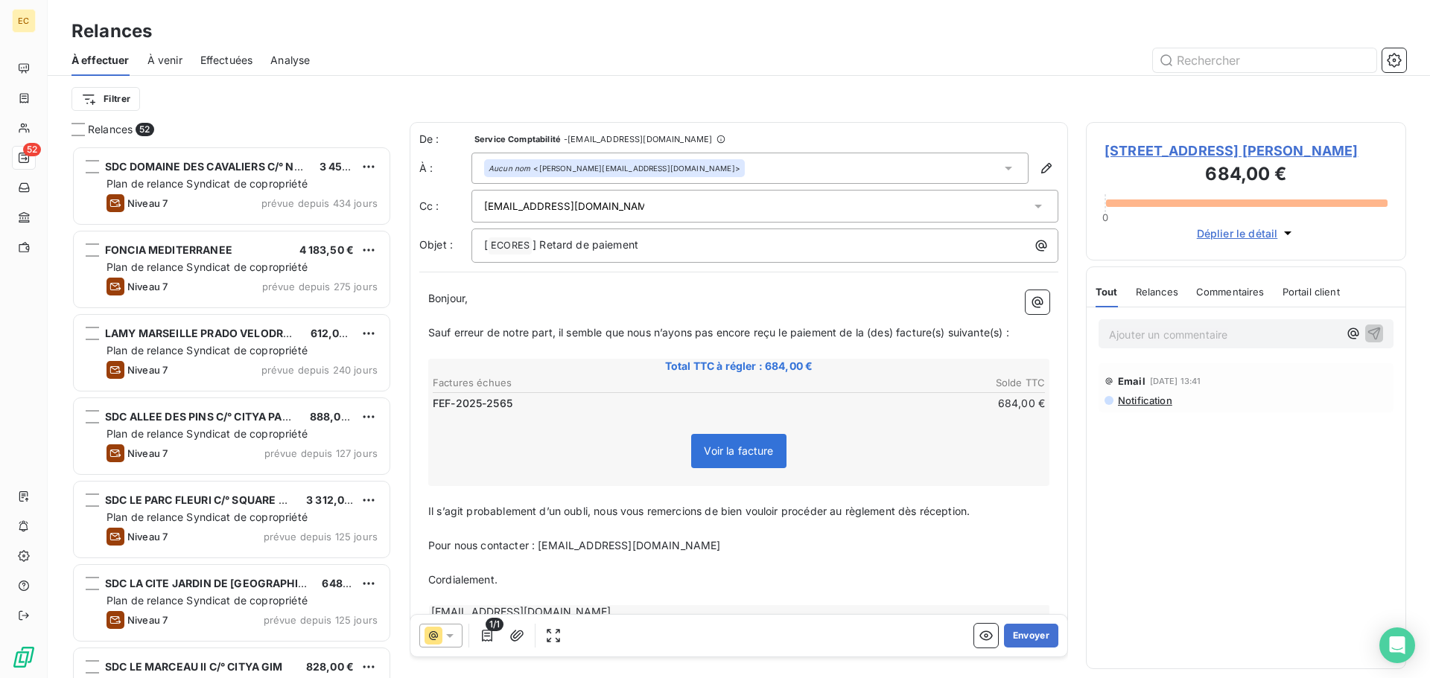
click at [515, 211] on input "[EMAIL_ADDRESS][DOMAIN_NAME]" at bounding box center [564, 206] width 160 height 22
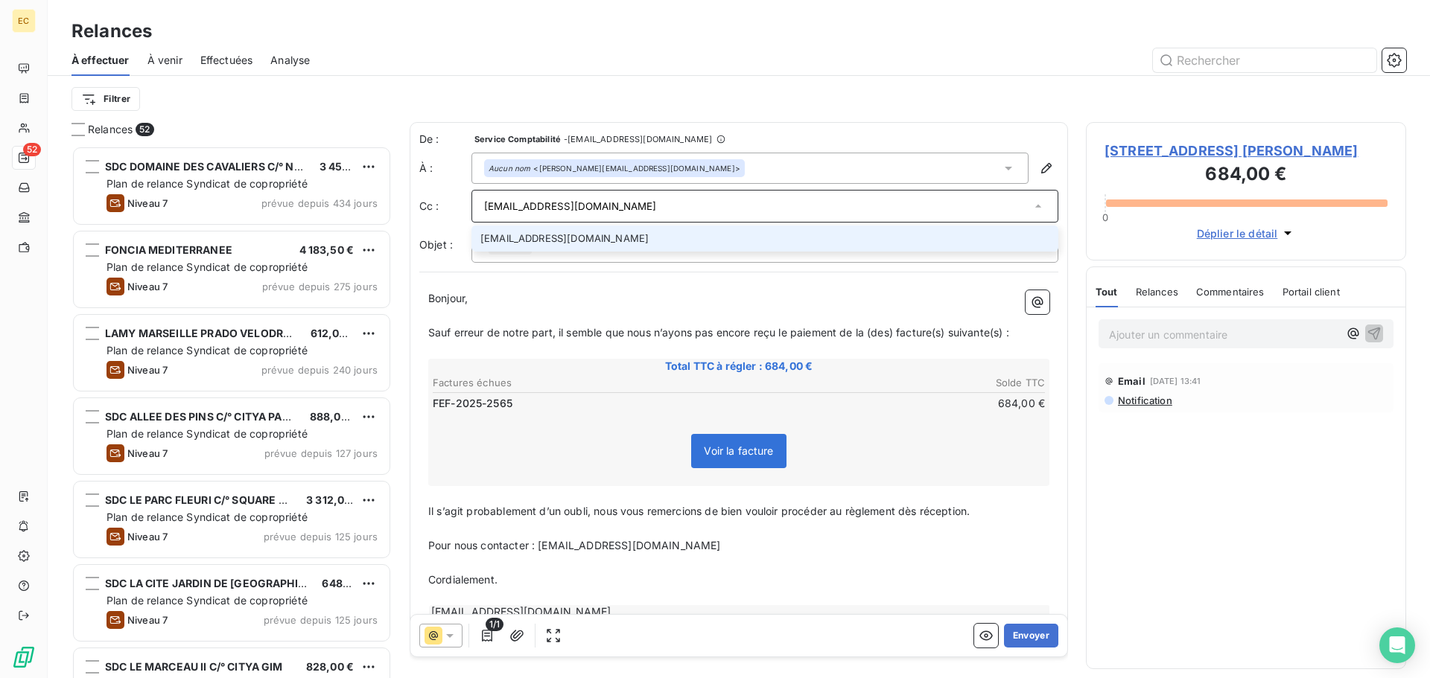
type input "[EMAIL_ADDRESS][DOMAIN_NAME]"
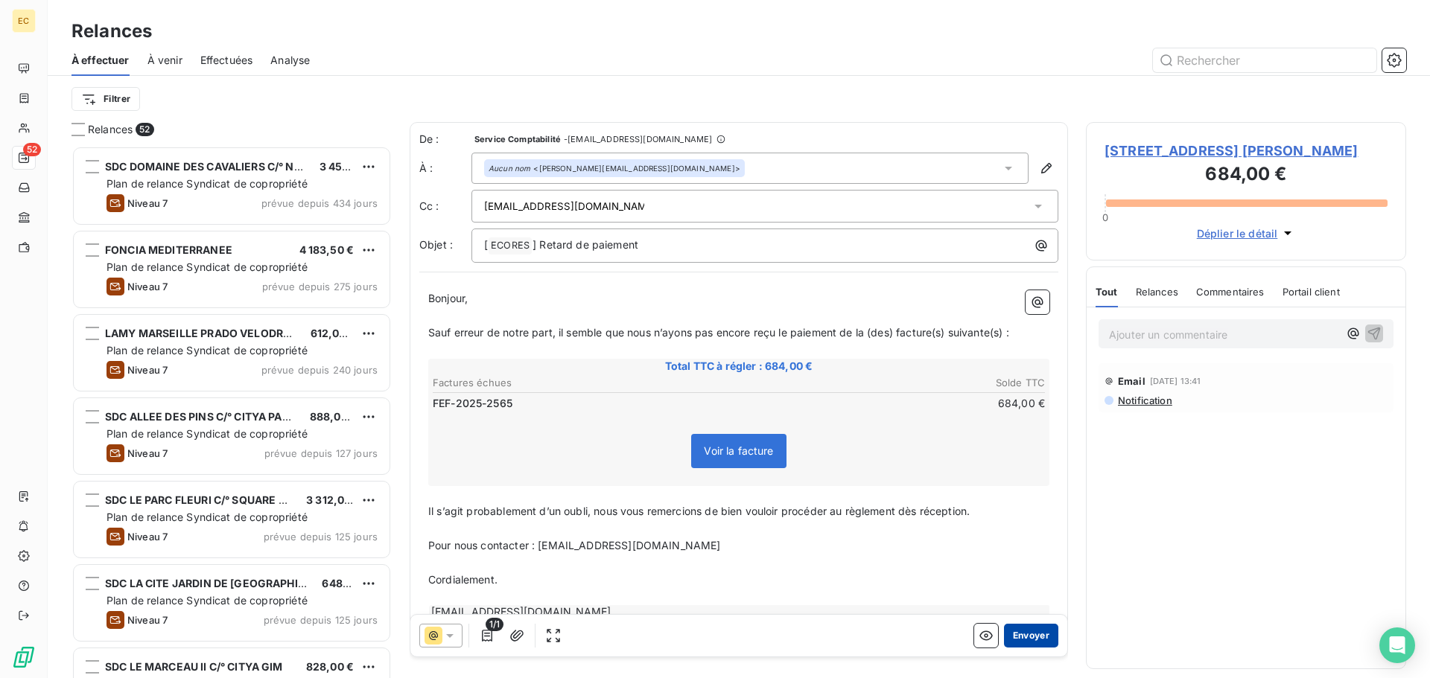
click at [1016, 639] on button "Envoyer" at bounding box center [1031, 636] width 54 height 24
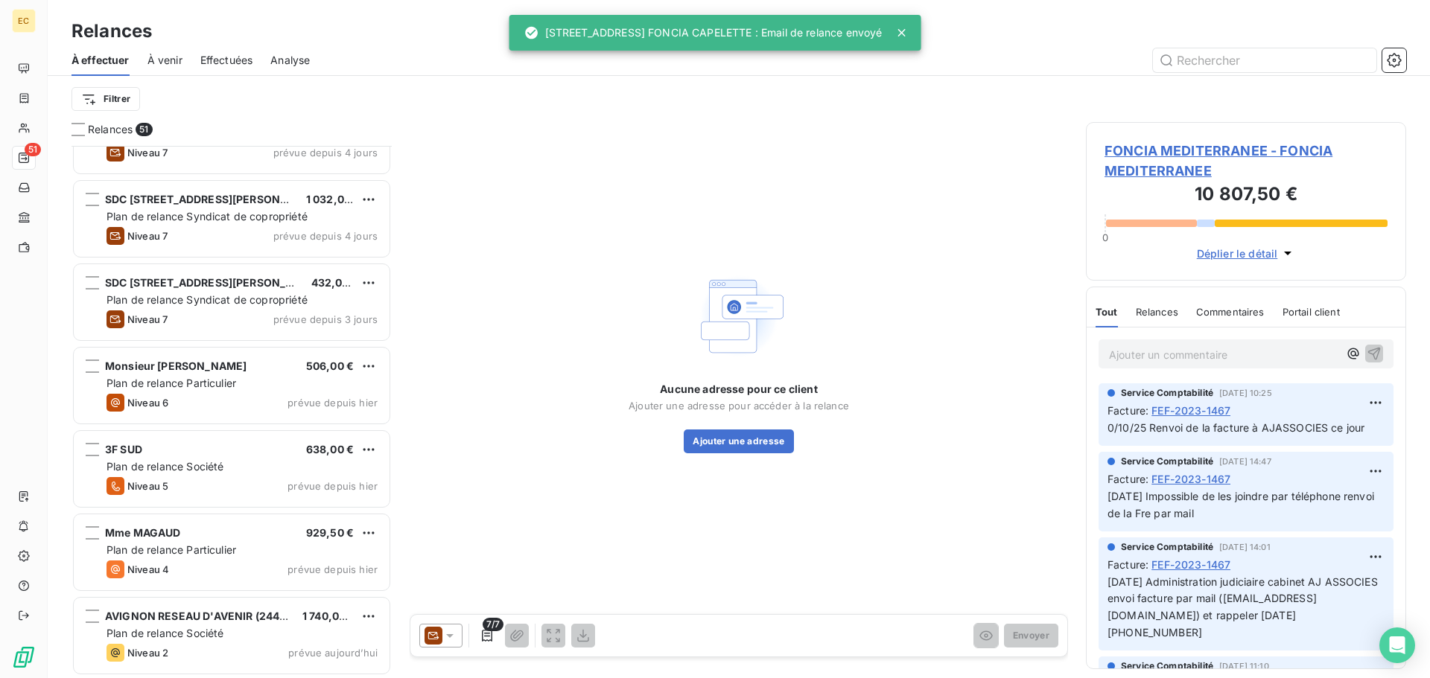
scroll to position [3650, 0]
